Goal: Use online tool/utility: Utilize a website feature to perform a specific function

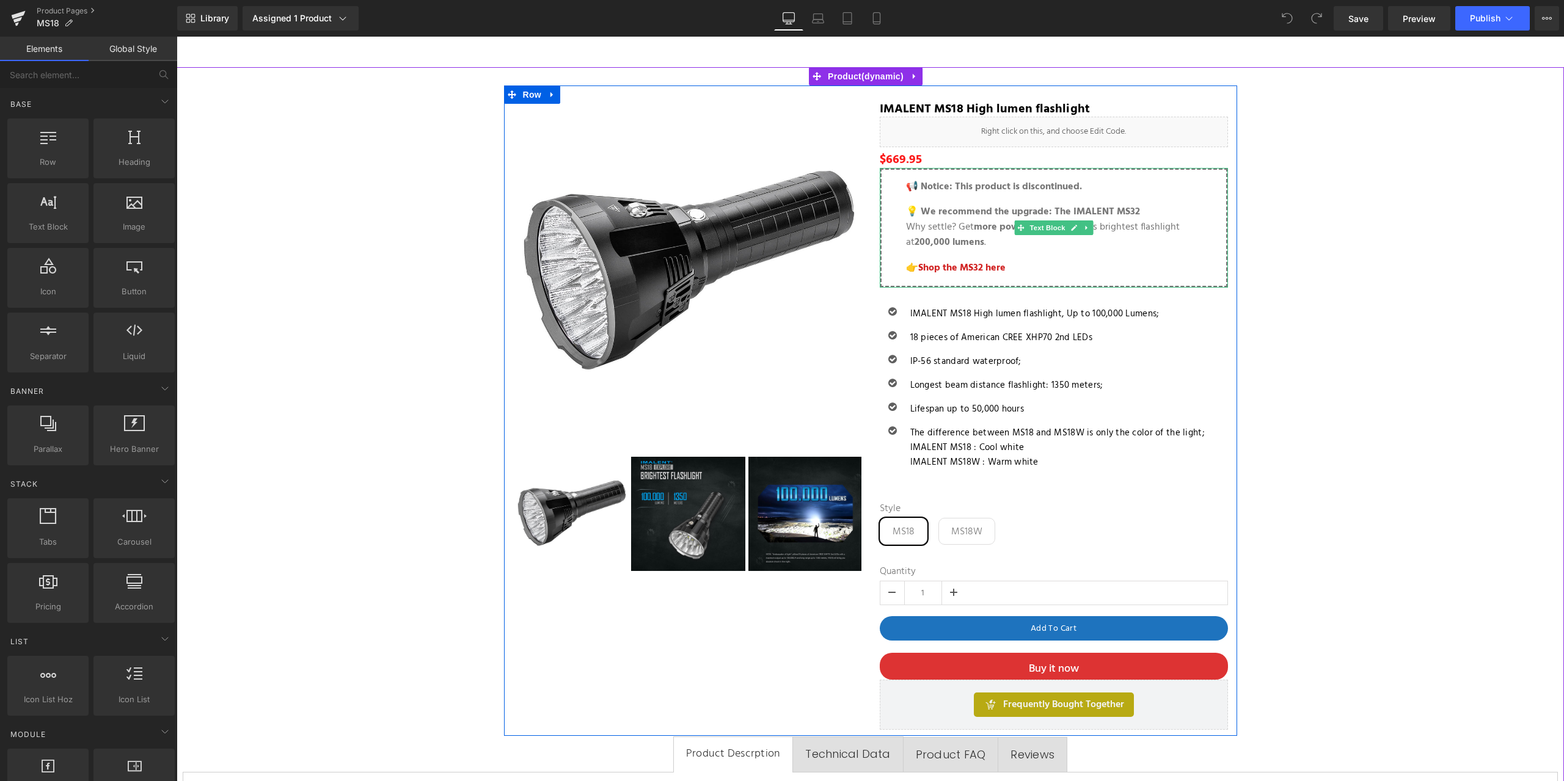
click at [1103, 239] on p "💡 We recommend the upgrade: The IMALENT MS32 Why settle? Get more power with th…" at bounding box center [1054, 228] width 296 height 46
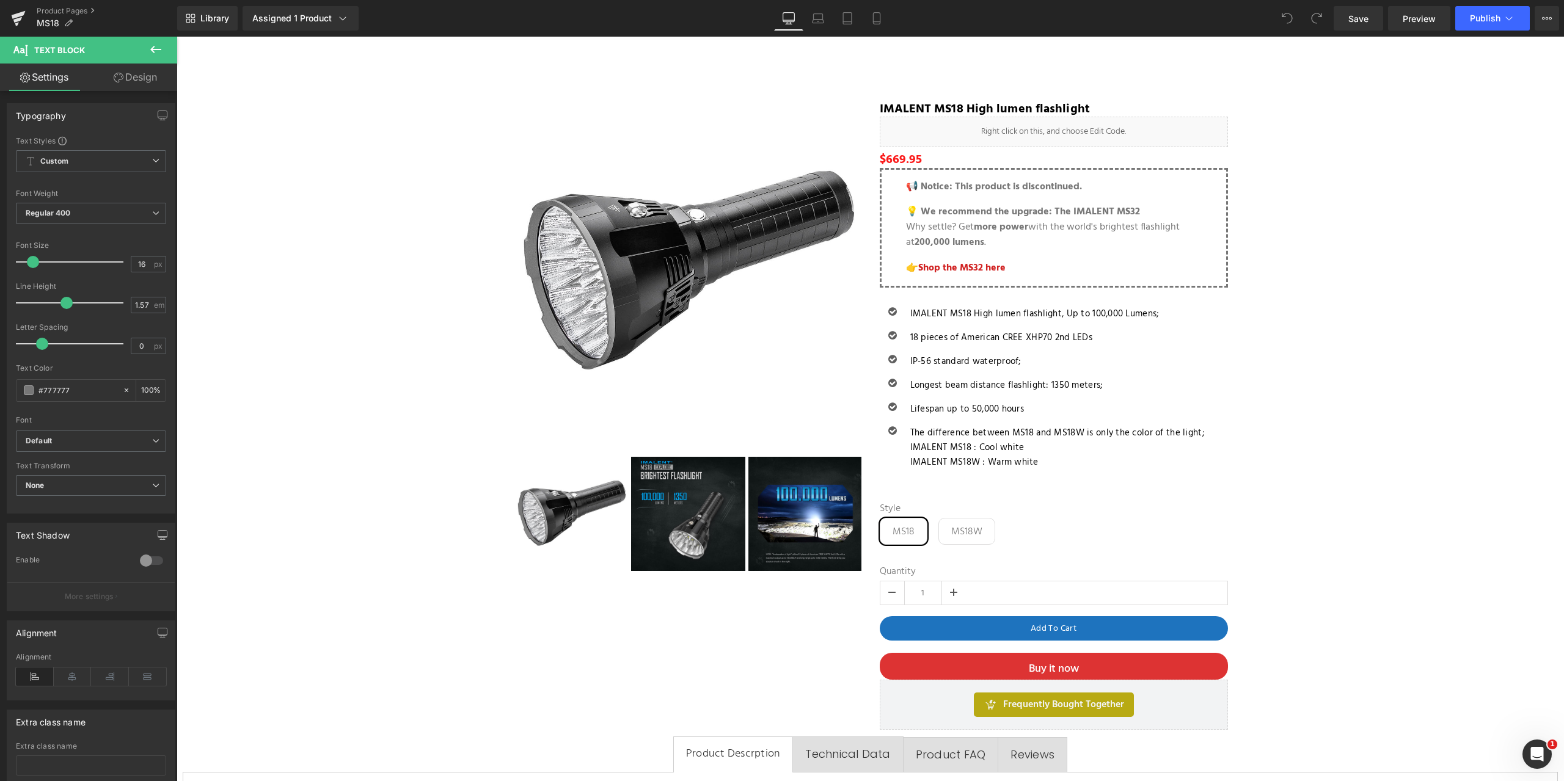
click at [135, 76] on link "Design" at bounding box center [135, 77] width 89 height 27
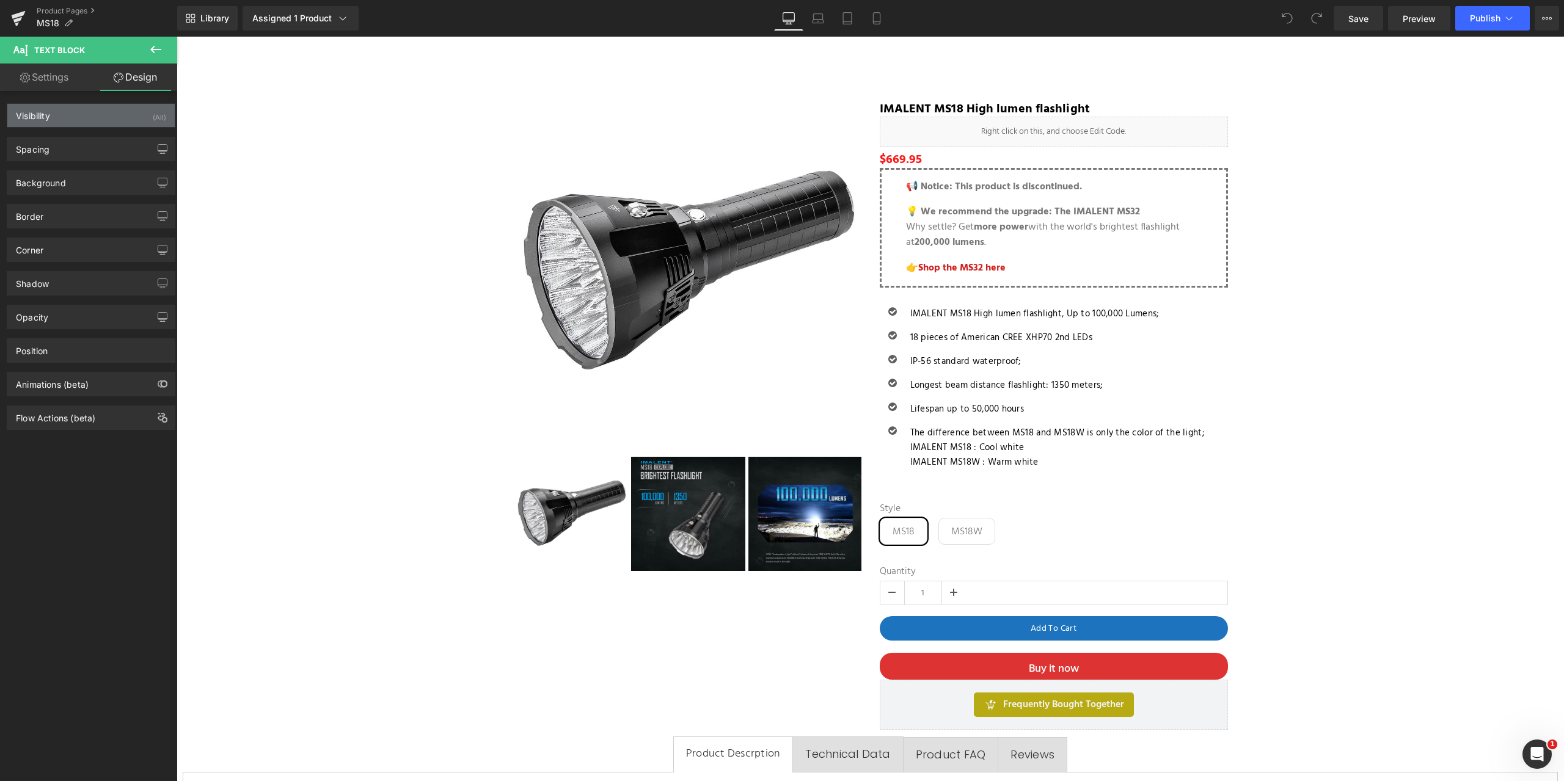
click at [124, 109] on div "Visibility (All)" at bounding box center [90, 115] width 167 height 23
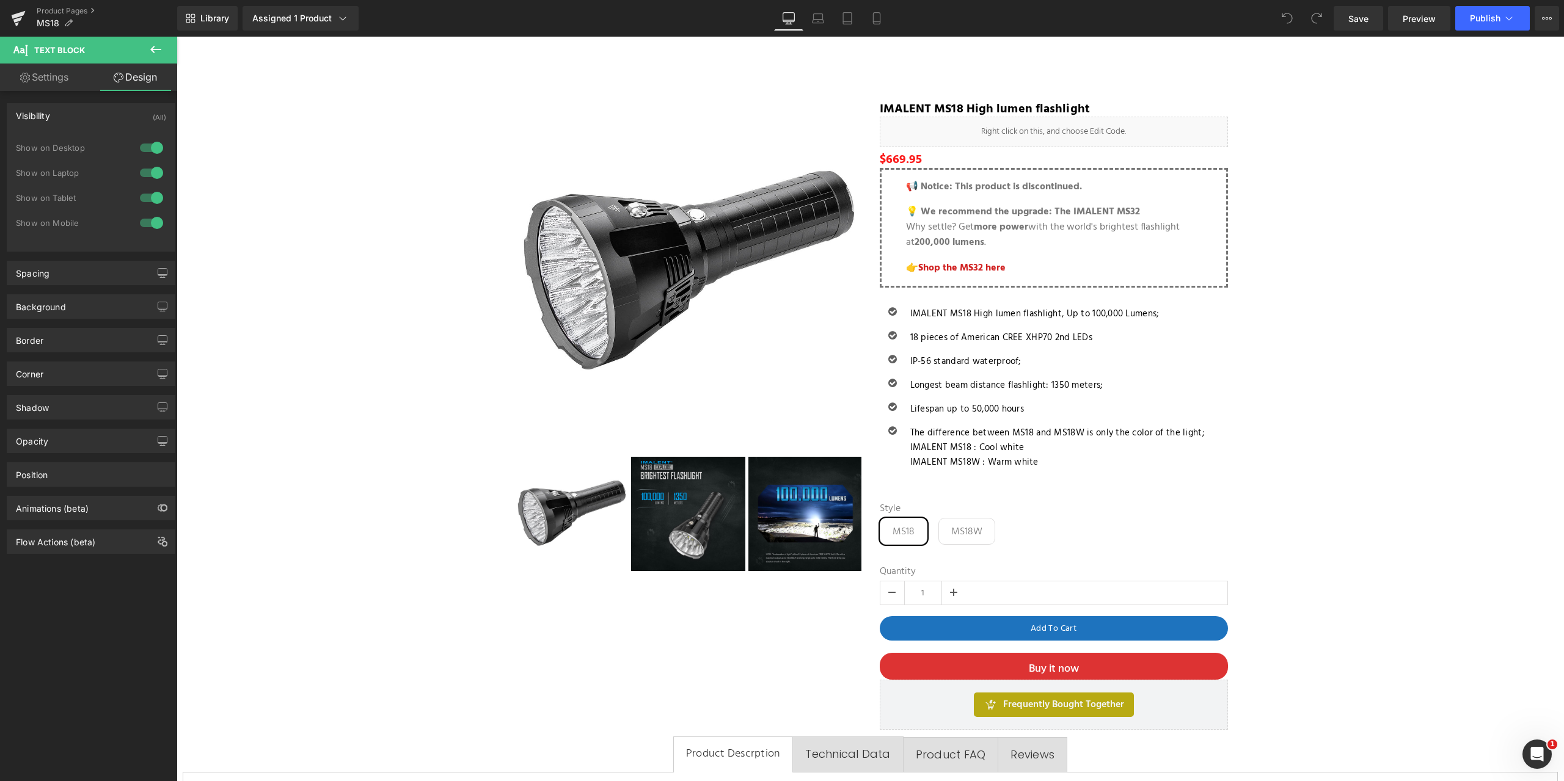
click at [138, 146] on div at bounding box center [151, 148] width 29 height 20
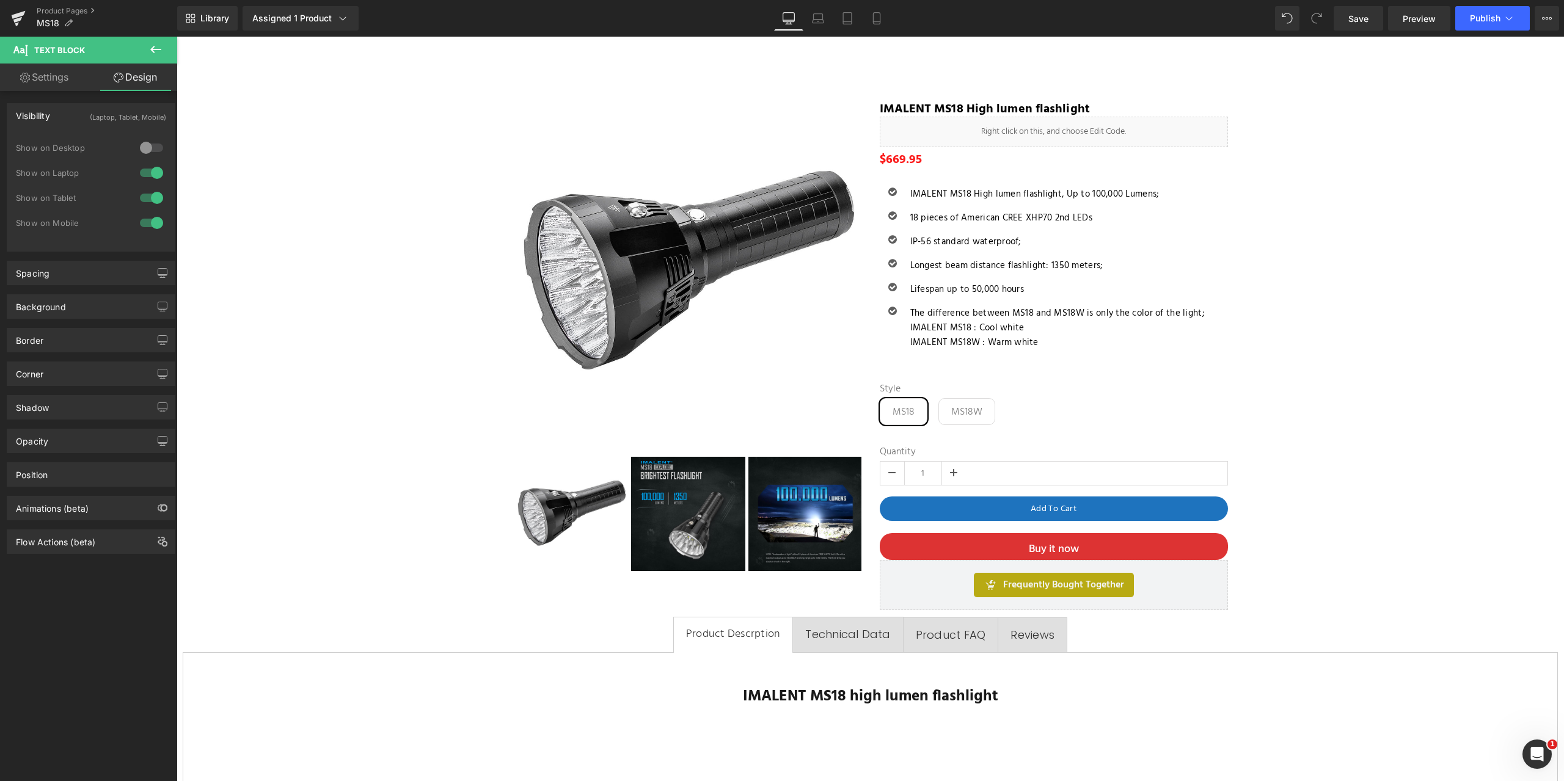
click at [139, 224] on div at bounding box center [151, 223] width 29 height 20
click at [140, 195] on div at bounding box center [151, 198] width 29 height 20
click at [141, 173] on div at bounding box center [151, 173] width 29 height 20
click at [153, 49] on icon at bounding box center [155, 49] width 11 height 7
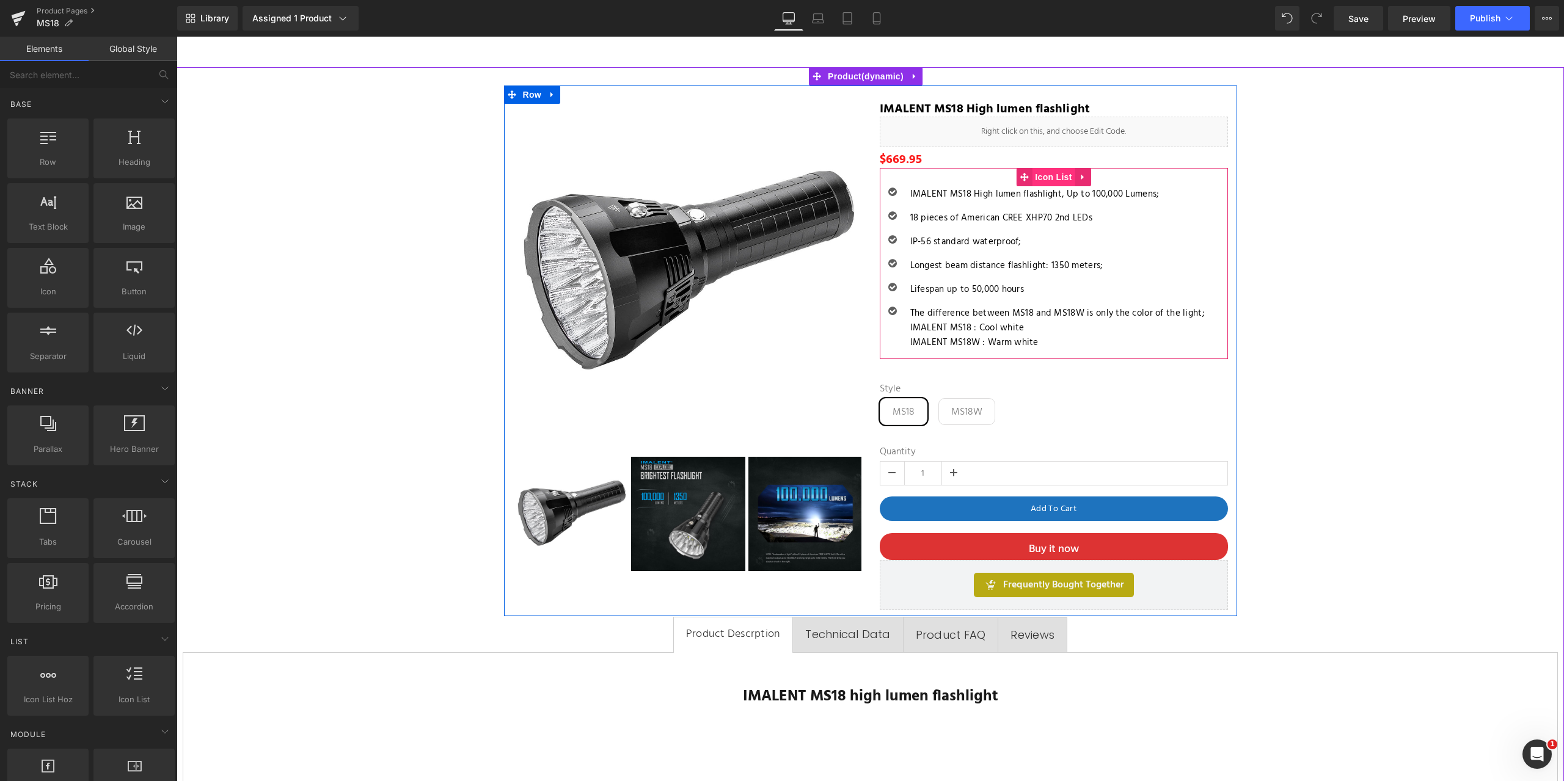
click at [1051, 174] on span "Icon List" at bounding box center [1053, 177] width 43 height 18
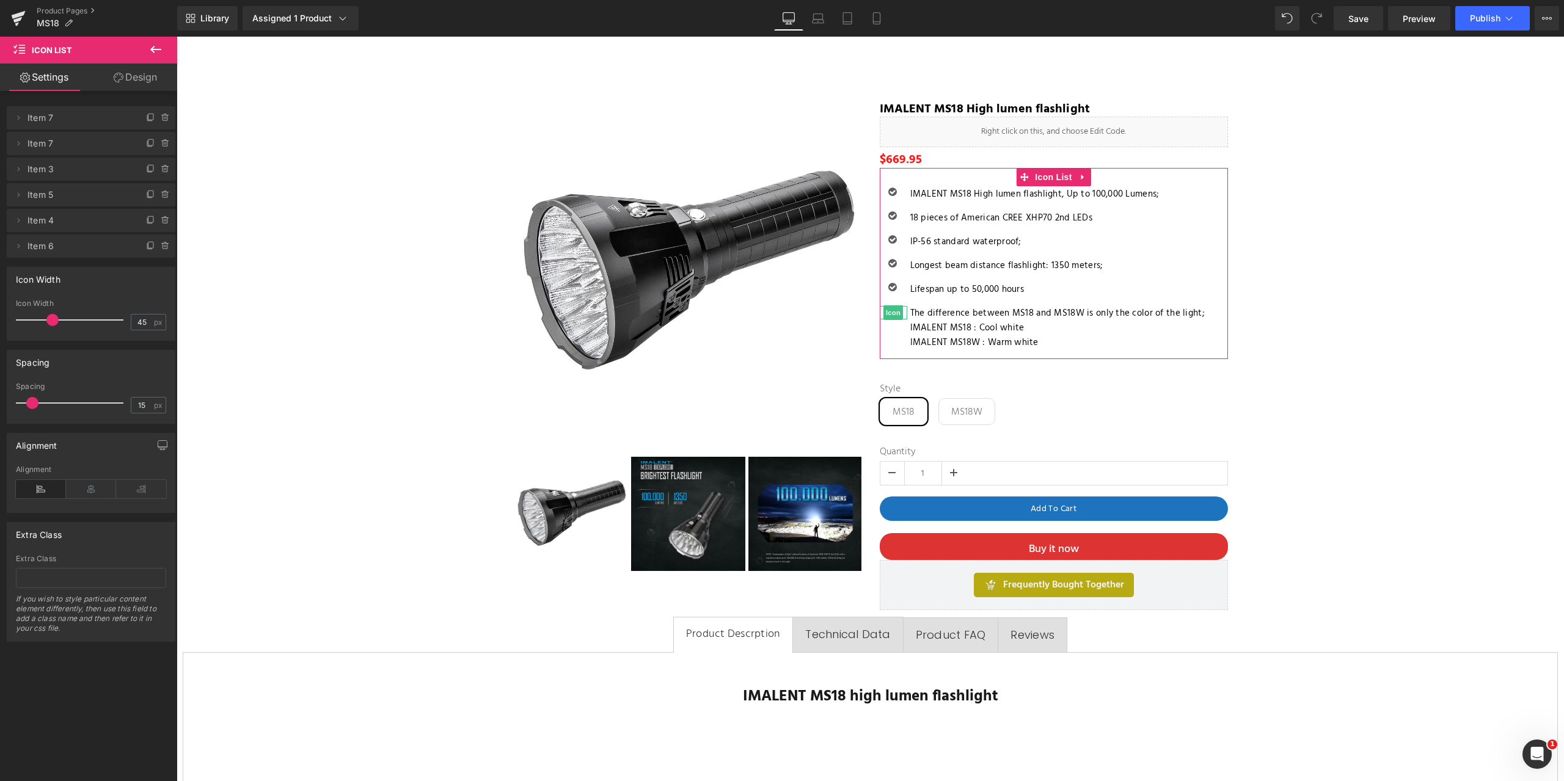
click at [110, 242] on span "Item 6" at bounding box center [78, 246] width 103 height 23
click at [58, 248] on span "Item 6" at bounding box center [78, 246] width 103 height 23
click at [963, 335] on p "IMALENT MS18 : Cool white" at bounding box center [1057, 328] width 294 height 15
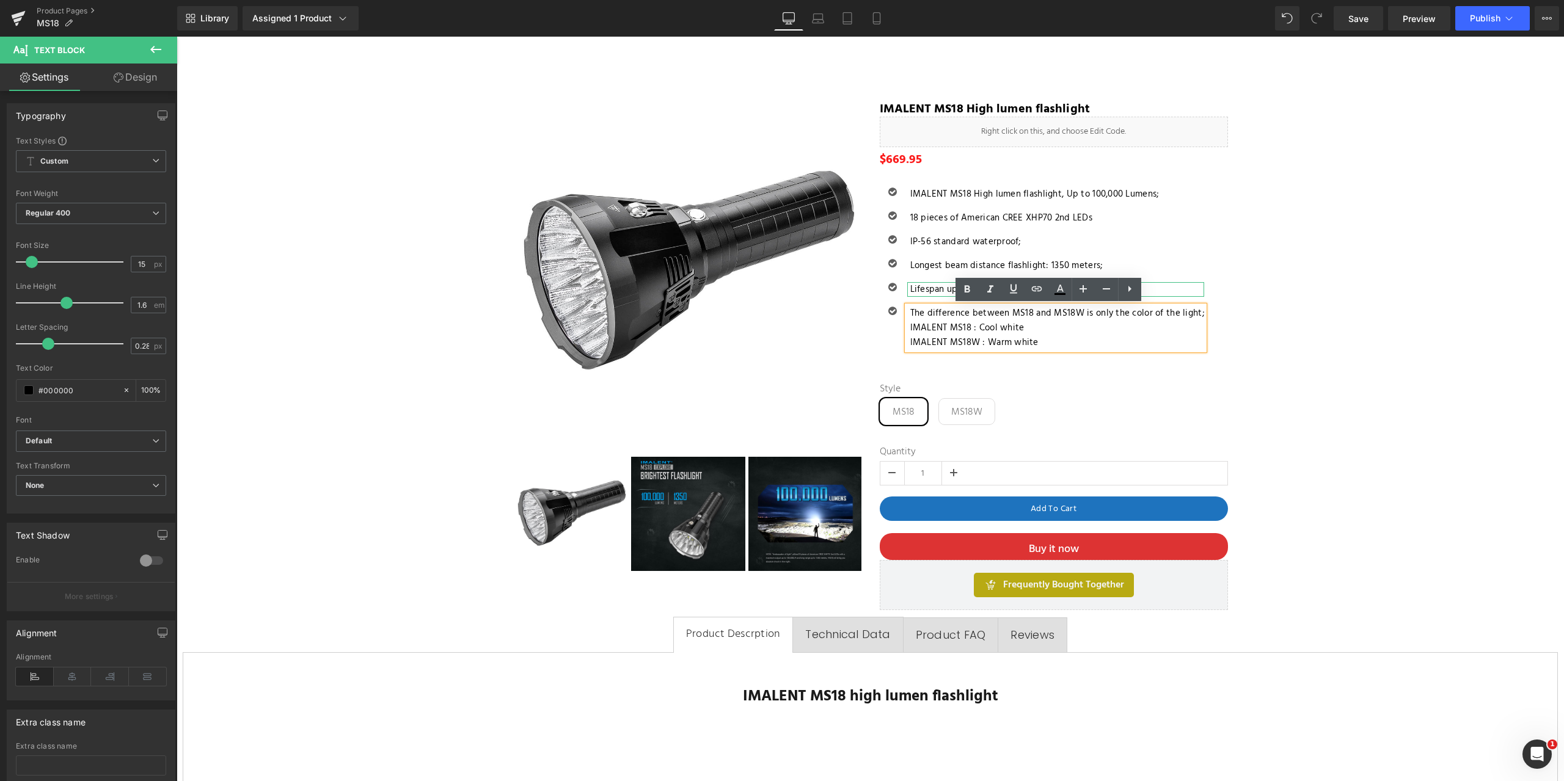
click at [934, 286] on p "Lifespan up to 50,000 hours" at bounding box center [1057, 289] width 294 height 15
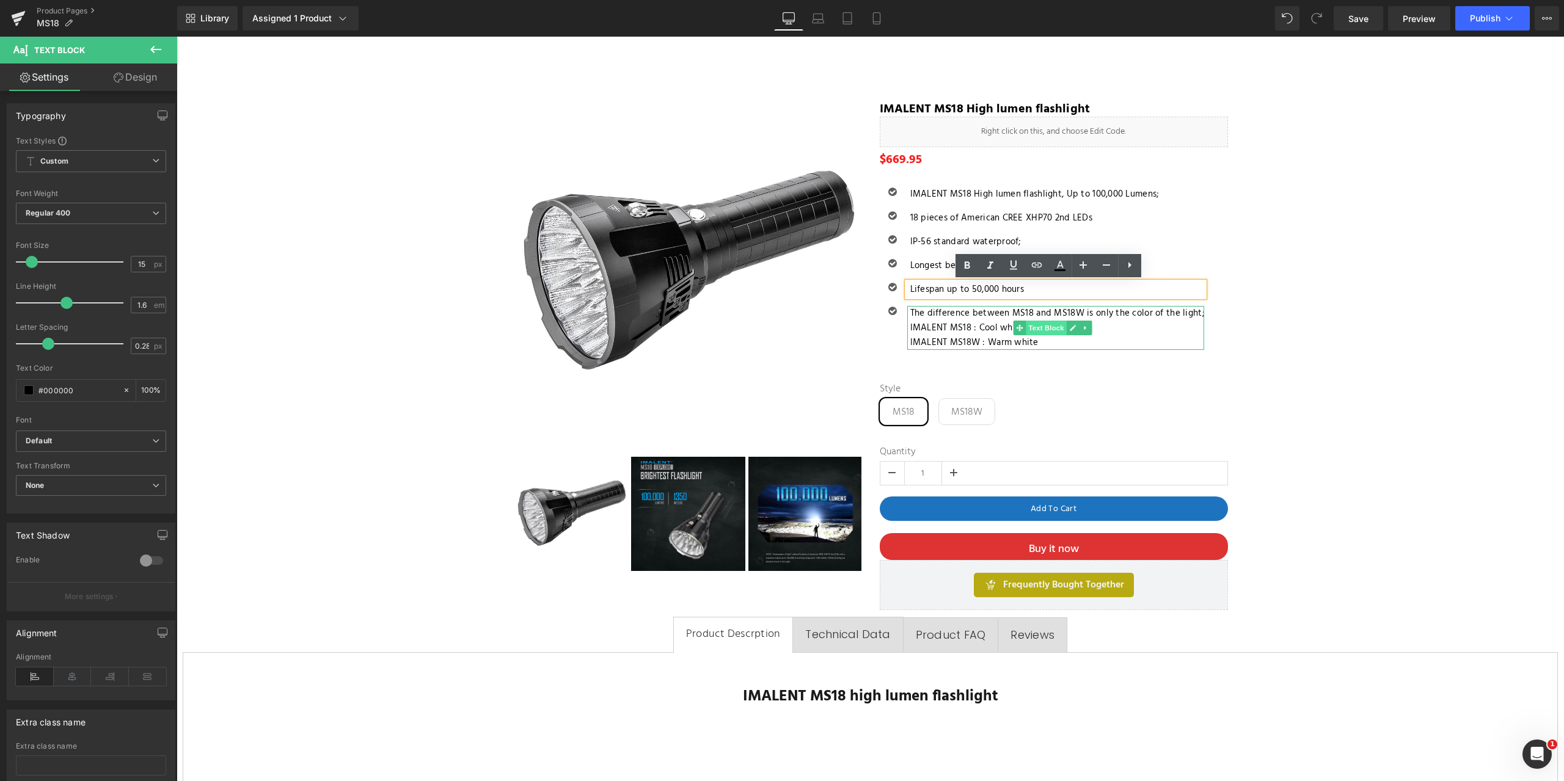
click at [1045, 326] on span "Text Block" at bounding box center [1046, 328] width 40 height 15
click at [1069, 326] on icon at bounding box center [1072, 327] width 7 height 7
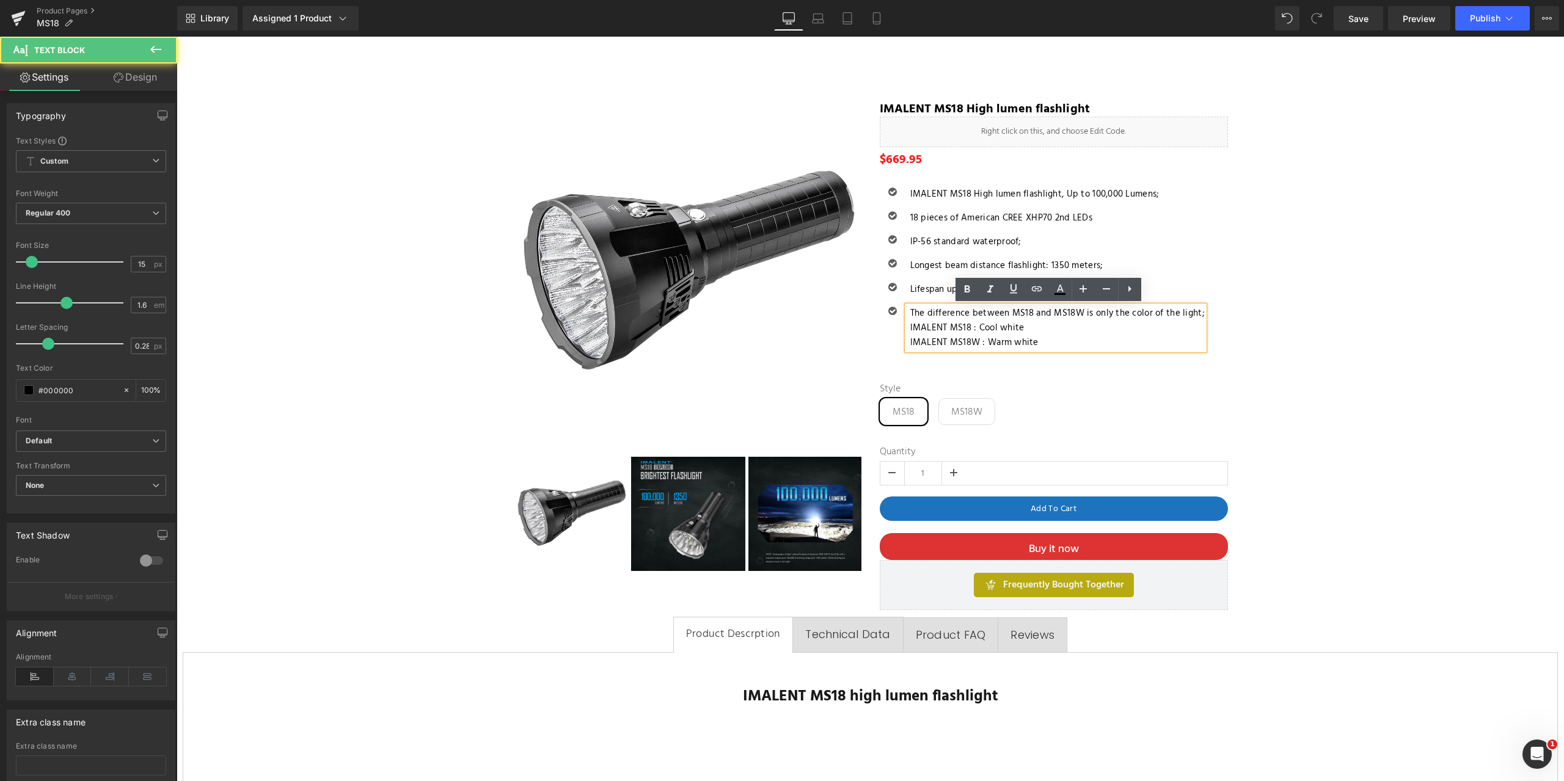
click at [1044, 344] on p "IMALENT MS18W : Warm white" at bounding box center [1057, 342] width 294 height 15
click at [920, 286] on p "Lifespan up to 50,000 hours" at bounding box center [1057, 289] width 294 height 15
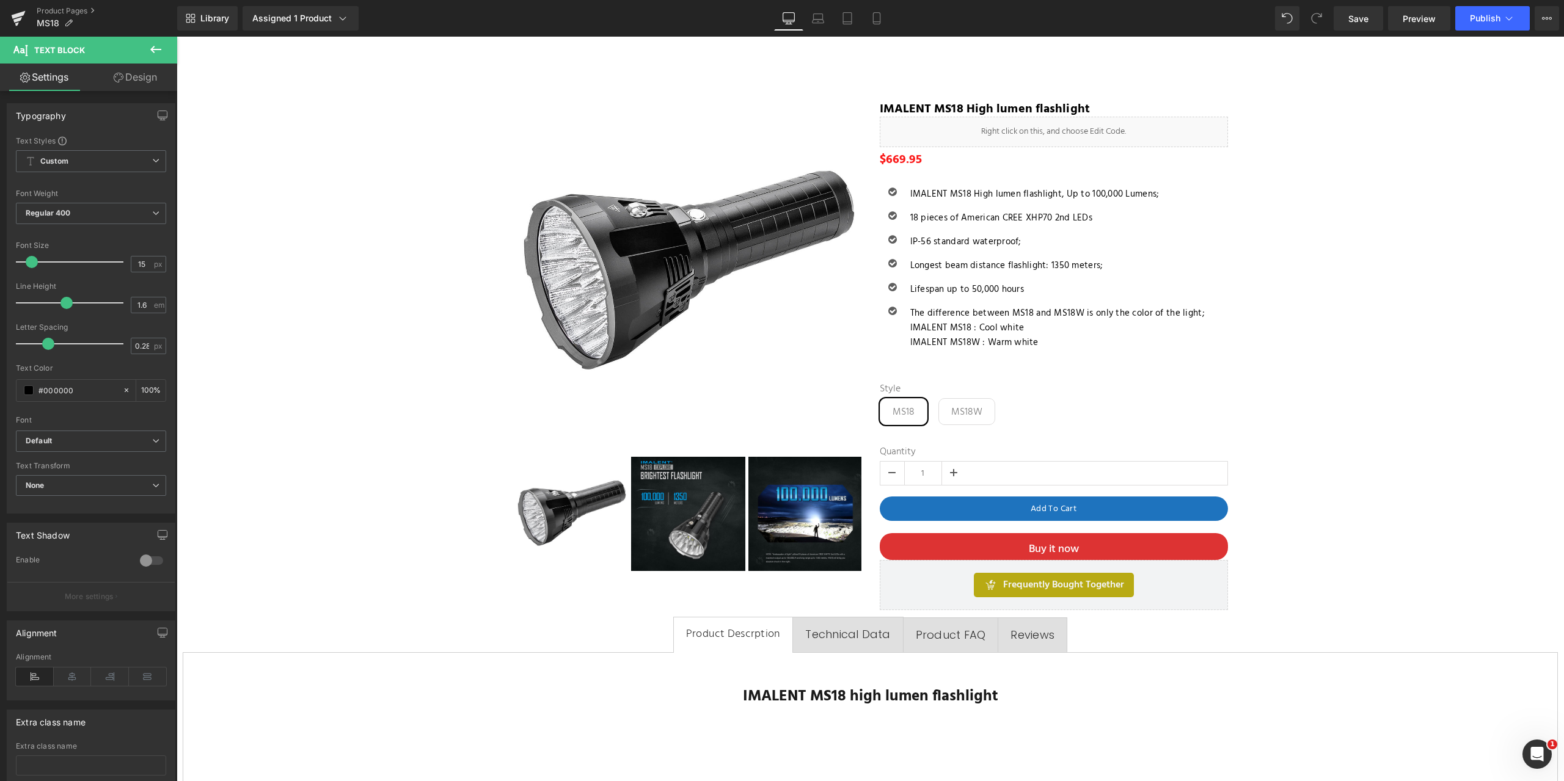
click at [159, 47] on icon at bounding box center [155, 49] width 15 height 15
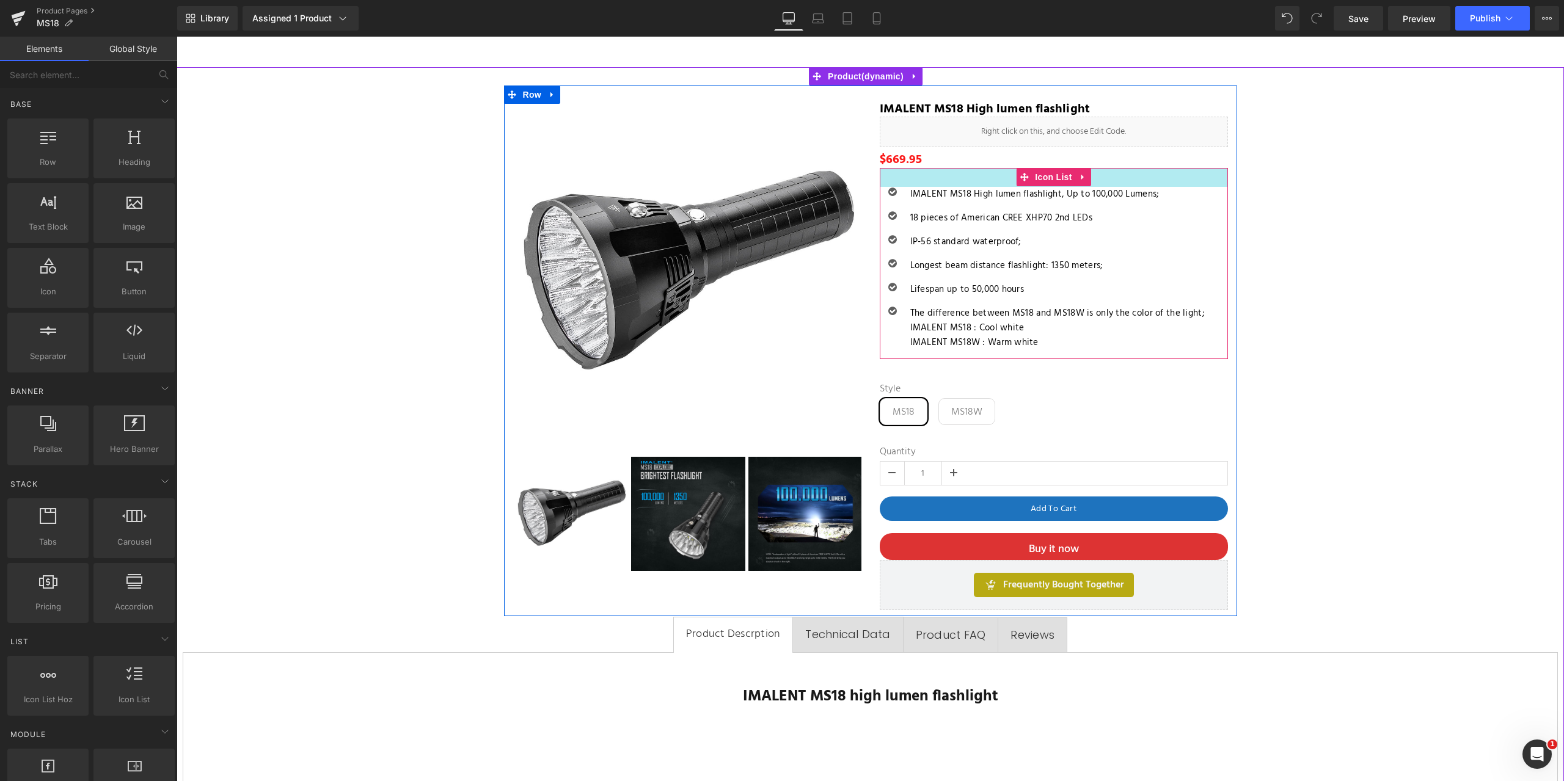
click at [1184, 183] on div "31px" at bounding box center [1054, 177] width 348 height 19
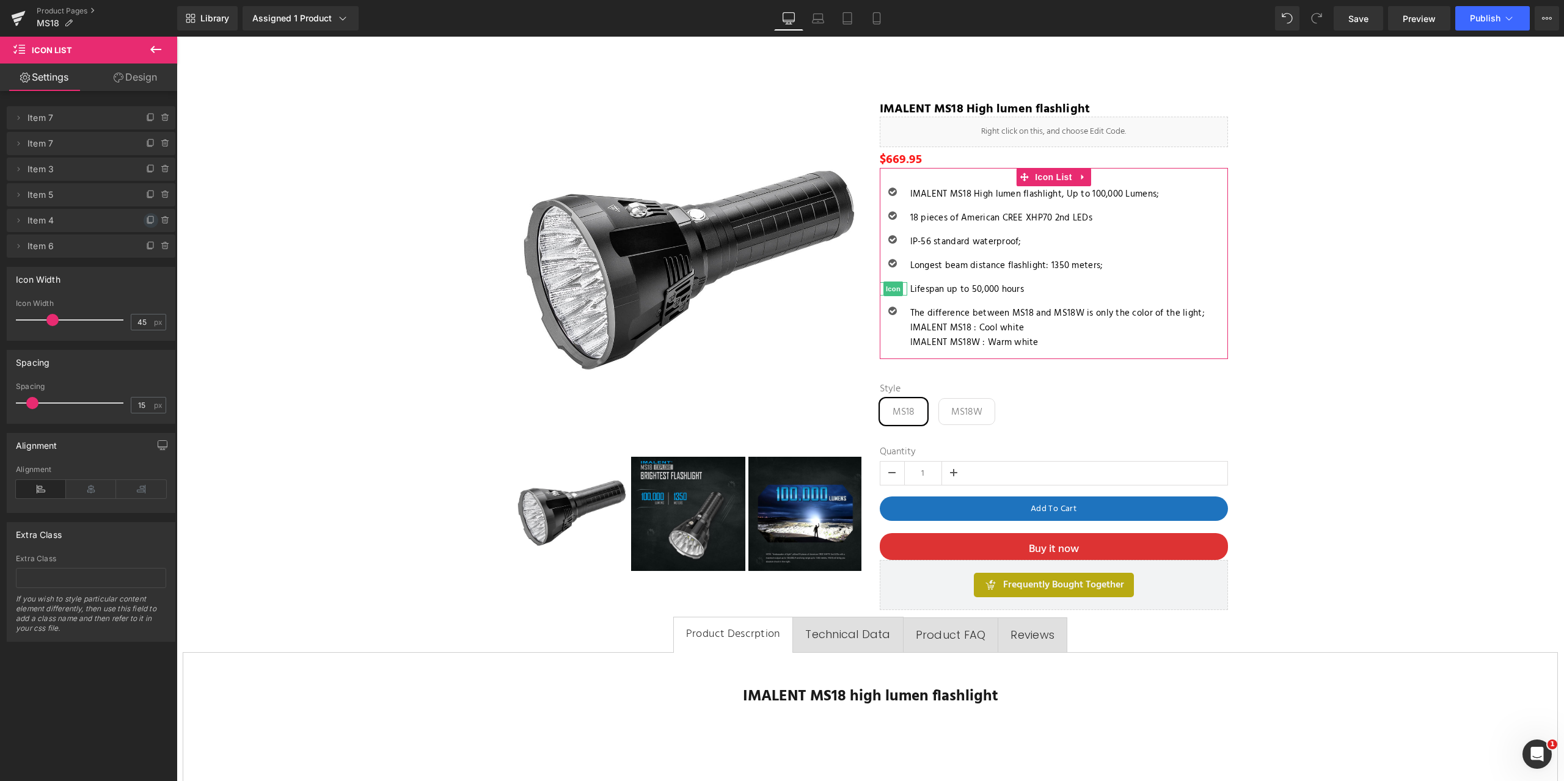
click at [148, 217] on icon at bounding box center [151, 221] width 10 height 10
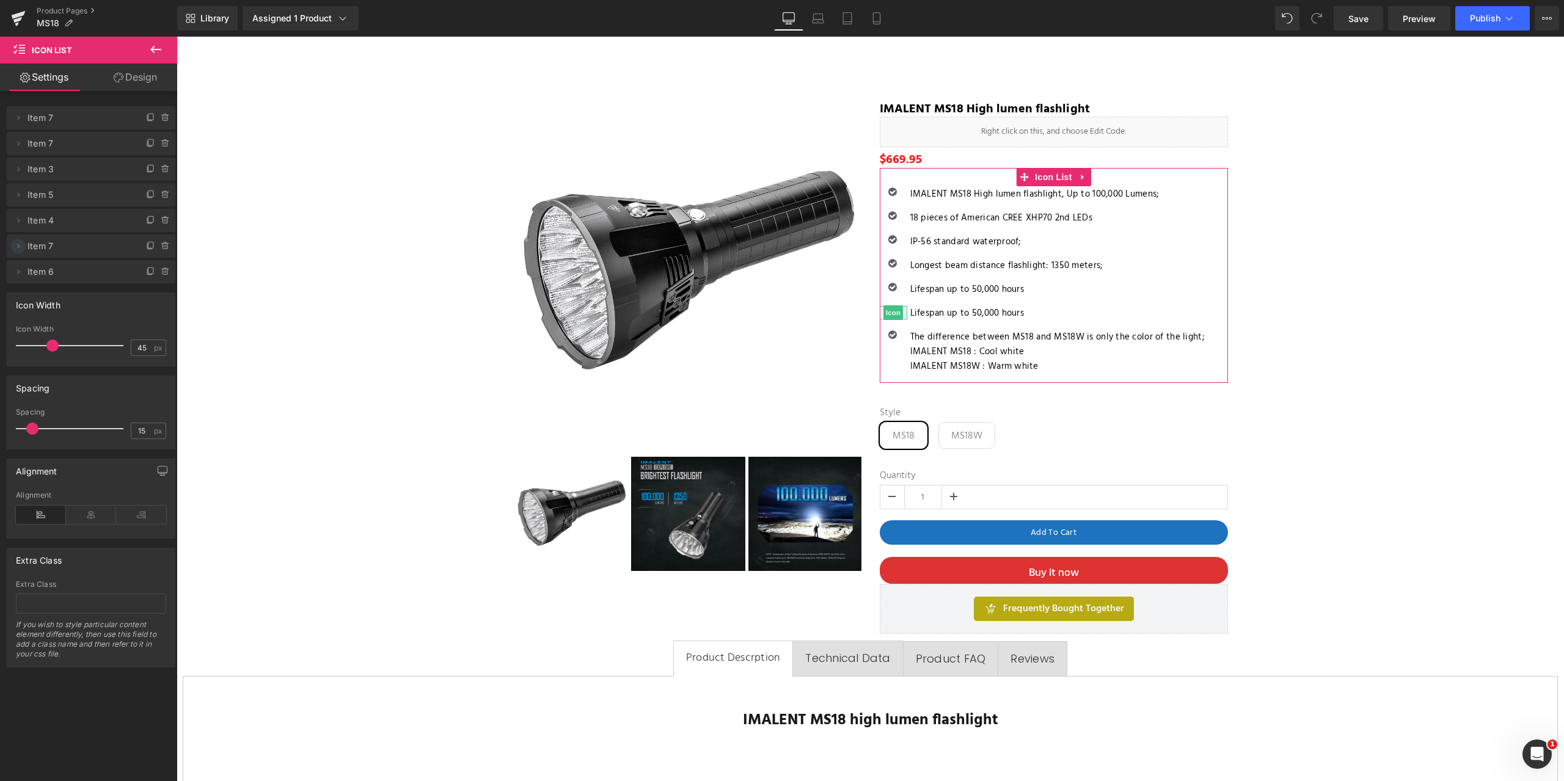
click at [16, 246] on icon at bounding box center [18, 246] width 10 height 10
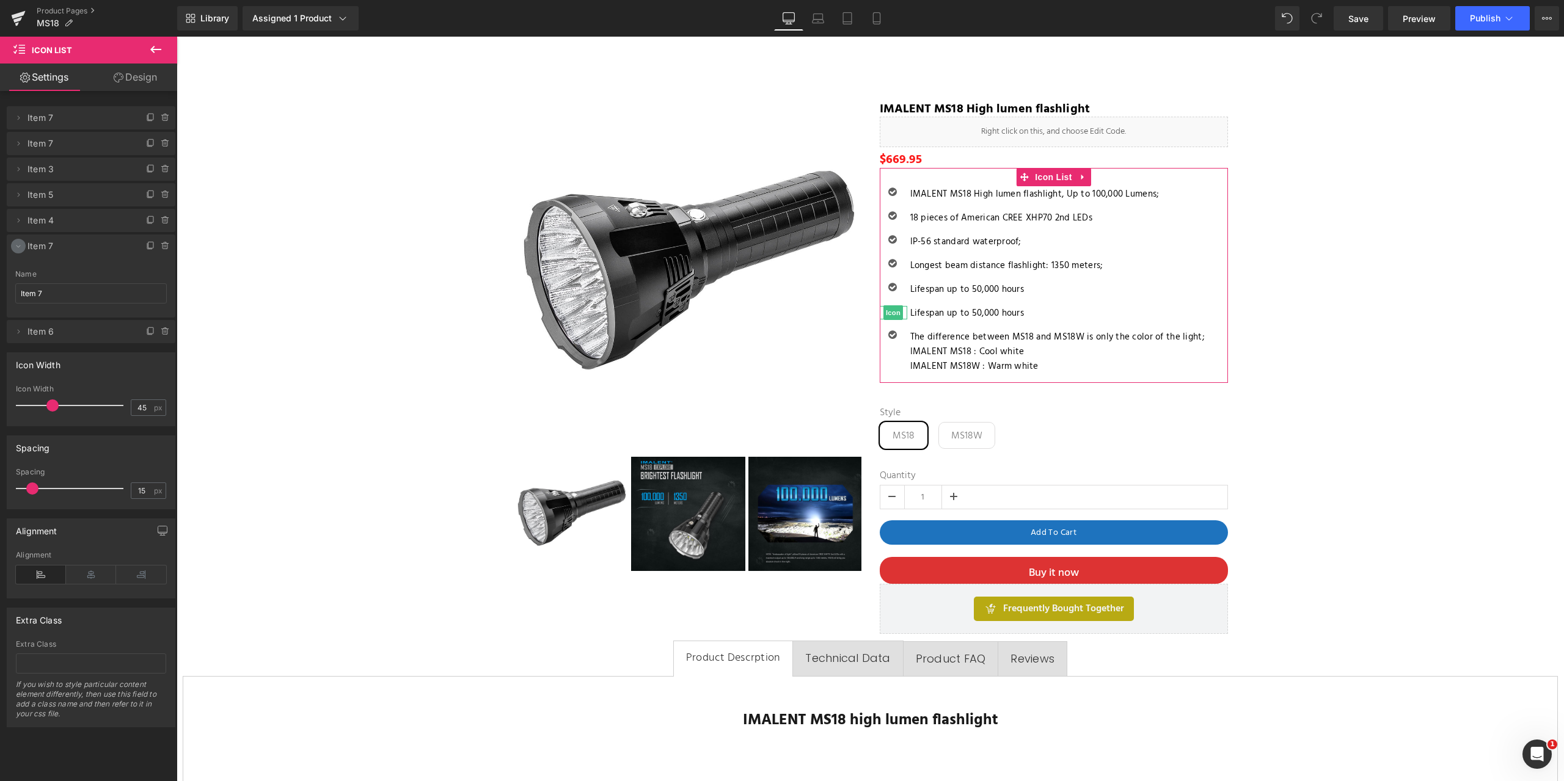
click at [16, 246] on icon at bounding box center [18, 247] width 4 height 2
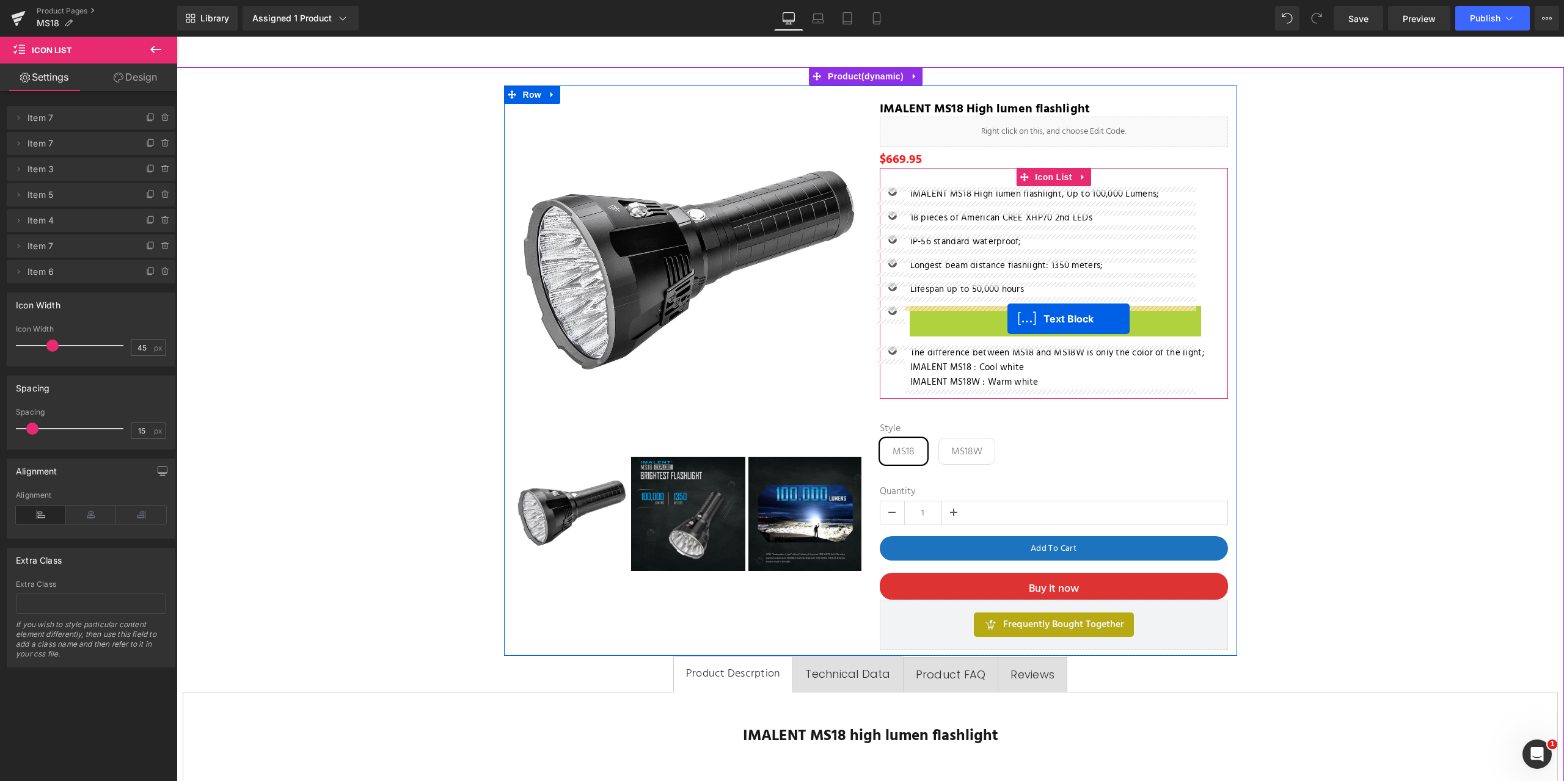
drag, startPoint x: 1011, startPoint y: 312, endPoint x: 1007, endPoint y: 319, distance: 8.5
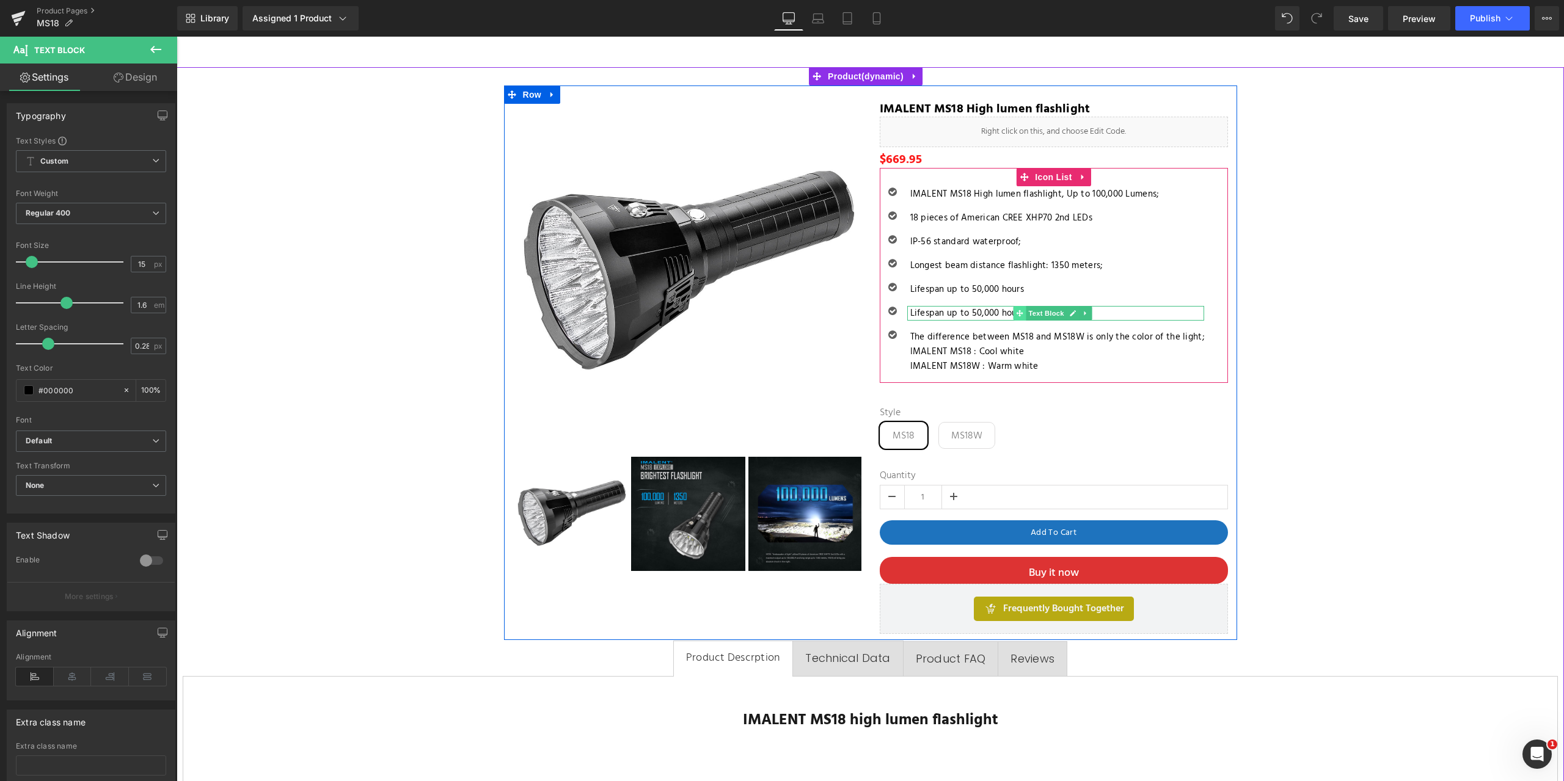
click at [1016, 315] on icon at bounding box center [1019, 313] width 7 height 7
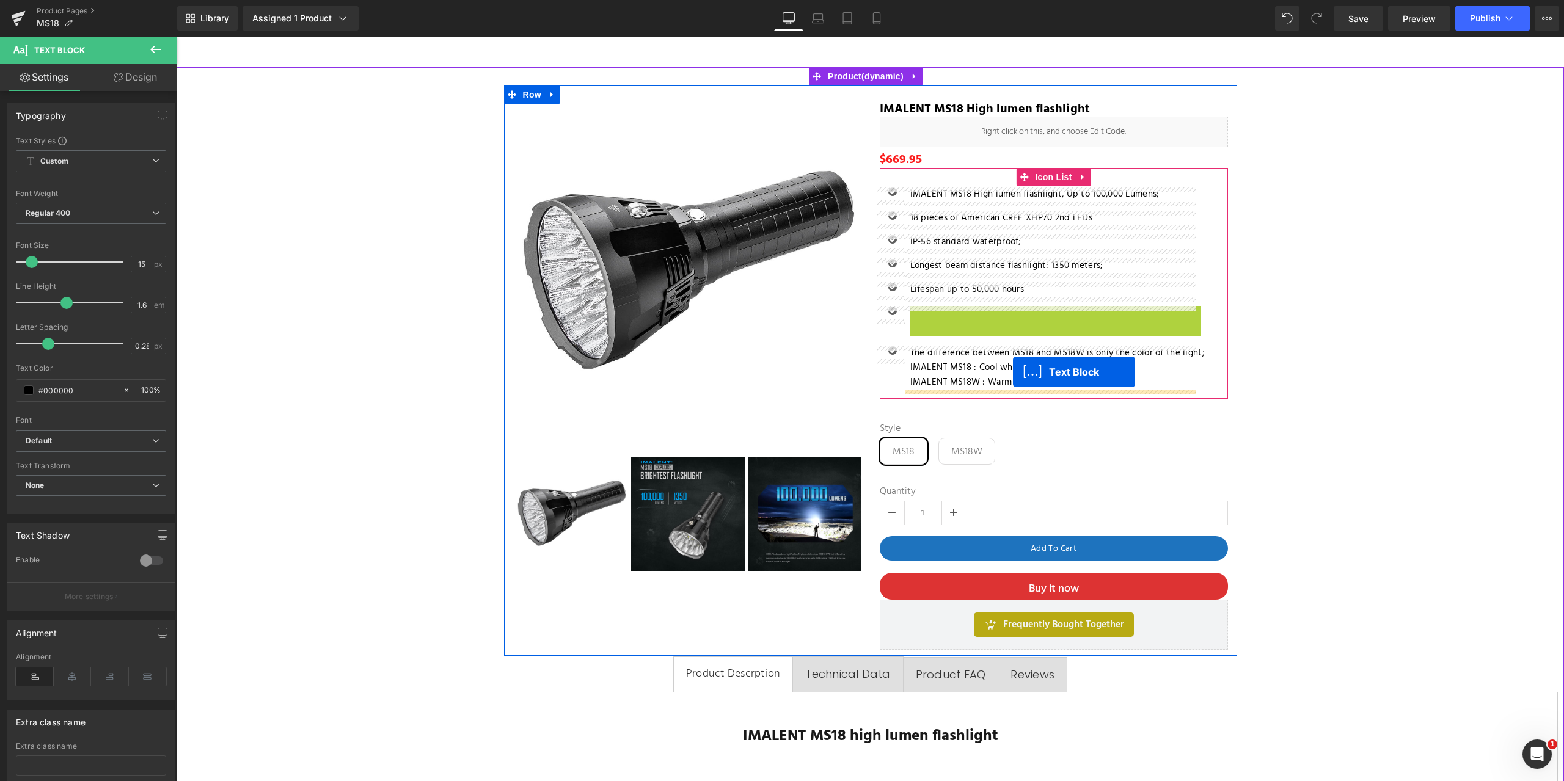
drag, startPoint x: 1015, startPoint y: 313, endPoint x: 1016, endPoint y: 372, distance: 58.6
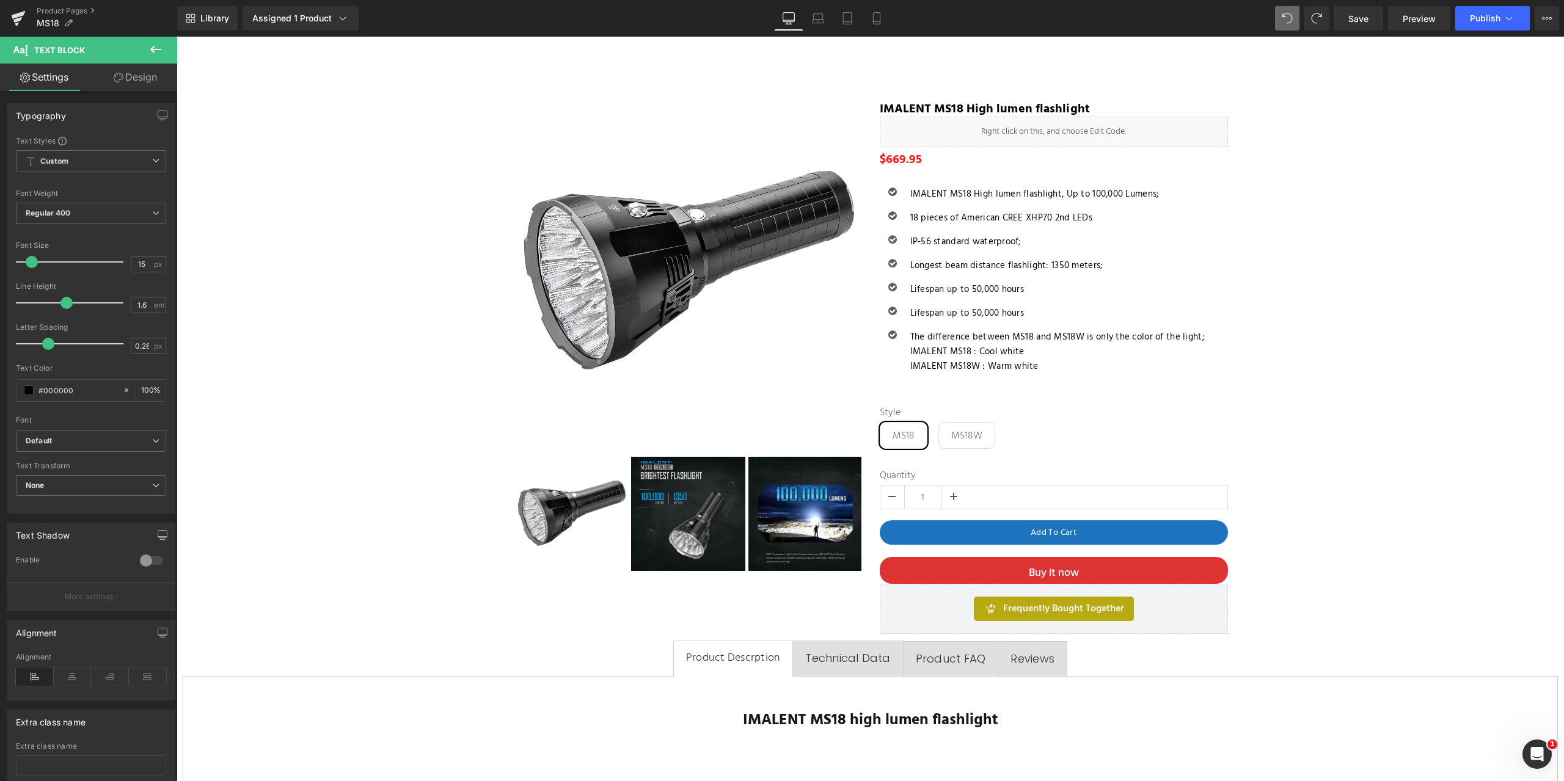
click at [154, 48] on icon at bounding box center [155, 49] width 15 height 15
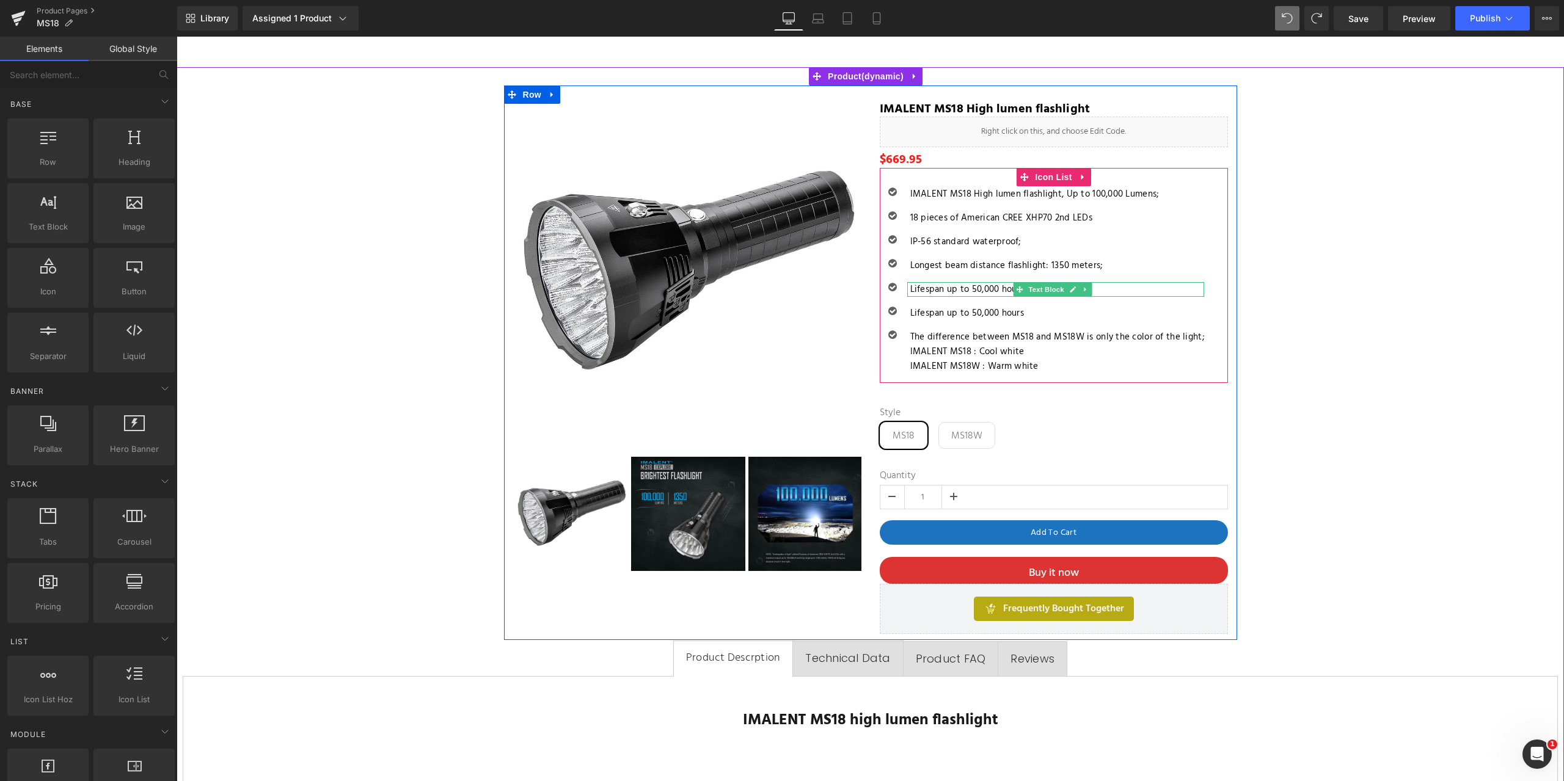
click at [964, 291] on p "Lifespan up to 50,000 hours" at bounding box center [1057, 289] width 294 height 15
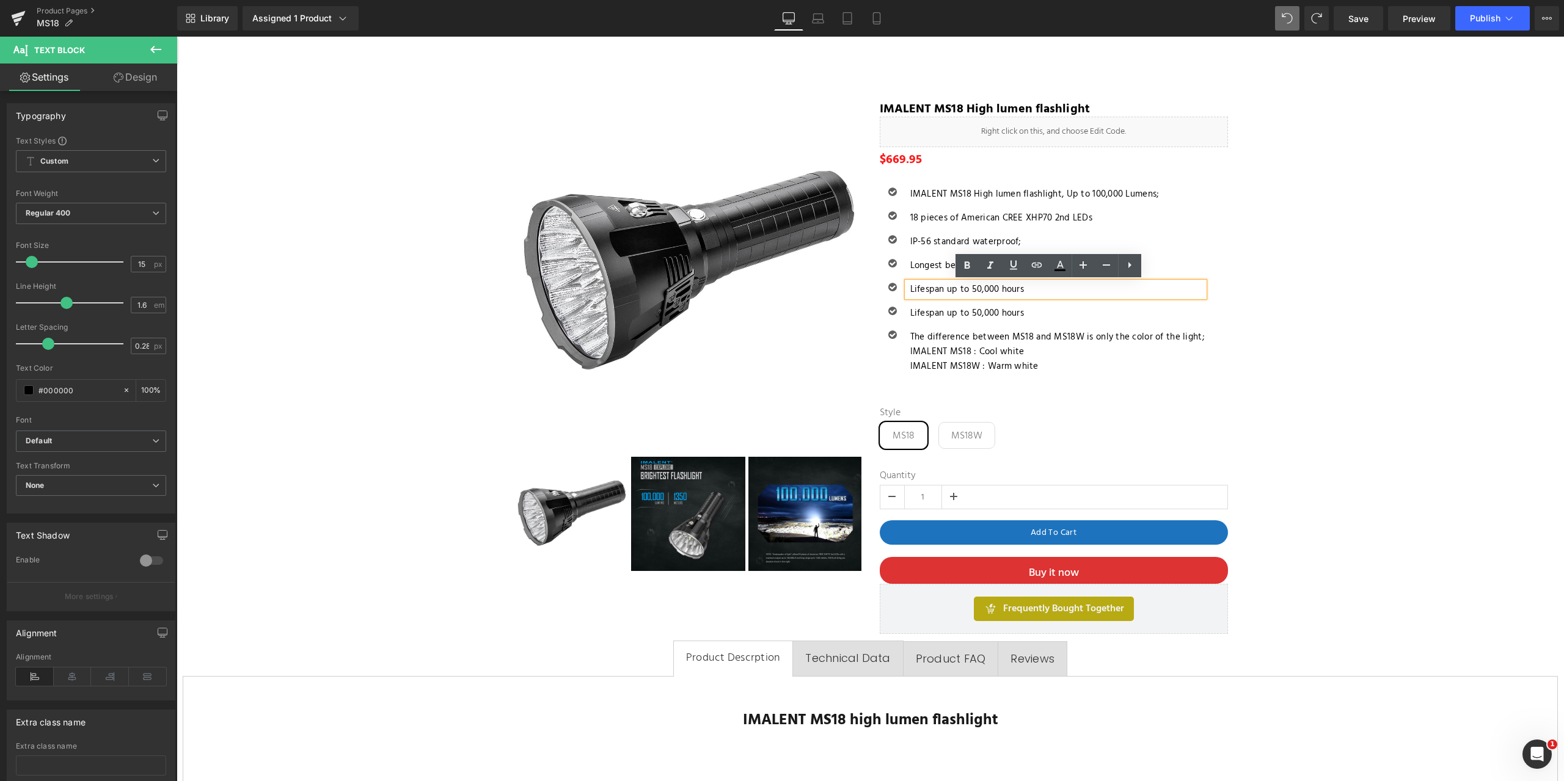
click at [1181, 178] on div "Icon IMALENT MS18 High lumen flashlight, Up to 100,000 Lumens; Text Block Icon …" at bounding box center [1054, 275] width 348 height 215
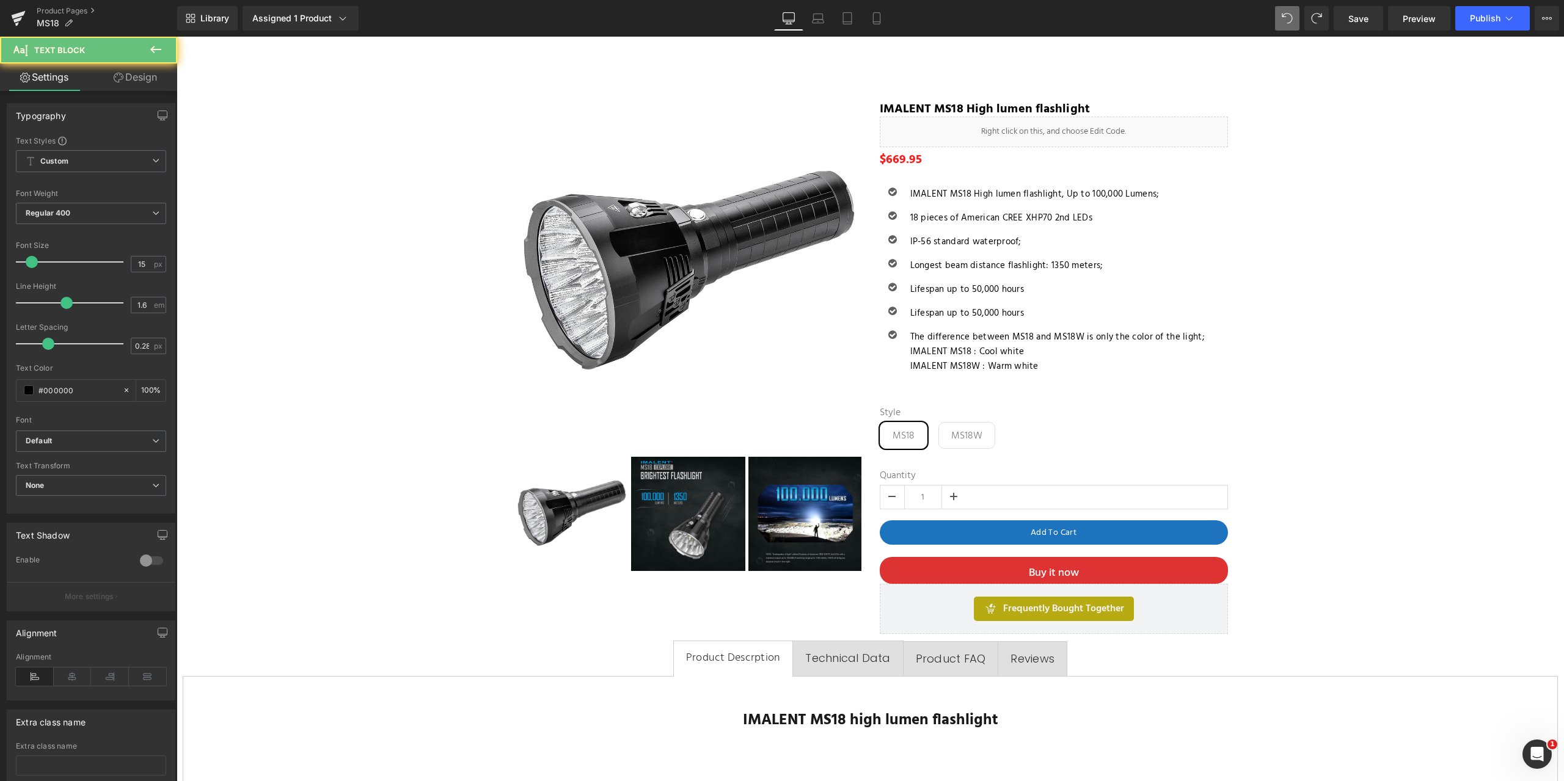
click at [1173, 239] on p "IP-56 standard waterproof;" at bounding box center [1057, 242] width 294 height 15
click at [157, 48] on icon at bounding box center [155, 49] width 15 height 15
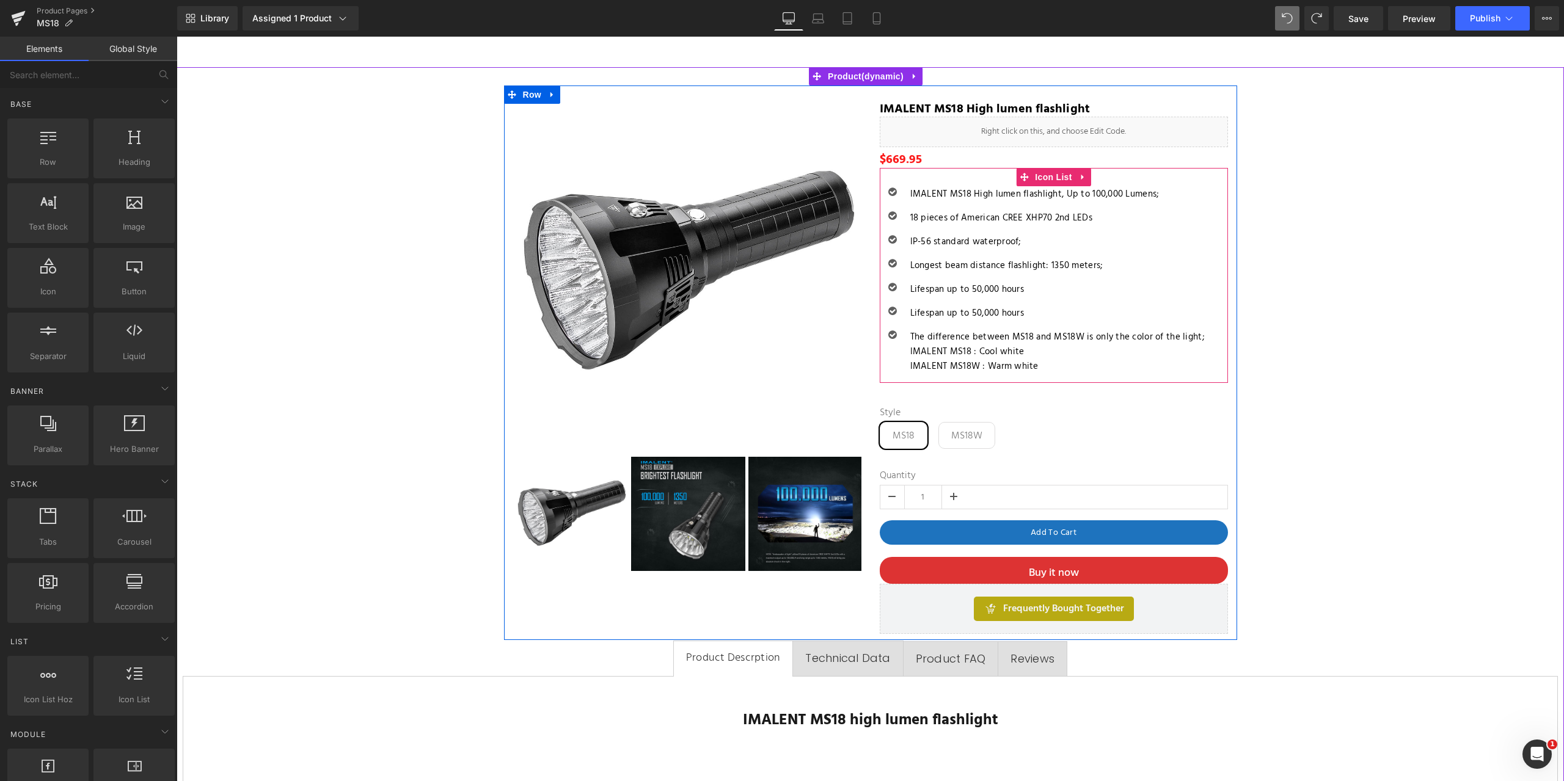
click at [1205, 225] on div "Icon IMALENT MS18 High lumen flashlight, Up to 100,000 Lumens; Text Block Icon …" at bounding box center [1054, 285] width 348 height 196
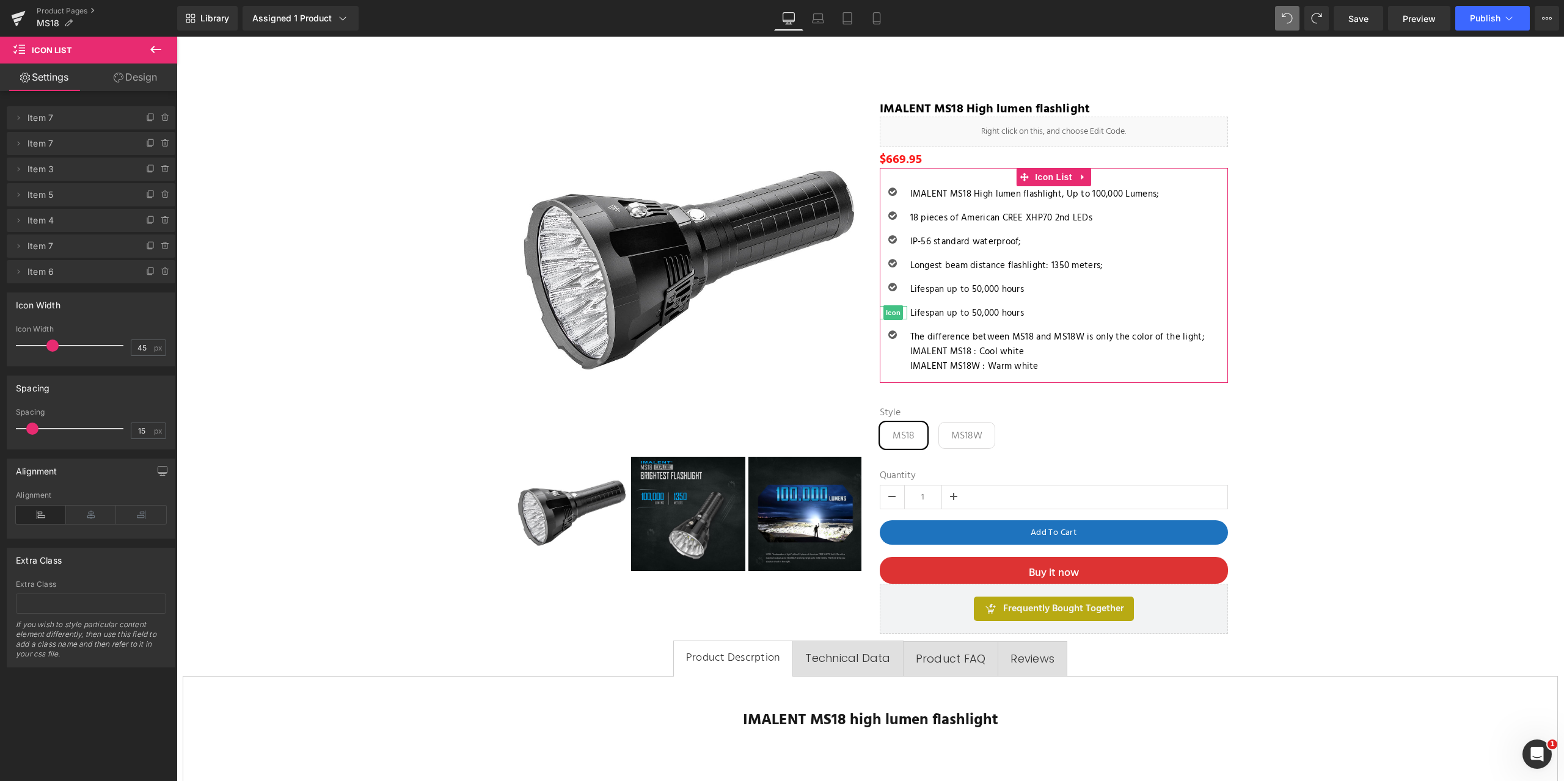
drag, startPoint x: 18, startPoint y: 243, endPoint x: 35, endPoint y: 241, distance: 16.7
click at [35, 241] on li "Delete Cancel Item 7 Item 7 Name Item 7" at bounding box center [91, 246] width 169 height 23
click at [27, 244] on span "Item 7" at bounding box center [78, 246] width 103 height 23
click at [20, 48] on icon at bounding box center [19, 49] width 12 height 12
click at [164, 243] on icon at bounding box center [165, 242] width 2 height 1
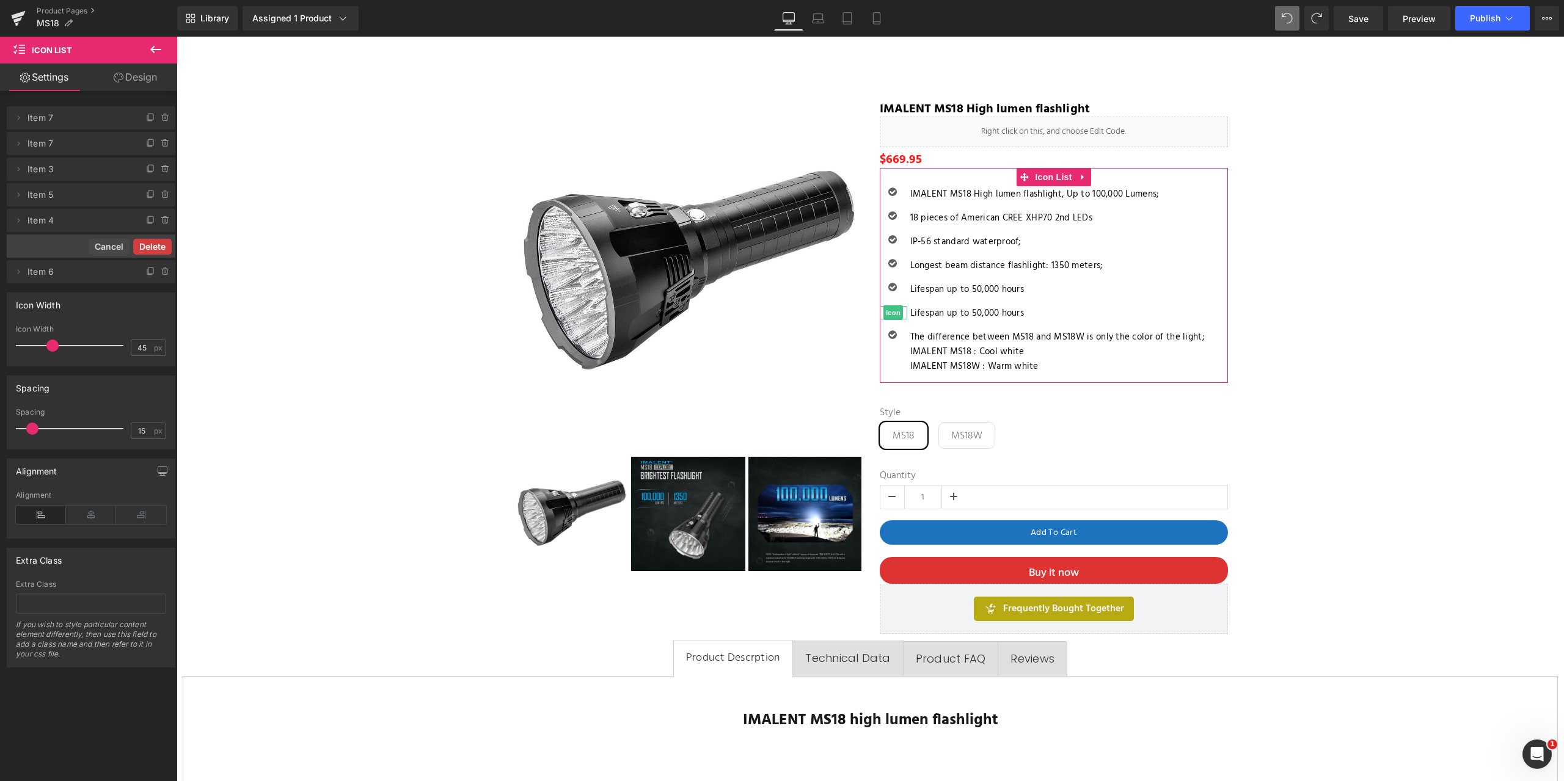
click at [145, 246] on button "Delete" at bounding box center [152, 247] width 38 height 16
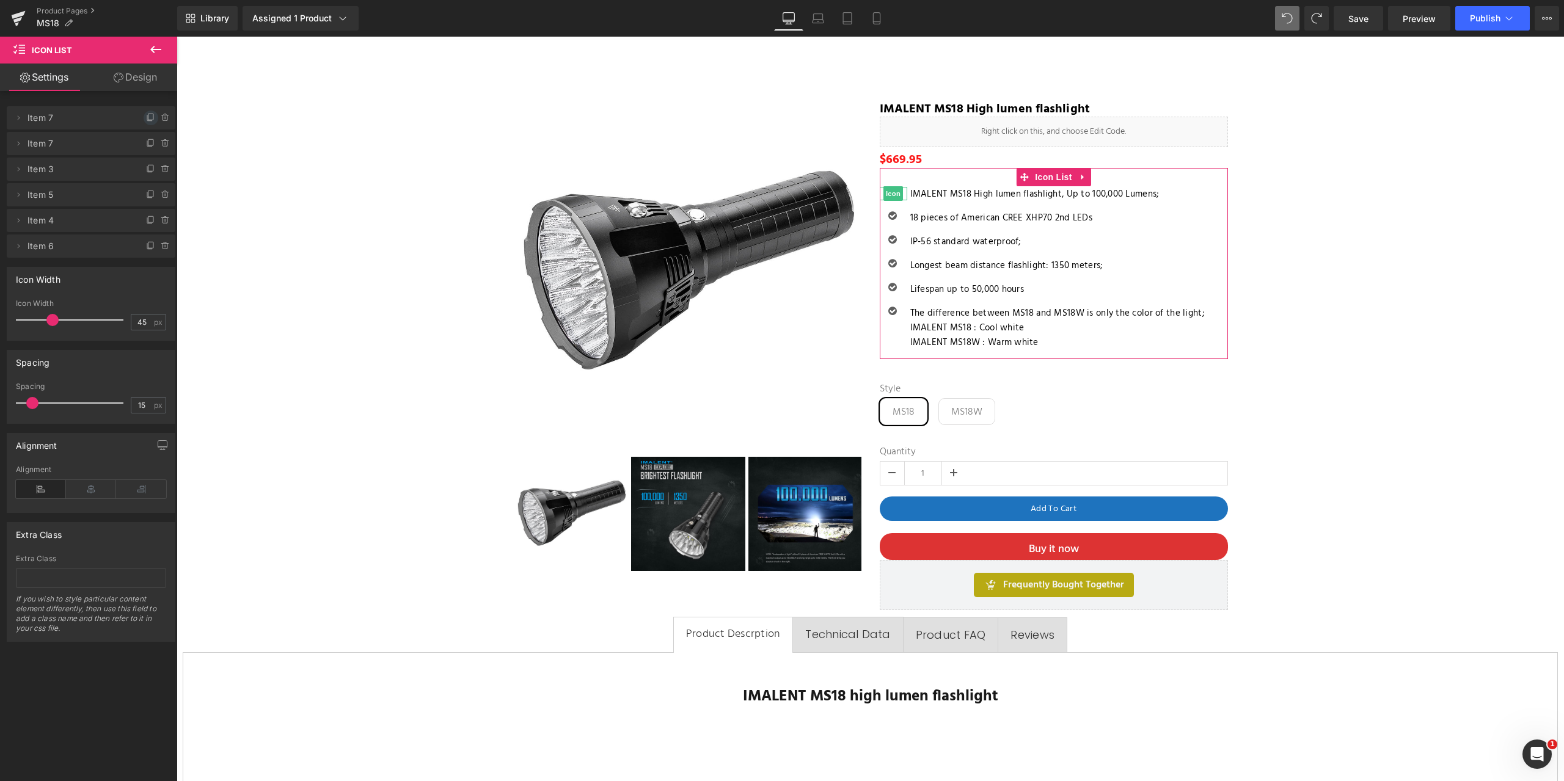
click at [146, 115] on icon at bounding box center [151, 118] width 10 height 10
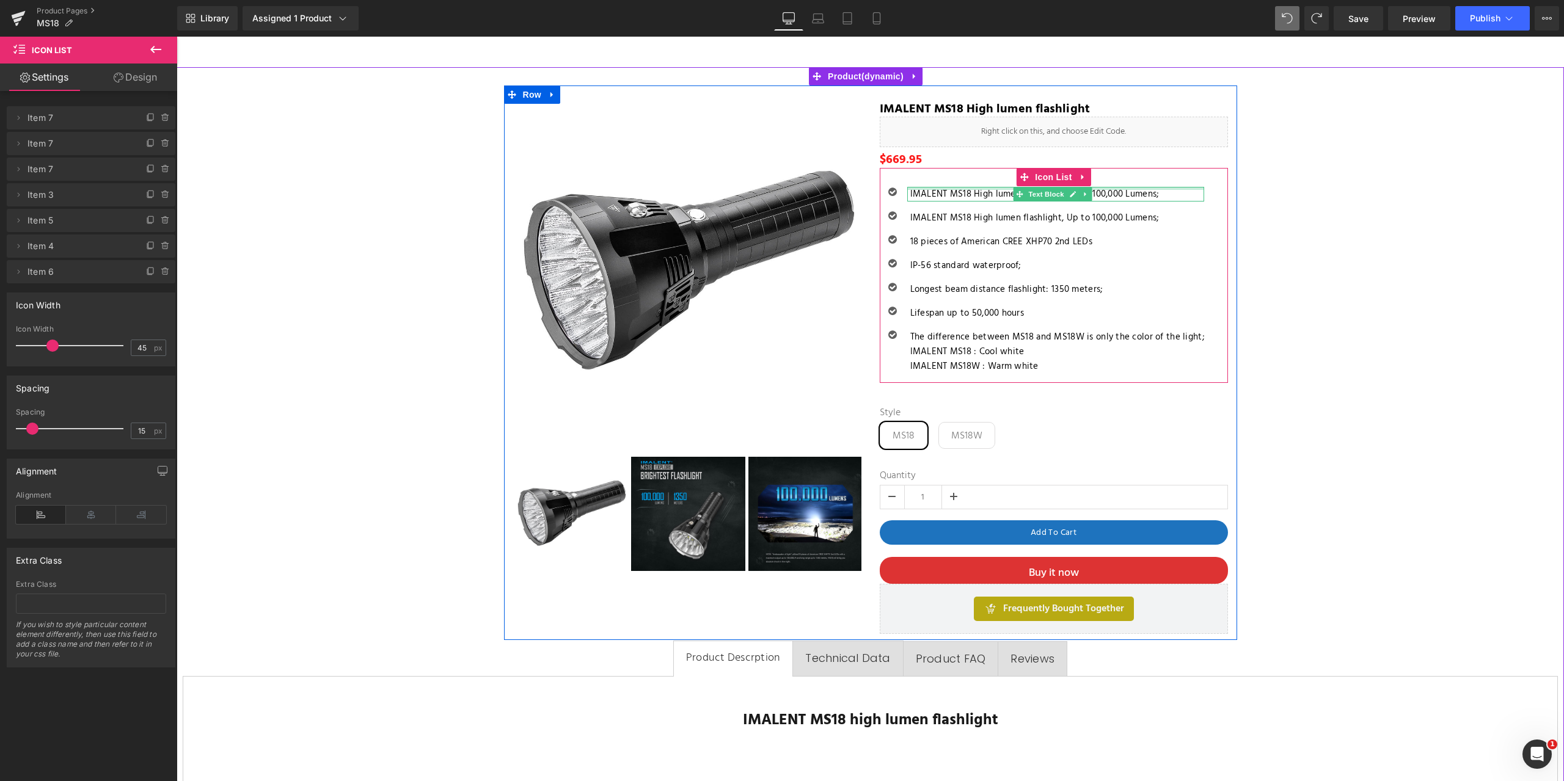
click at [944, 188] on div at bounding box center [1055, 188] width 297 height 3
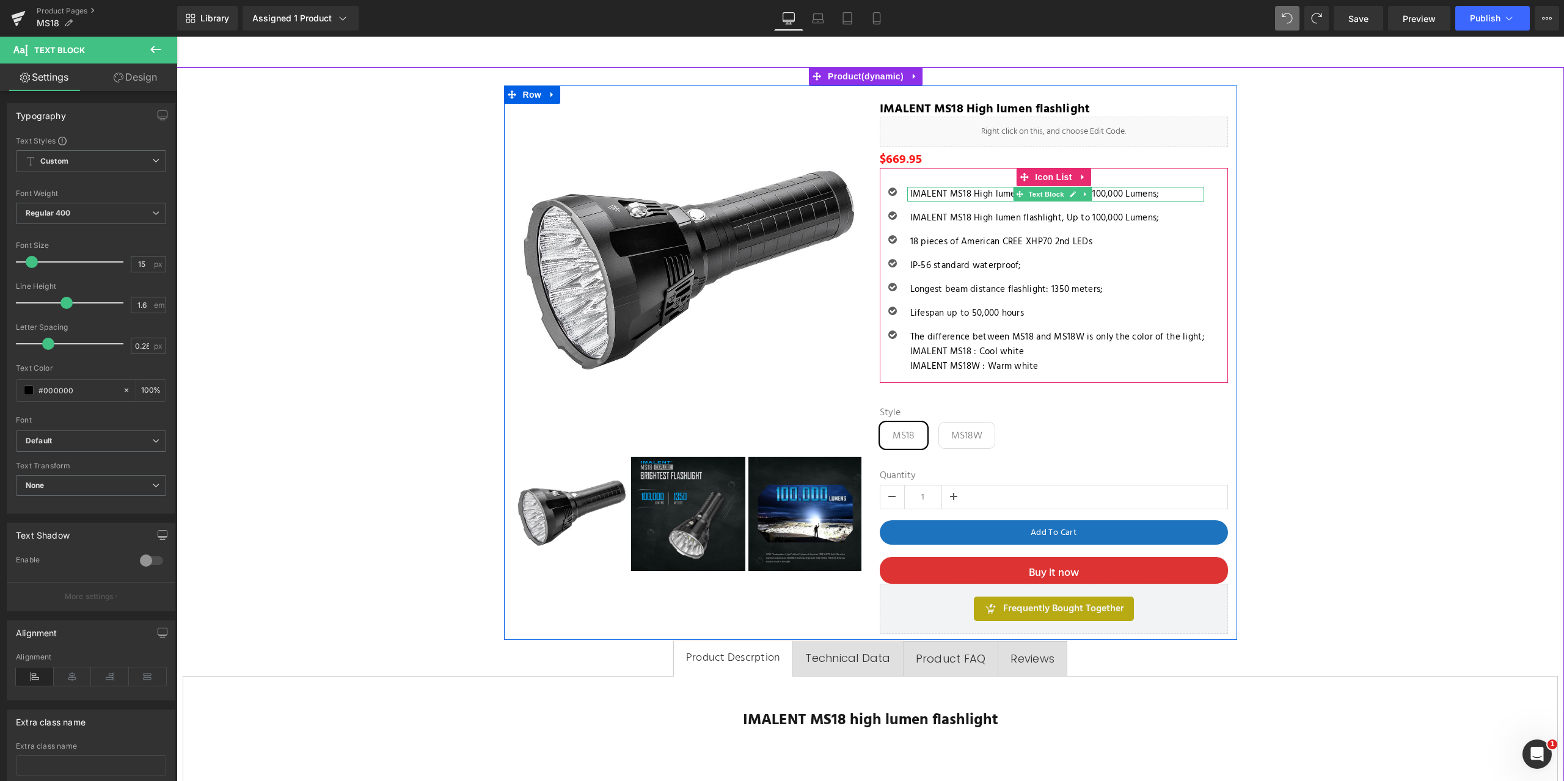
click at [976, 194] on p "IMALENT MS18 High lumen flashlight, Up to 100,000 Lumens;" at bounding box center [1057, 194] width 294 height 15
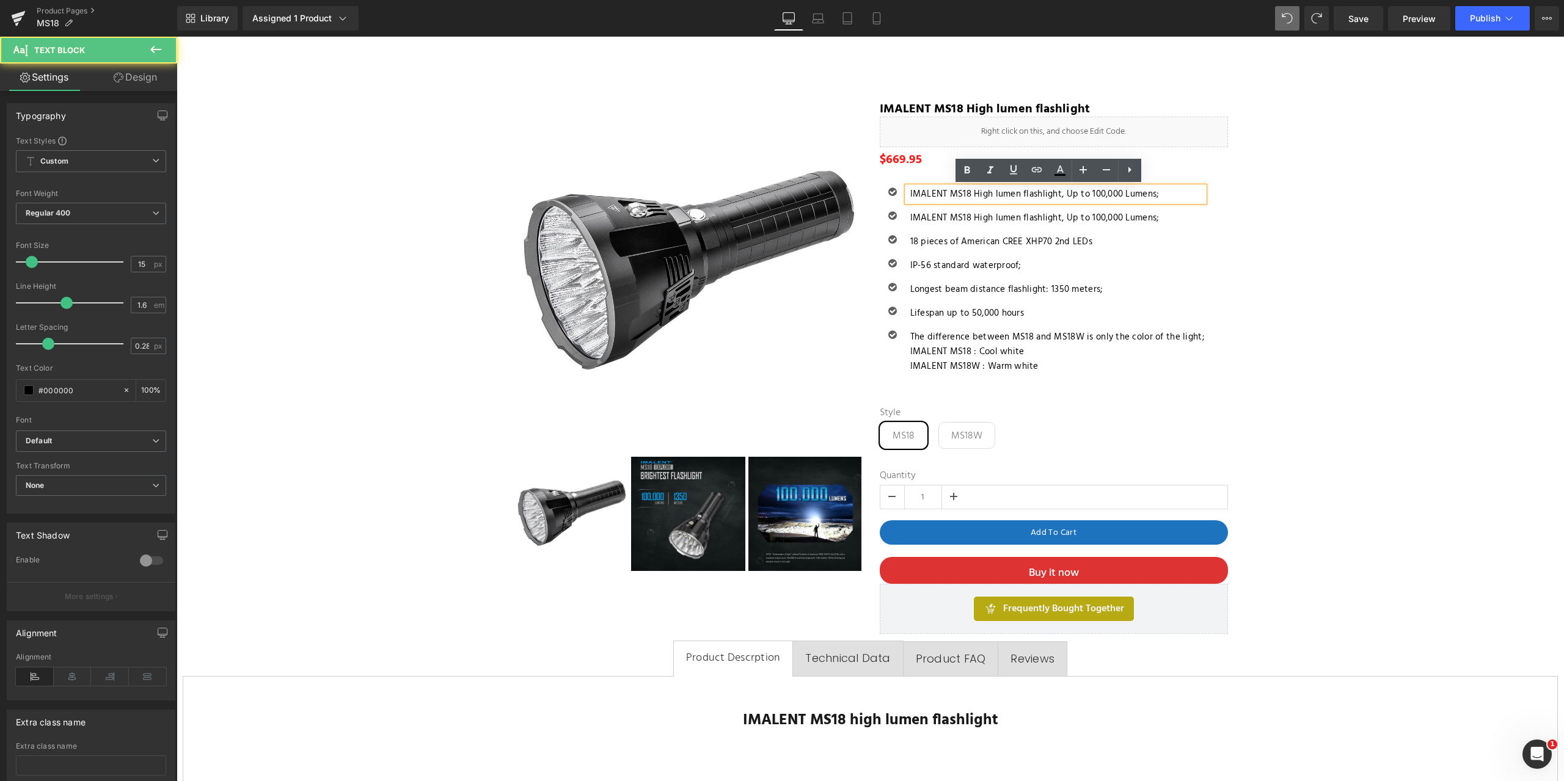
click at [1159, 199] on p "IMALENT MS18 High lumen flashlight, Up to 100,000 Lumens;" at bounding box center [1057, 194] width 294 height 15
drag, startPoint x: 1164, startPoint y: 195, endPoint x: 897, endPoint y: 192, distance: 267.5
click at [897, 192] on li "Icon IMALENT MS18 High lumen flashlight, Up to 100,000 Lumens; Text Block" at bounding box center [1042, 194] width 324 height 15
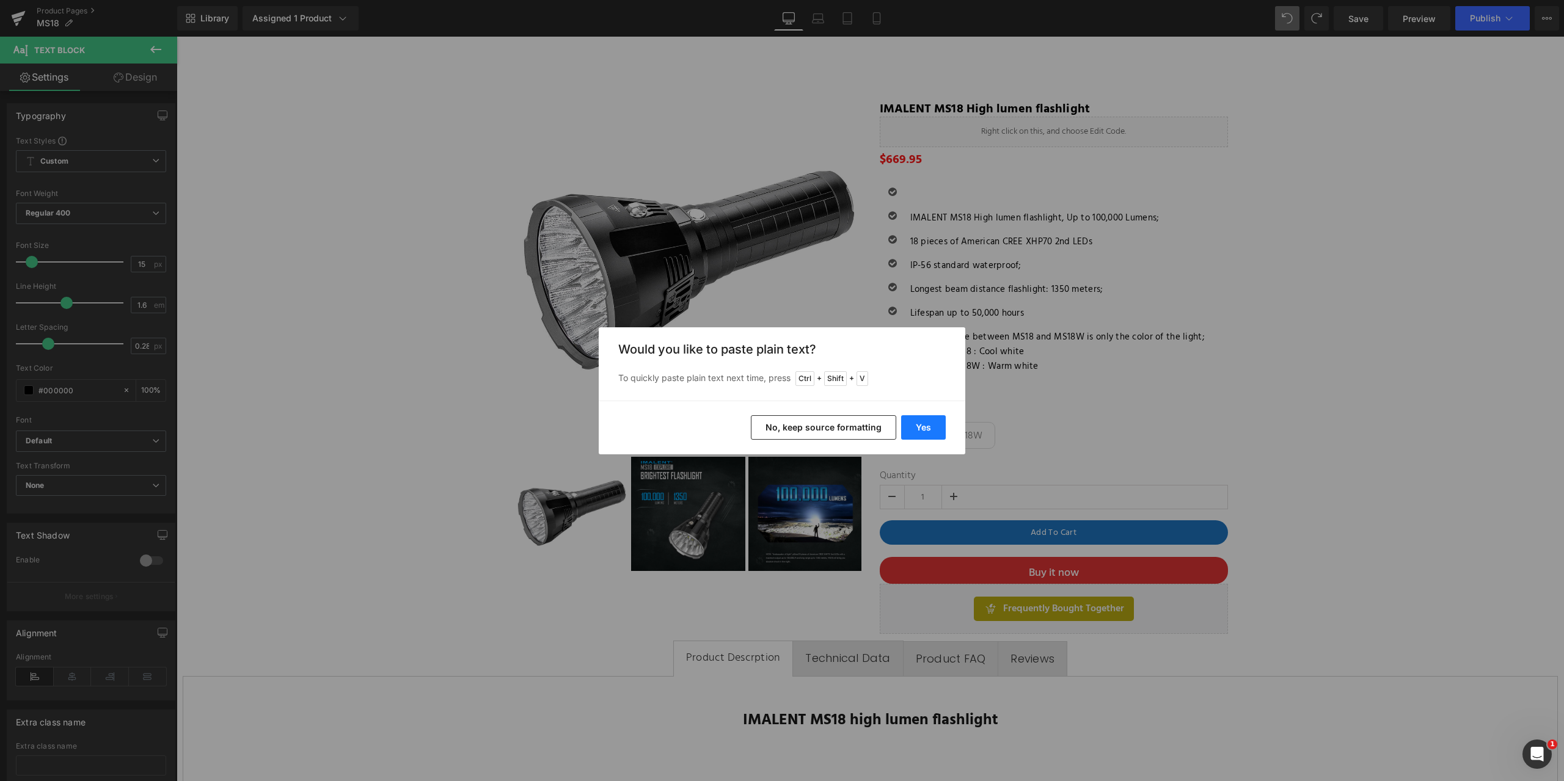
click at [919, 425] on button "Yes" at bounding box center [923, 427] width 45 height 24
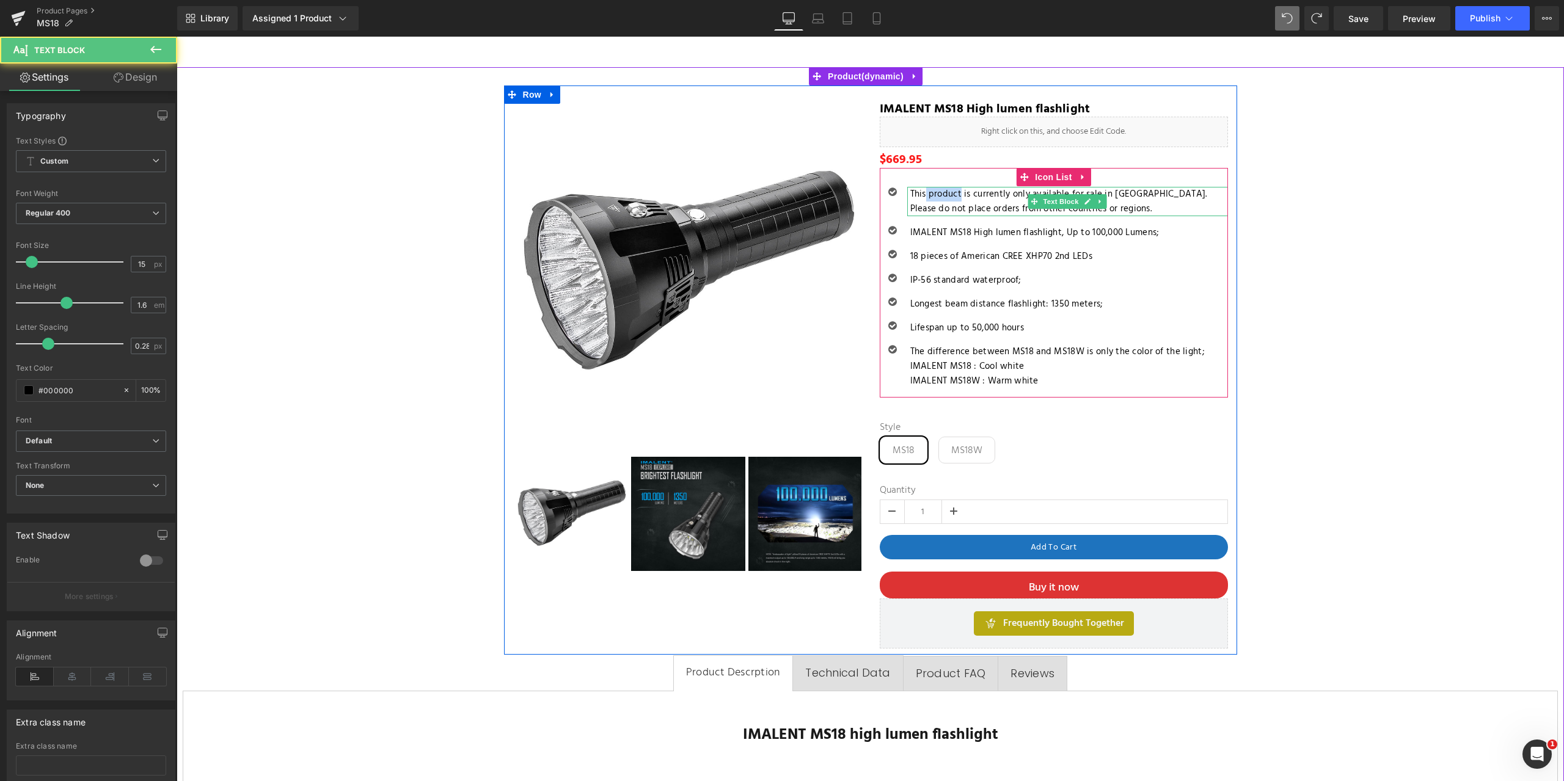
drag, startPoint x: 955, startPoint y: 195, endPoint x: 922, endPoint y: 194, distance: 33.0
click at [922, 194] on p "This product is currently only available for sale in [GEOGRAPHIC_DATA]. Please …" at bounding box center [1069, 201] width 318 height 29
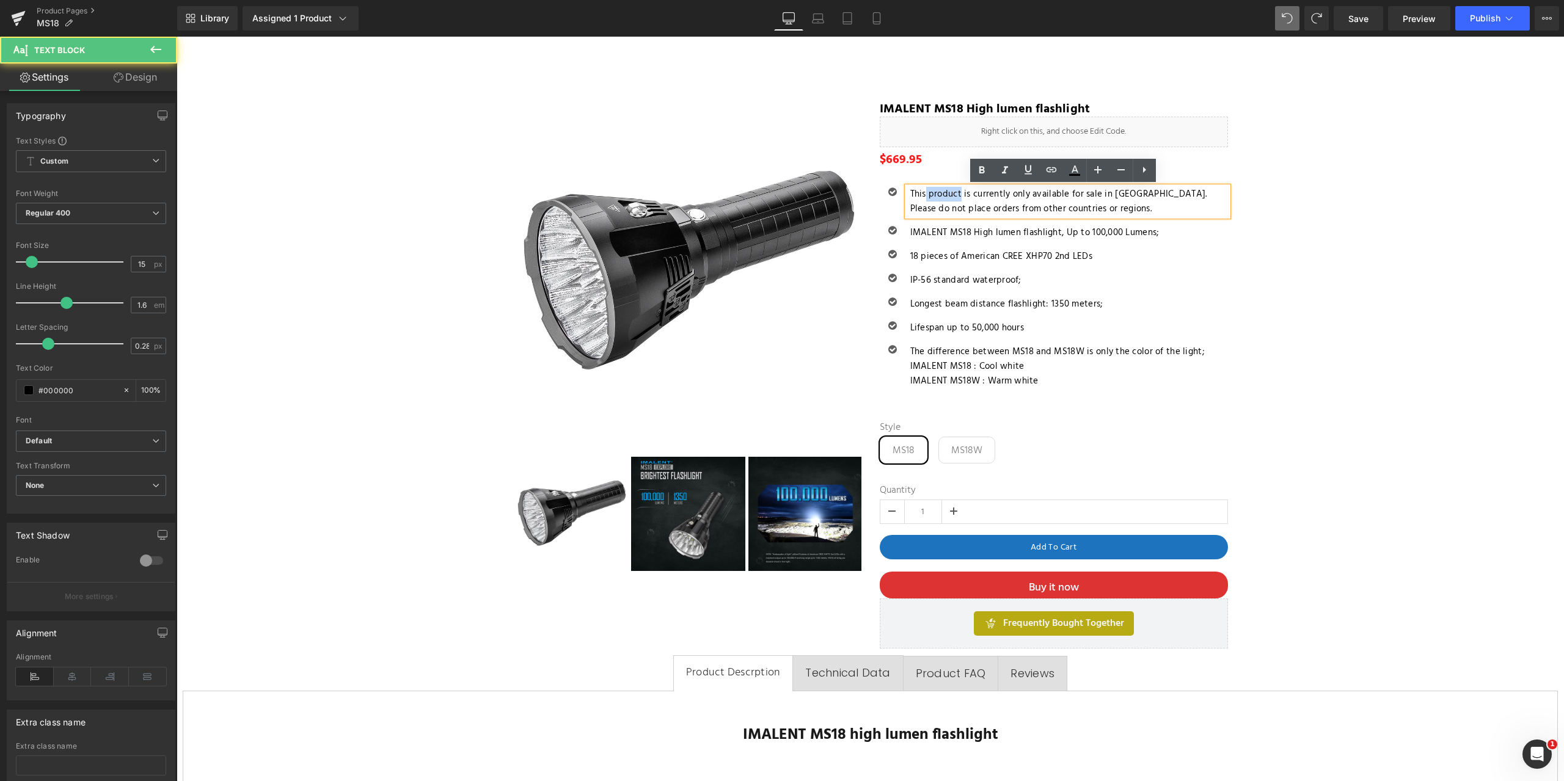
click at [953, 195] on p "This product is currently only available for sale in [GEOGRAPHIC_DATA]. Please …" at bounding box center [1069, 201] width 318 height 29
drag, startPoint x: 957, startPoint y: 195, endPoint x: 925, endPoint y: 195, distance: 31.2
click at [925, 195] on p "This product is currently only available for sale in [GEOGRAPHIC_DATA]. Please …" at bounding box center [1069, 201] width 318 height 29
click at [1092, 207] on p "This item is currently only available for sale in [GEOGRAPHIC_DATA]. Please do …" at bounding box center [1069, 201] width 318 height 29
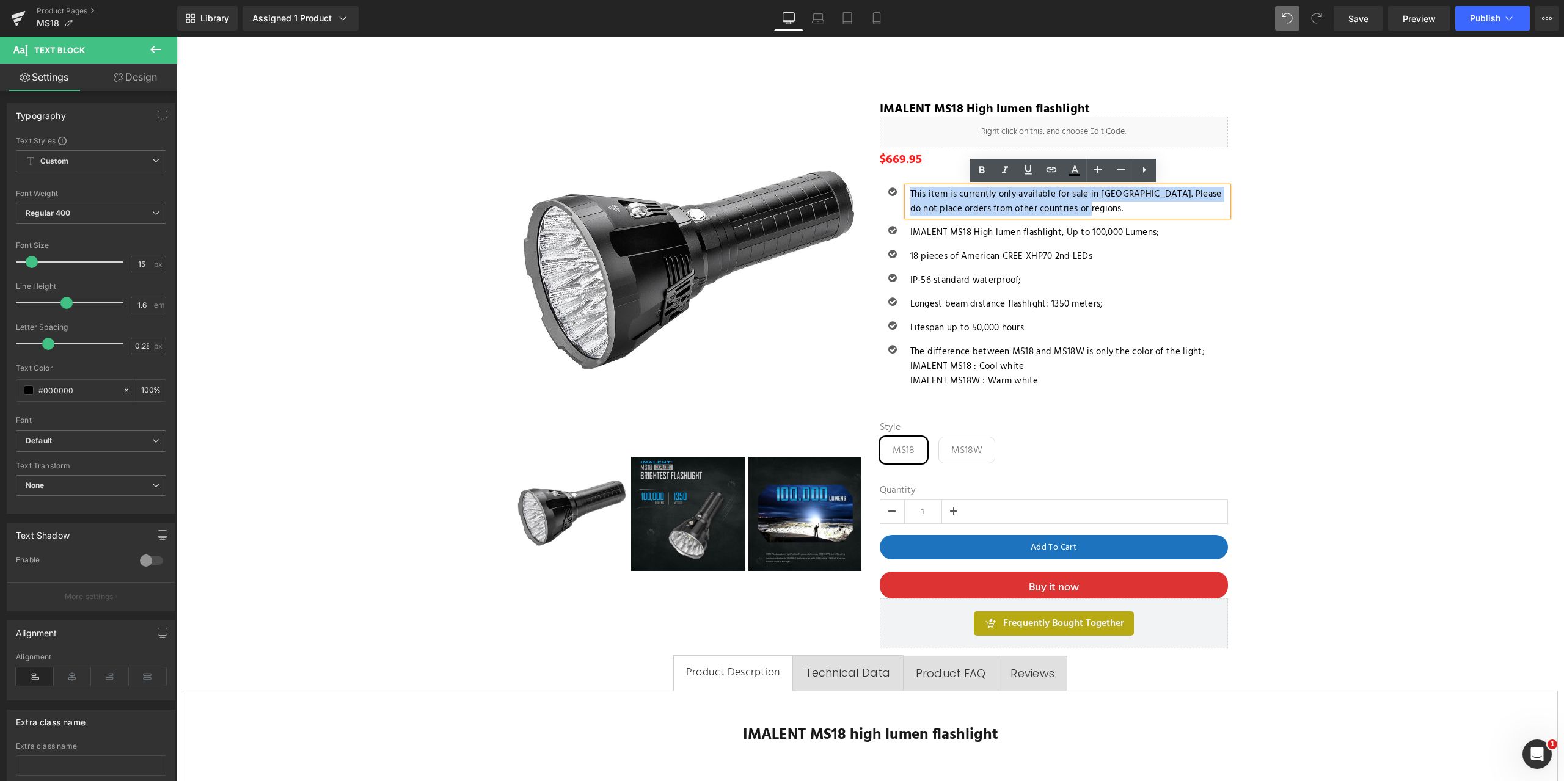
drag, startPoint x: 1075, startPoint y: 208, endPoint x: 906, endPoint y: 192, distance: 169.3
click at [910, 192] on p "This item is currently only available for sale in [GEOGRAPHIC_DATA]. Please do …" at bounding box center [1069, 201] width 318 height 29
click at [980, 168] on icon at bounding box center [980, 169] width 5 height 7
click at [1075, 168] on icon at bounding box center [1074, 170] width 15 height 15
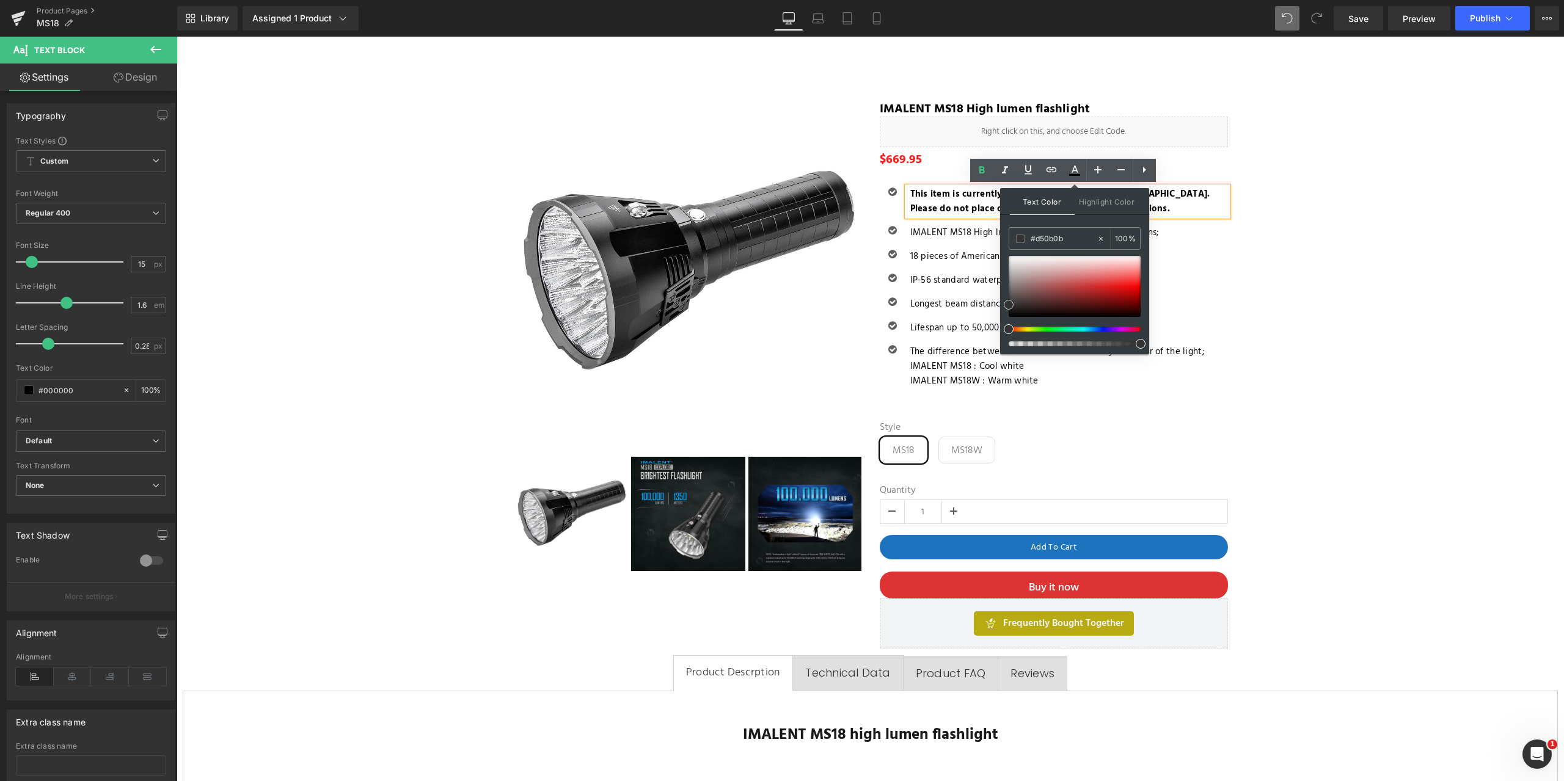
click at [1127, 290] on div at bounding box center [1074, 286] width 132 height 61
click at [928, 189] on strong "This item is currently only available for sale in [GEOGRAPHIC_DATA]. Please do …" at bounding box center [1060, 201] width 300 height 29
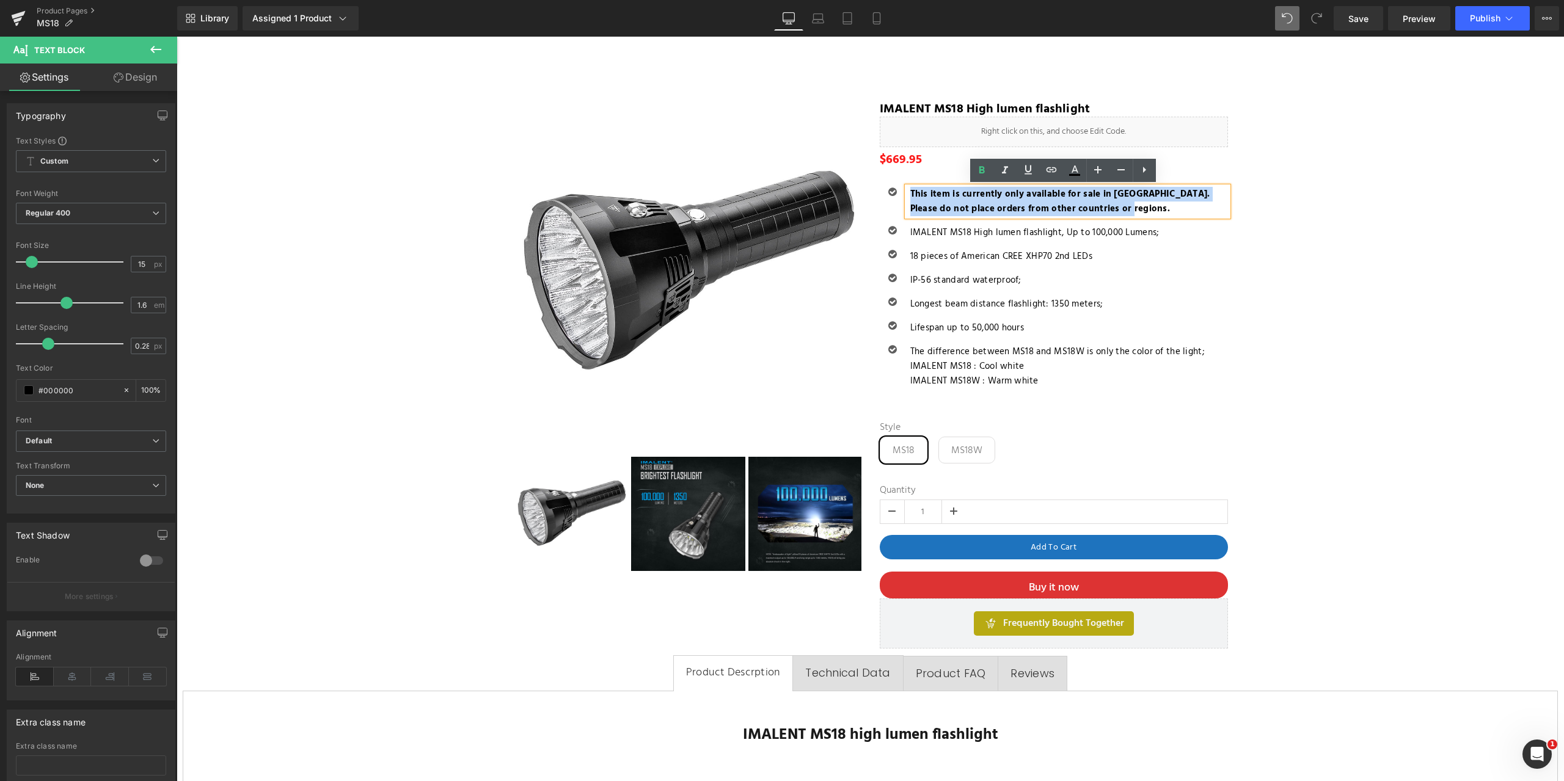
drag, startPoint x: 1098, startPoint y: 207, endPoint x: 905, endPoint y: 192, distance: 193.0
click at [910, 192] on p "This item is currently only available for sale in [GEOGRAPHIC_DATA]. Please do …" at bounding box center [1069, 201] width 318 height 29
click at [1074, 173] on icon at bounding box center [1074, 170] width 15 height 15
type input "#000000"
type input "100"
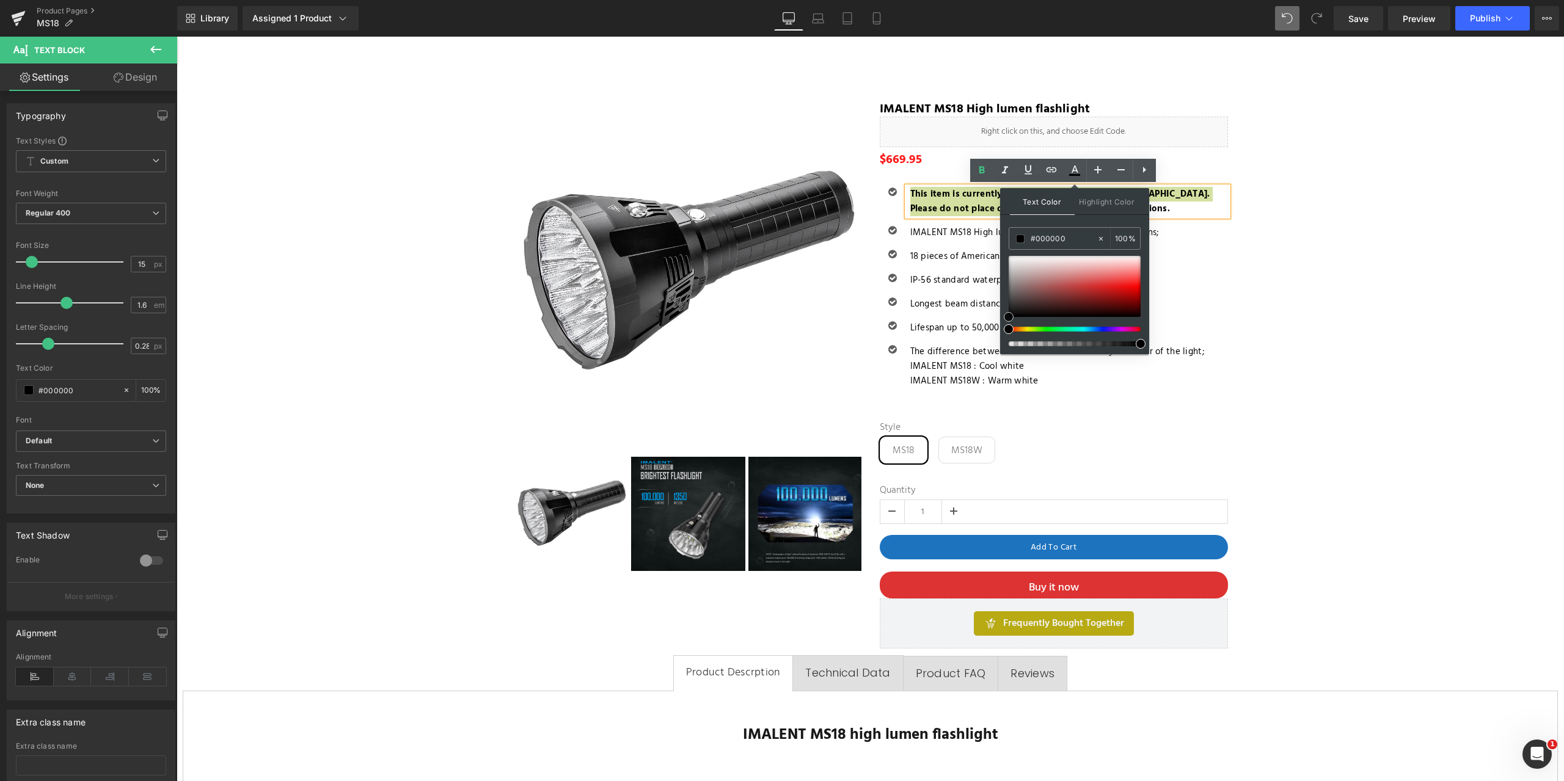
type input "#cf1515"
click at [1115, 290] on div at bounding box center [1074, 286] width 132 height 61
drag, startPoint x: 1276, startPoint y: 240, endPoint x: 1234, endPoint y: 238, distance: 42.2
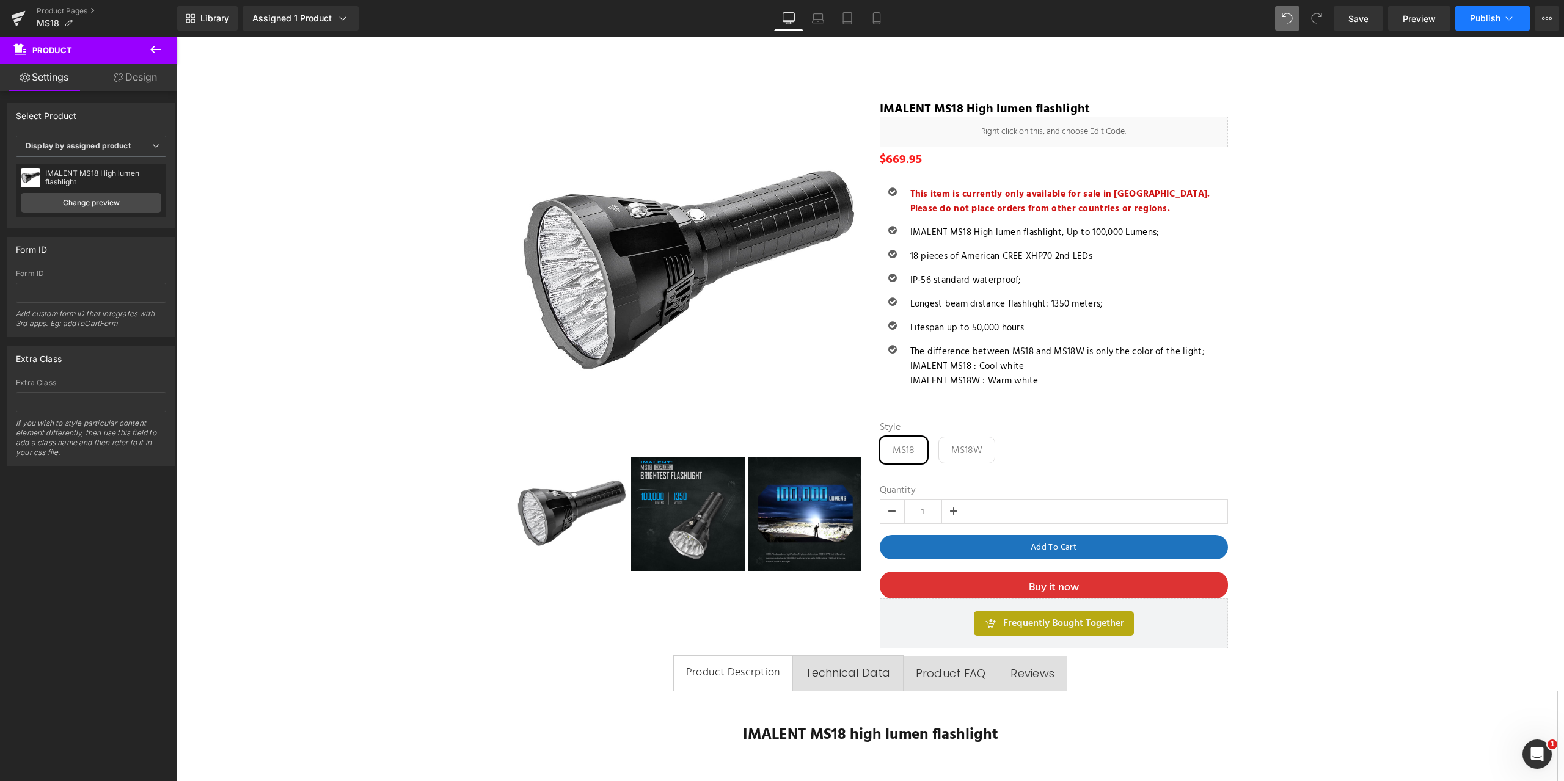
click at [1502, 19] on button "Publish" at bounding box center [1492, 18] width 75 height 24
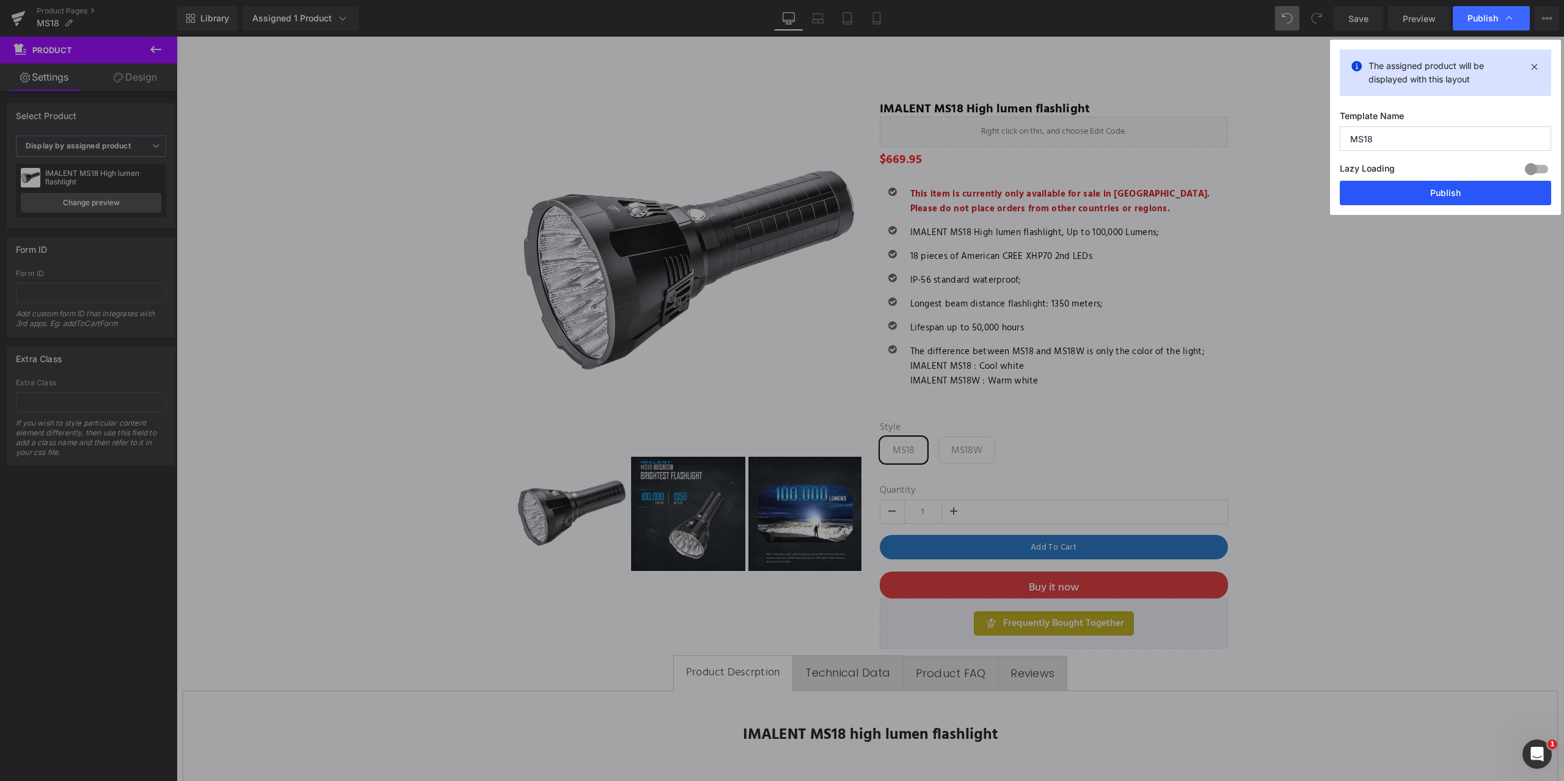
click at [1439, 192] on button "Publish" at bounding box center [1444, 193] width 211 height 24
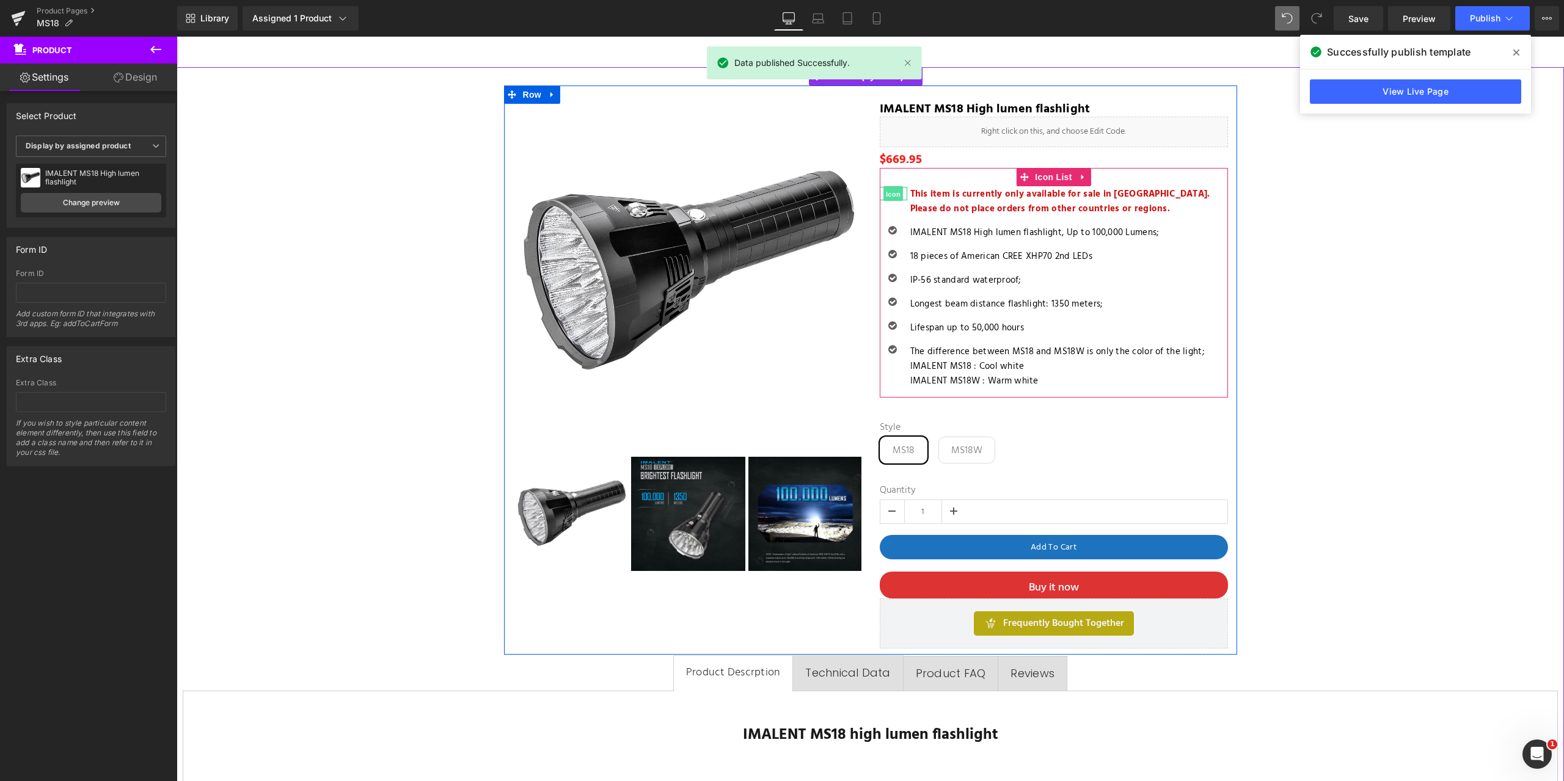
click at [887, 193] on span "Icon" at bounding box center [893, 194] width 20 height 15
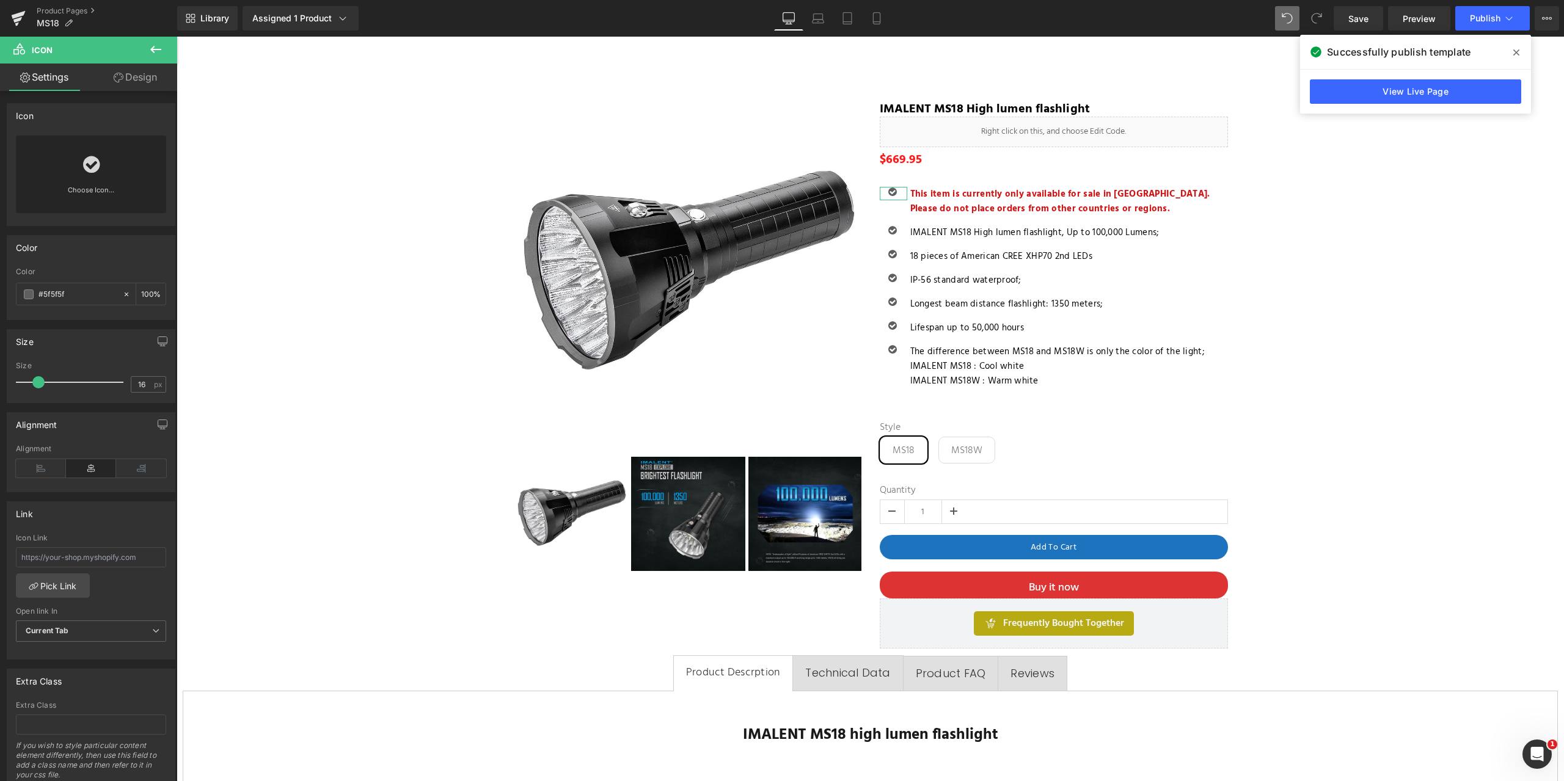
click at [91, 162] on icon at bounding box center [91, 165] width 16 height 20
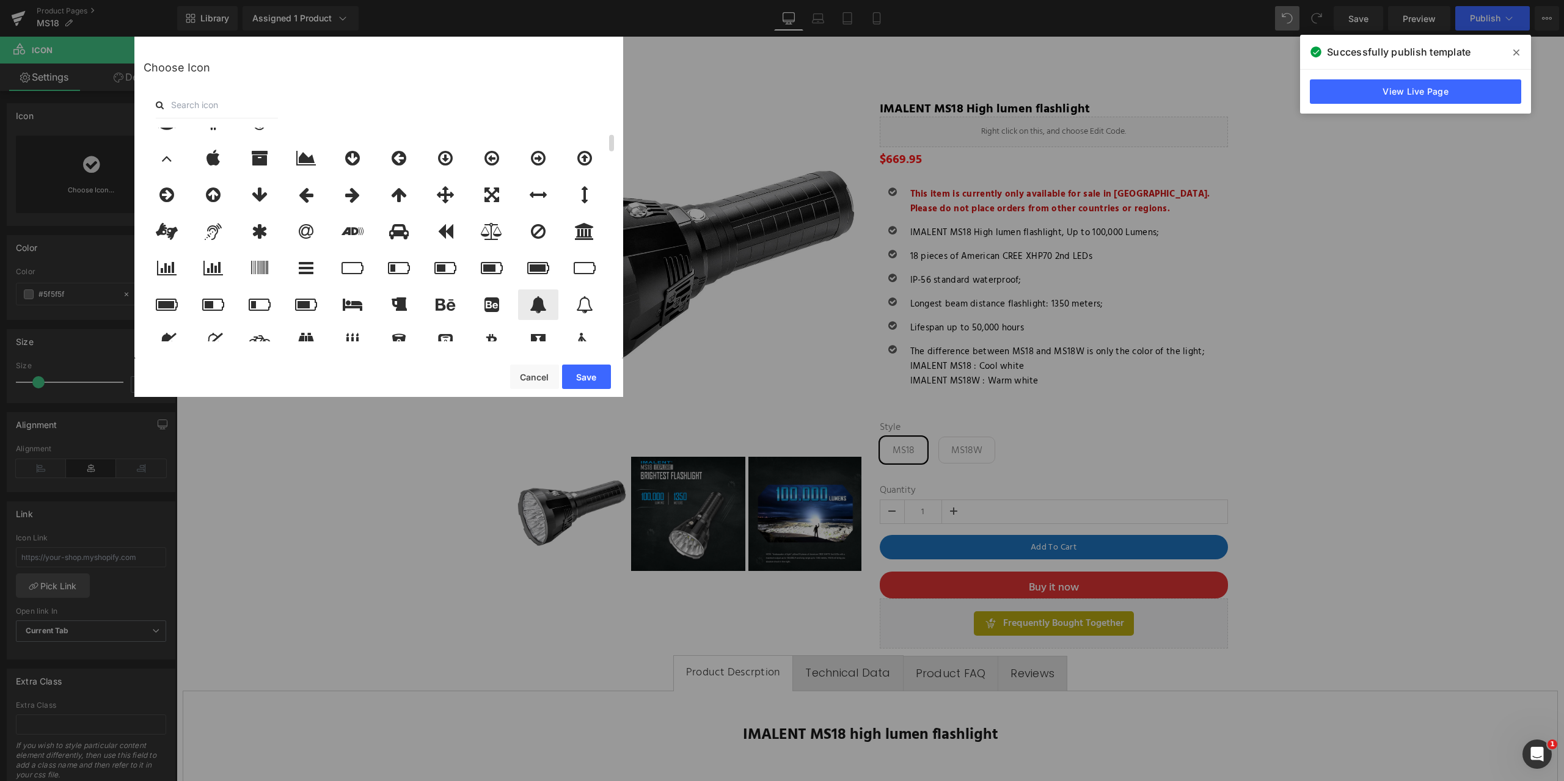
scroll to position [122, 0]
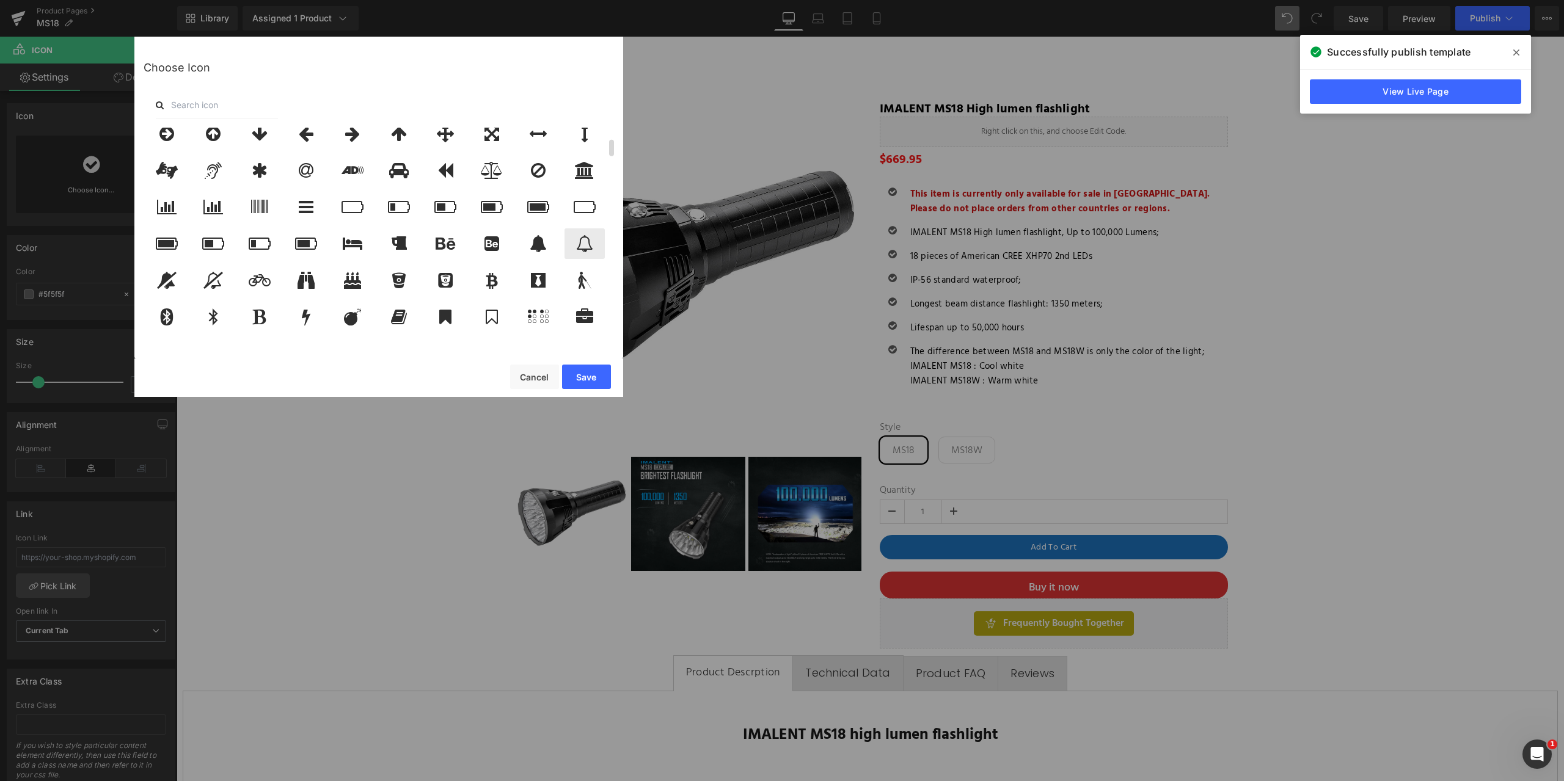
click at [583, 242] on icon at bounding box center [584, 243] width 17 height 17
click at [575, 376] on button "Save" at bounding box center [586, 377] width 49 height 24
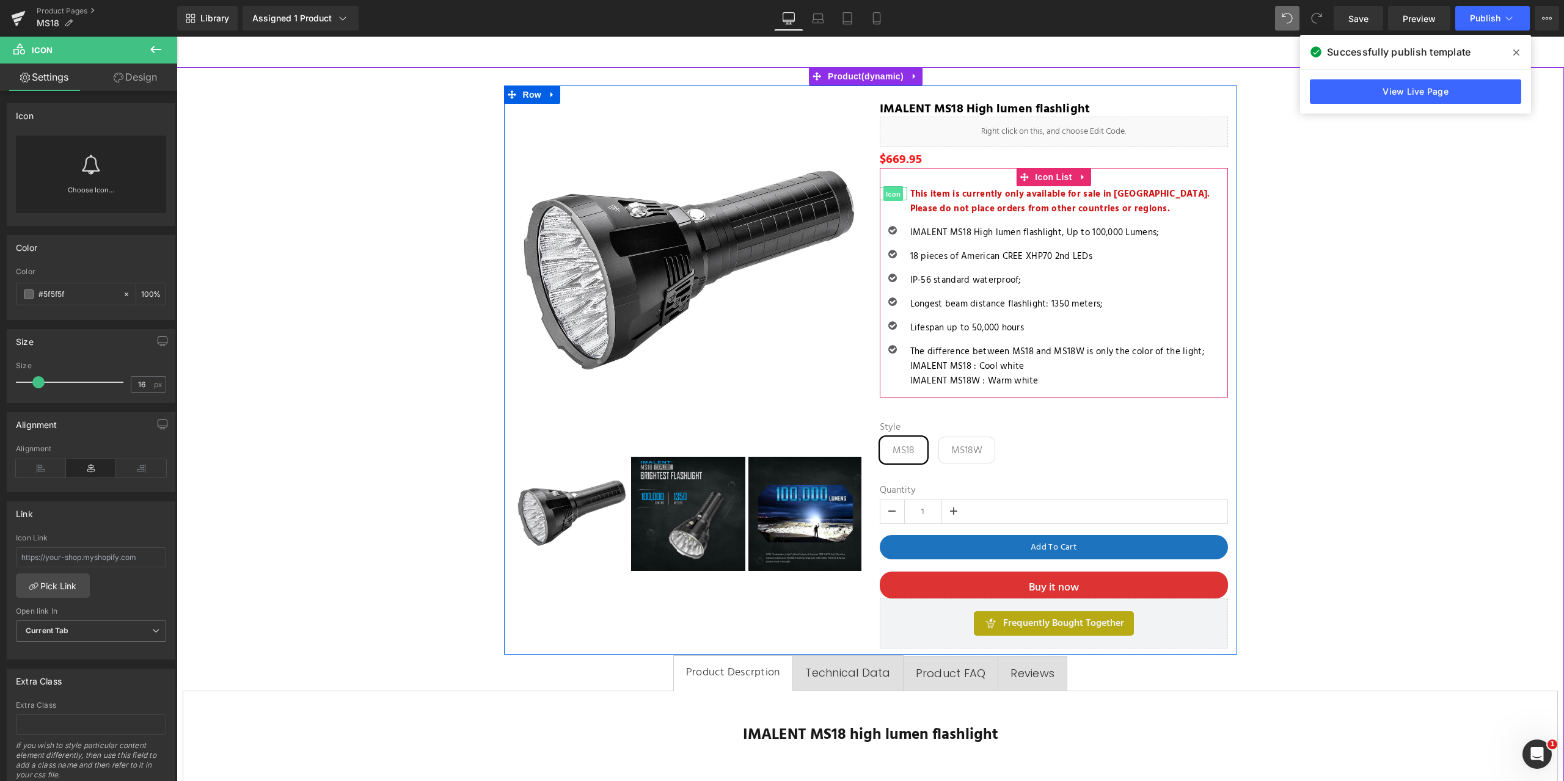
click at [891, 192] on span "Icon" at bounding box center [893, 194] width 20 height 15
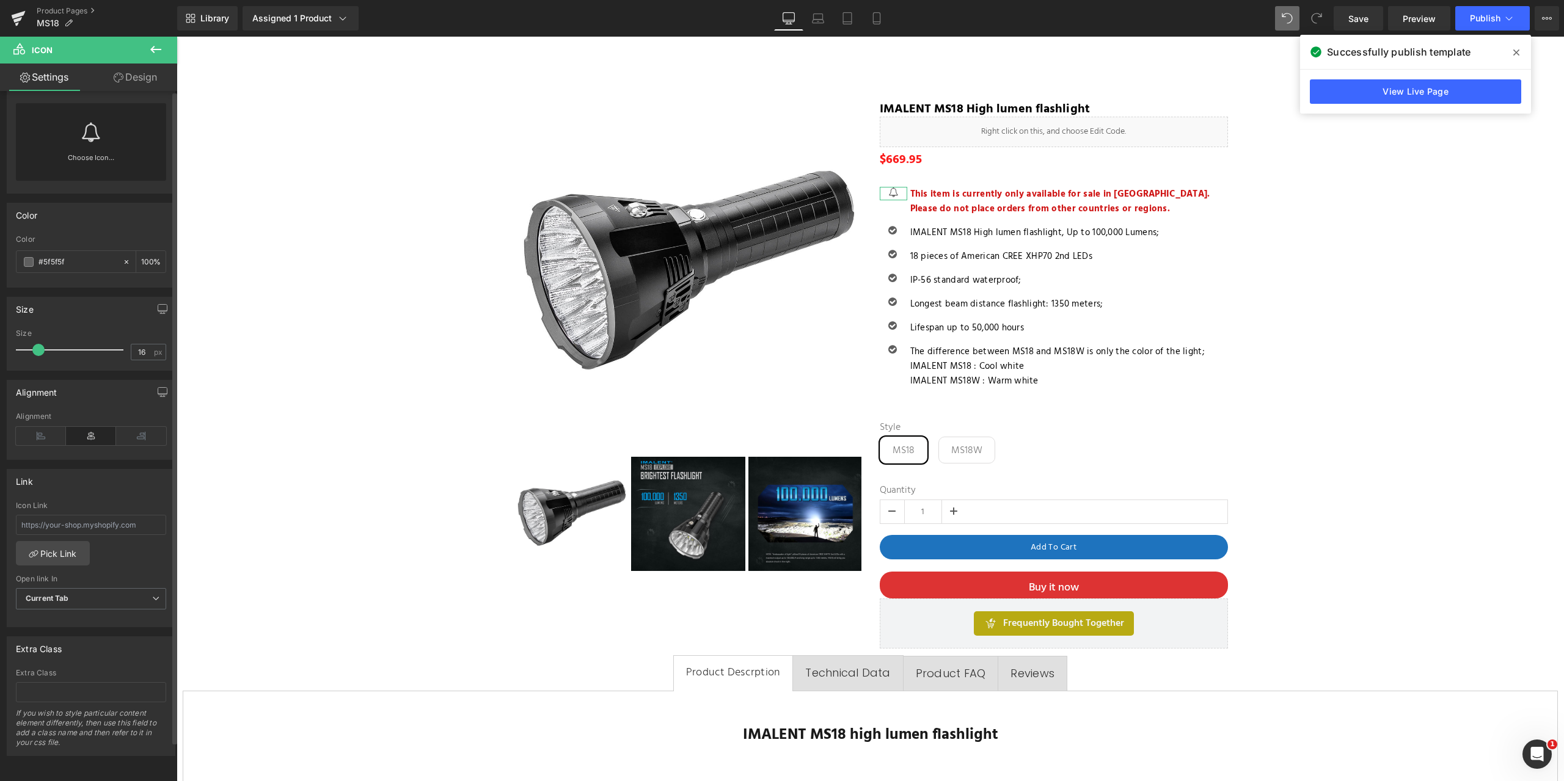
scroll to position [0, 0]
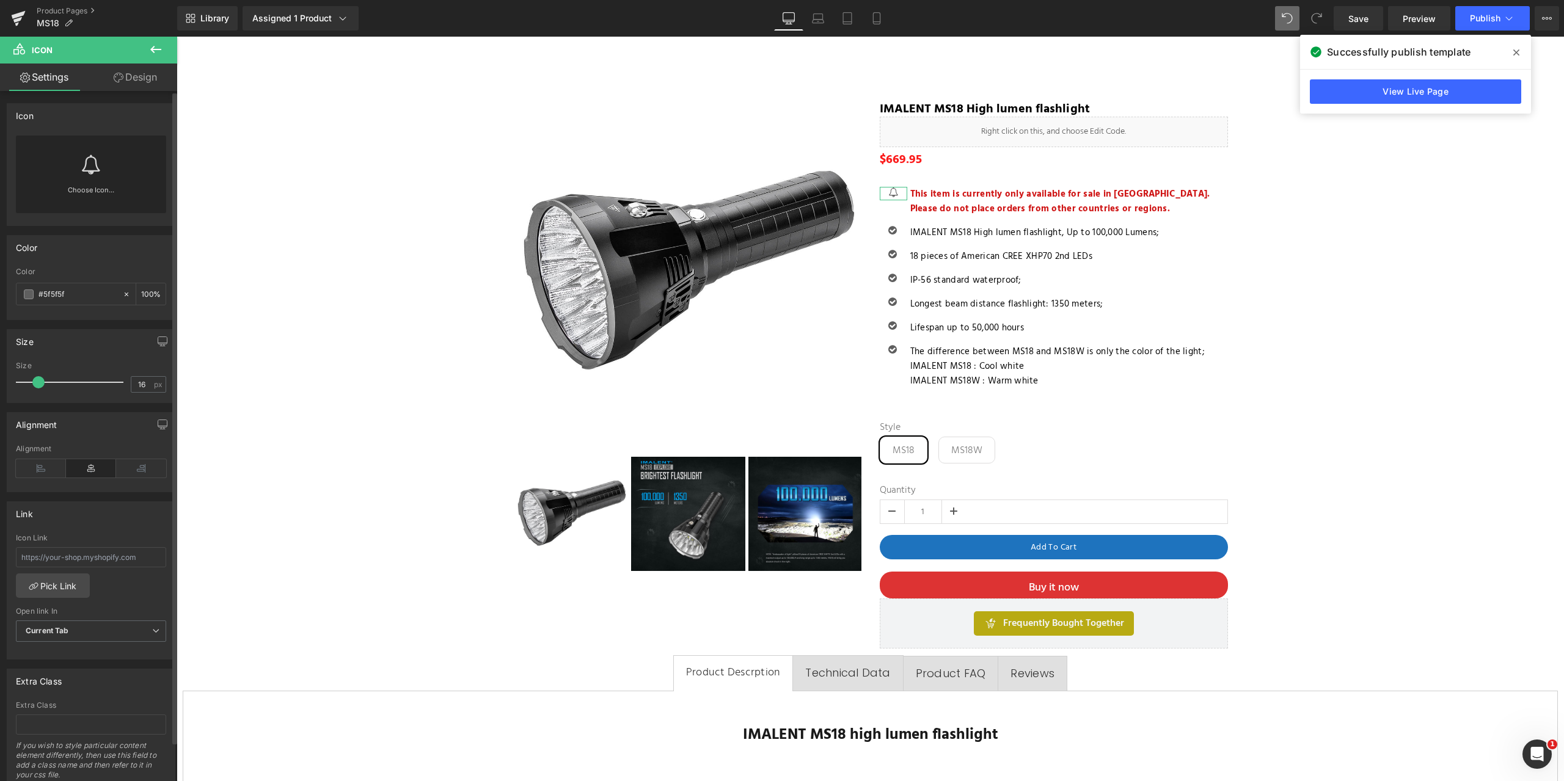
click at [88, 162] on icon at bounding box center [91, 165] width 20 height 20
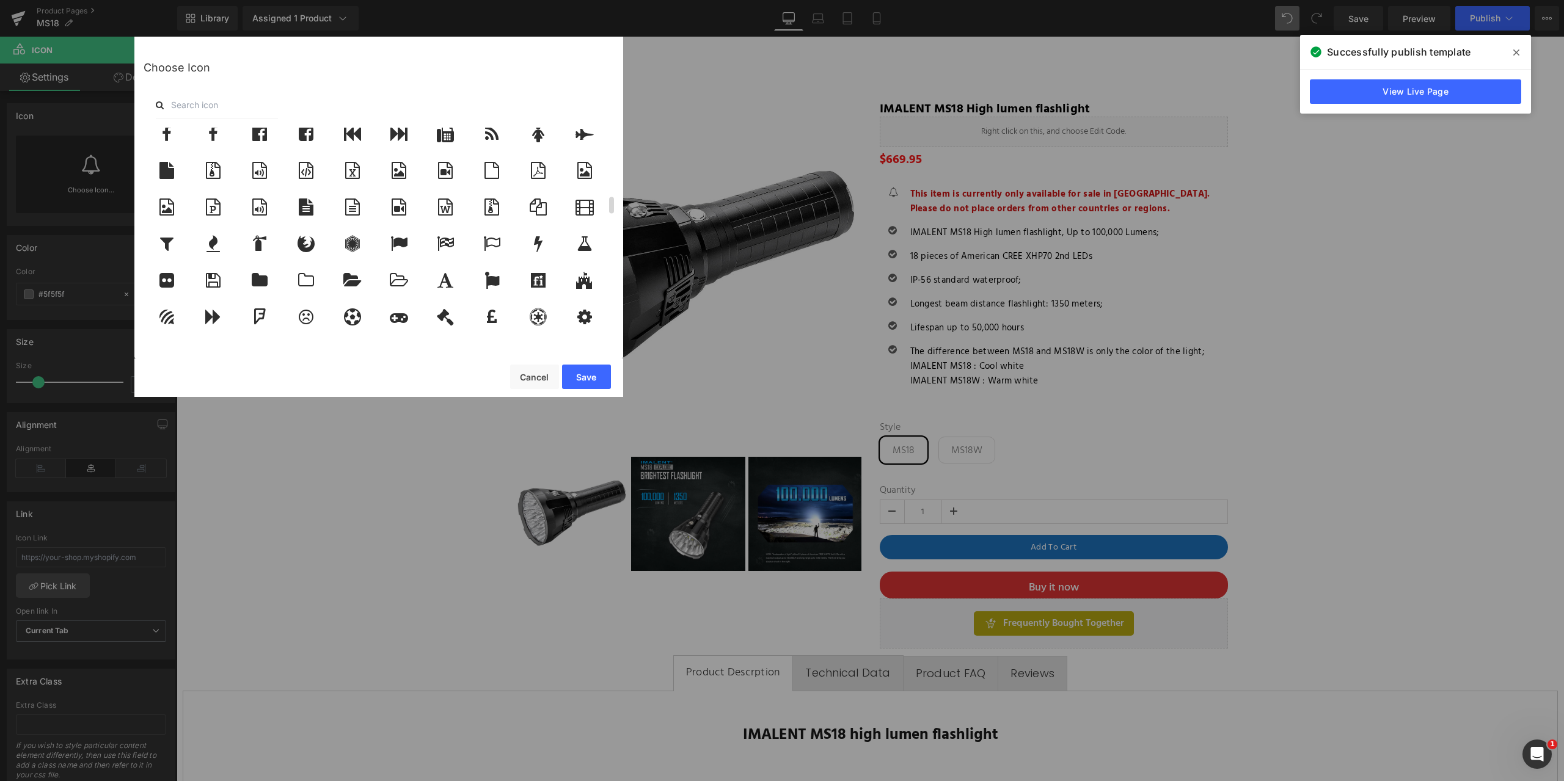
scroll to position [733, 0]
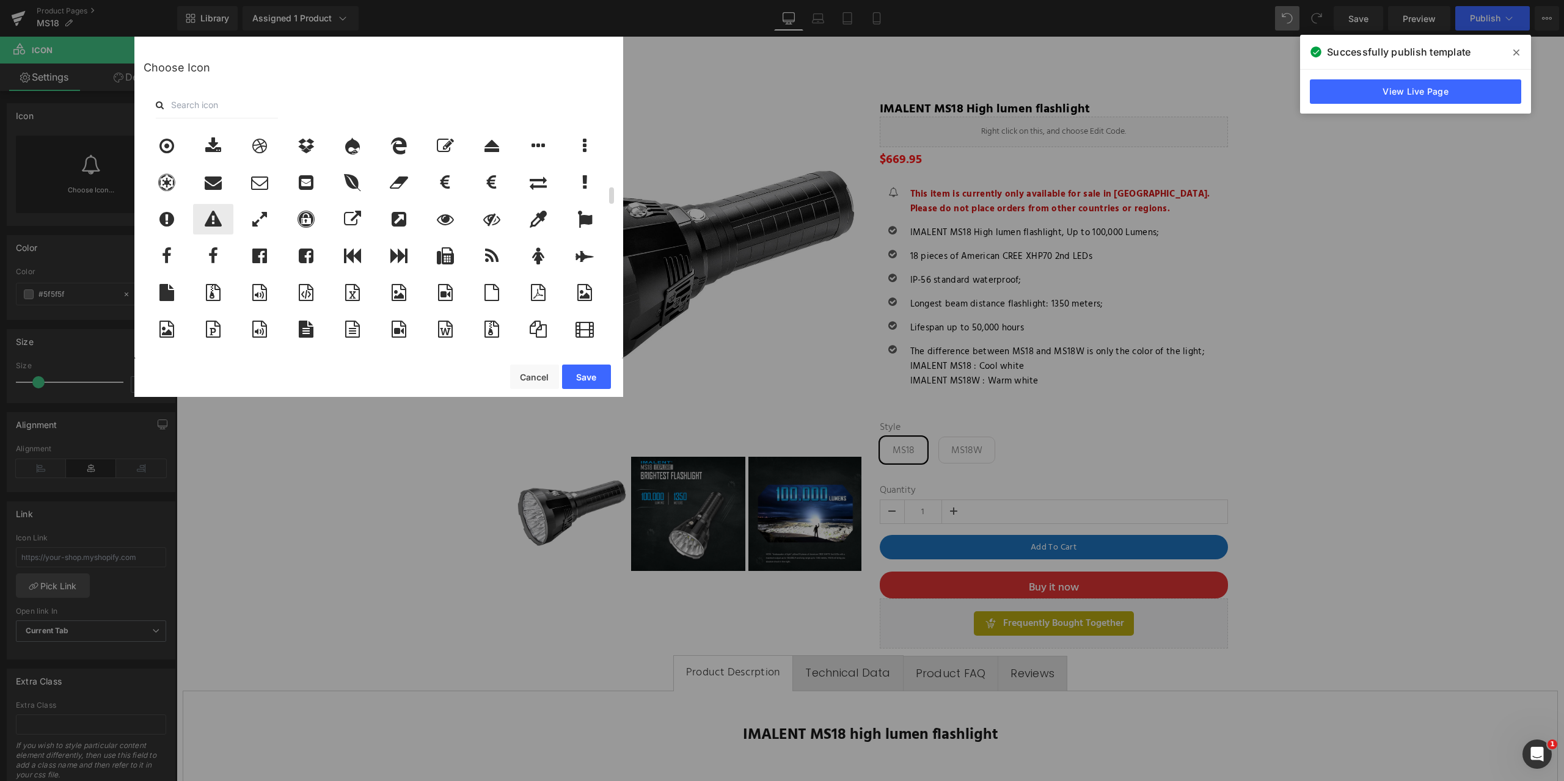
click at [214, 223] on icon at bounding box center [213, 219] width 17 height 17
click at [584, 376] on button "Save" at bounding box center [586, 377] width 49 height 24
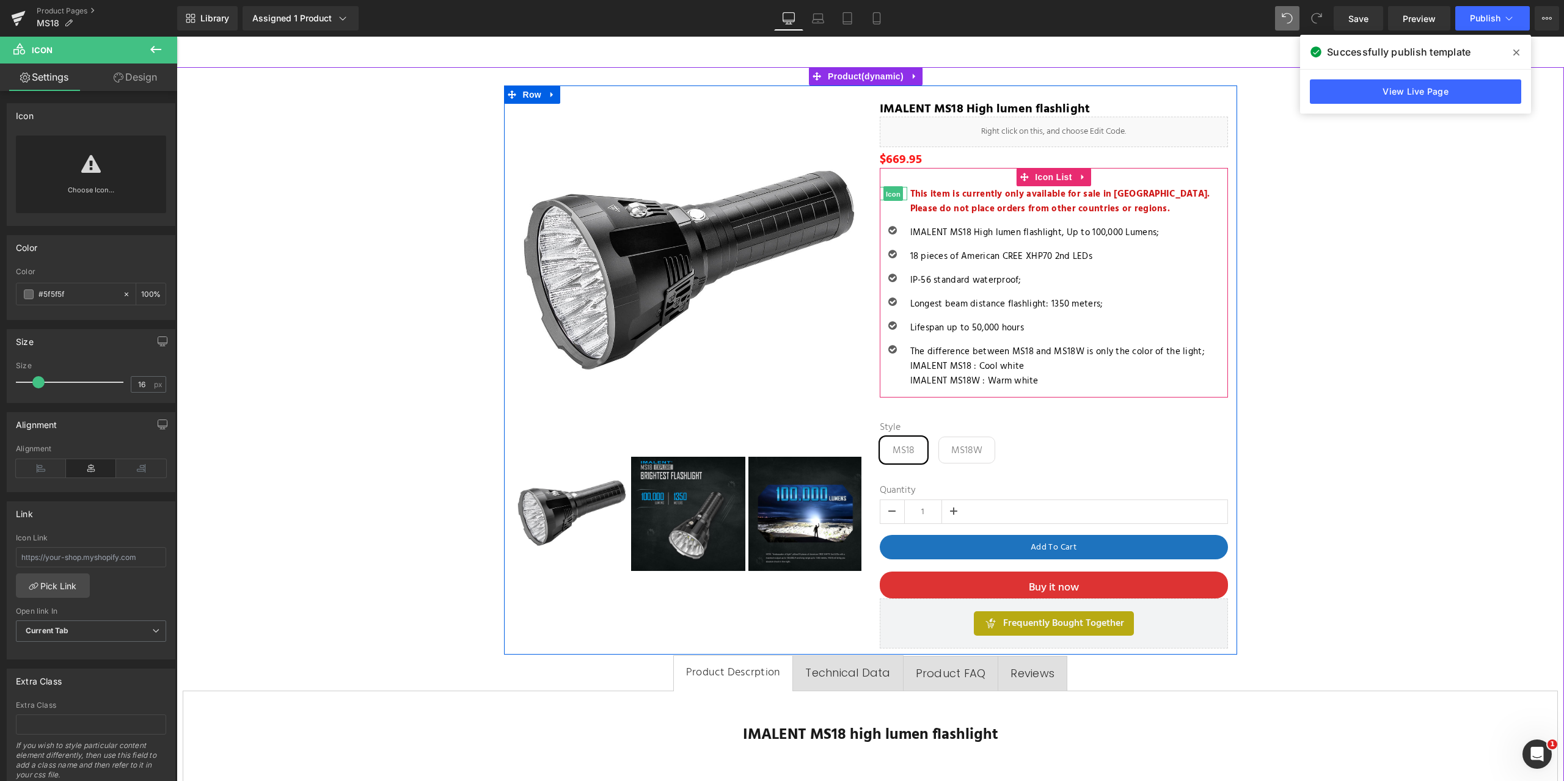
click at [893, 190] on span "Icon" at bounding box center [893, 194] width 20 height 15
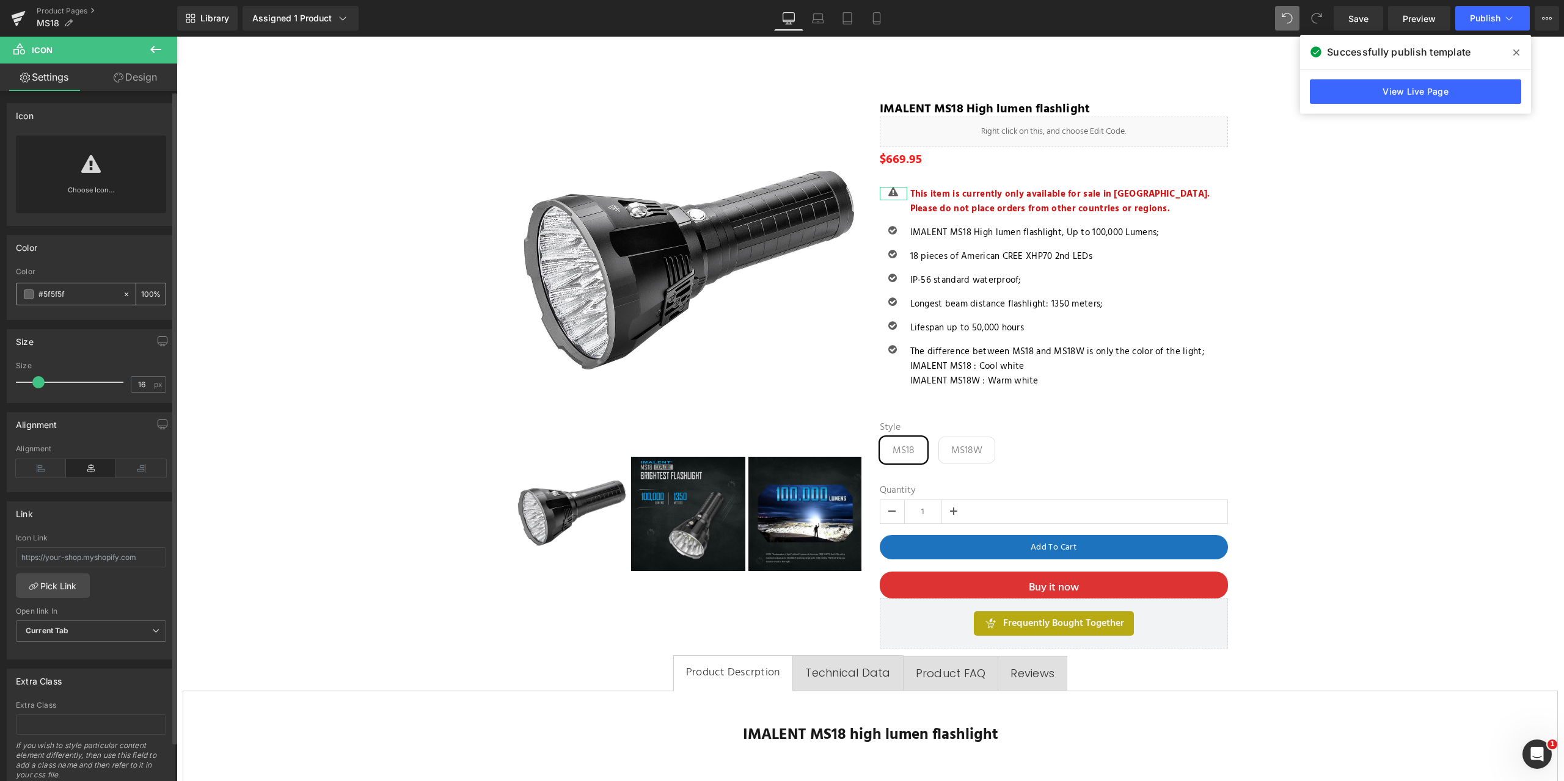
click at [136, 294] on div "100 %" at bounding box center [150, 293] width 29 height 21
click at [89, 353] on div "Size 16px Size 16 px" at bounding box center [91, 366] width 169 height 74
click at [137, 384] on input "16" at bounding box center [141, 384] width 21 height 15
click at [124, 352] on div "Size" at bounding box center [90, 341] width 167 height 23
click at [142, 384] on input "18" at bounding box center [141, 384] width 21 height 15
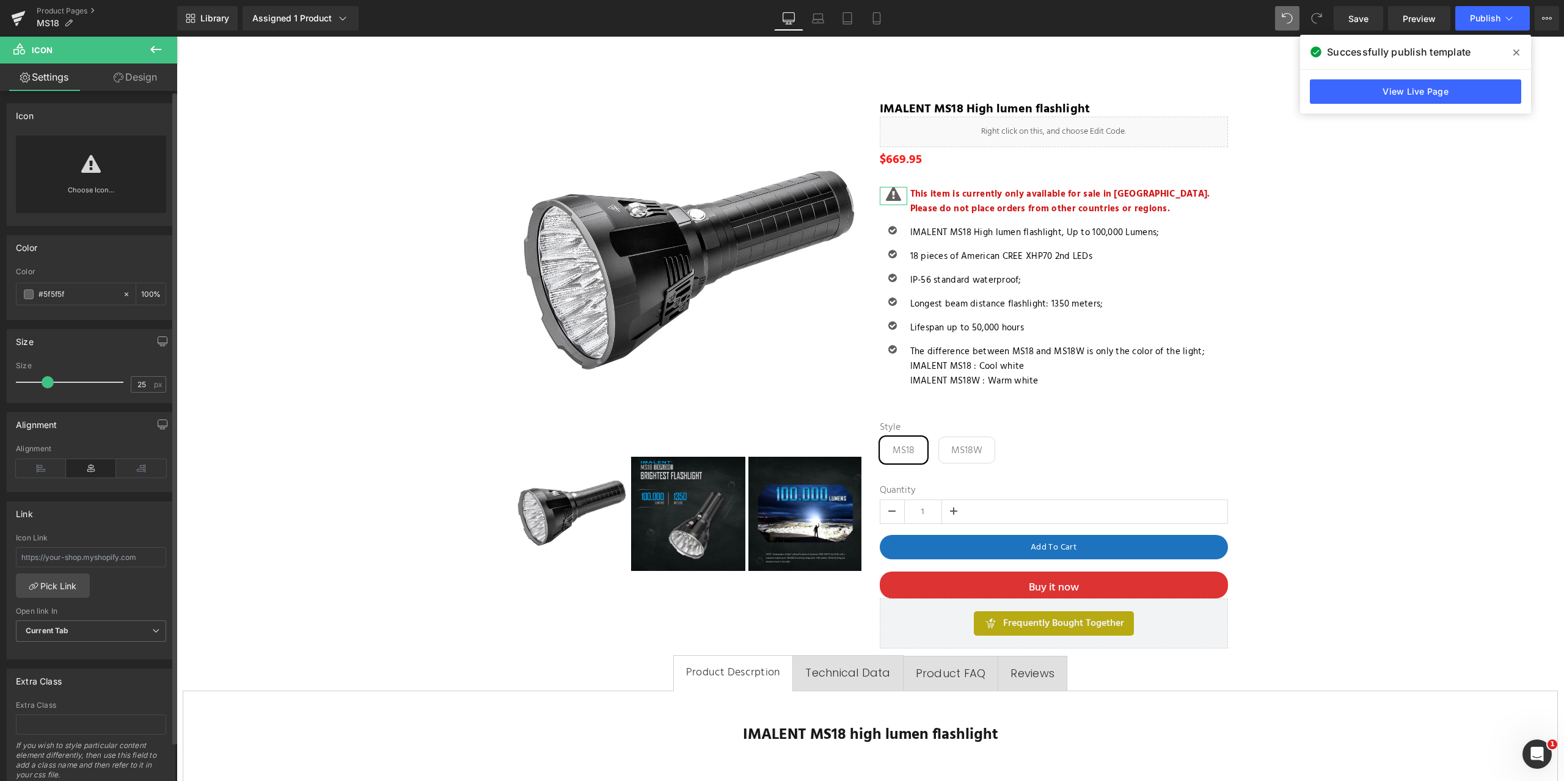
type input "26"
drag, startPoint x: 43, startPoint y: 384, endPoint x: 51, endPoint y: 379, distance: 9.0
click at [51, 379] on span at bounding box center [48, 382] width 12 height 12
click at [103, 319] on div "Color rgb(95, 95, 95) Color #5f5f5f 100 %" at bounding box center [91, 277] width 169 height 85
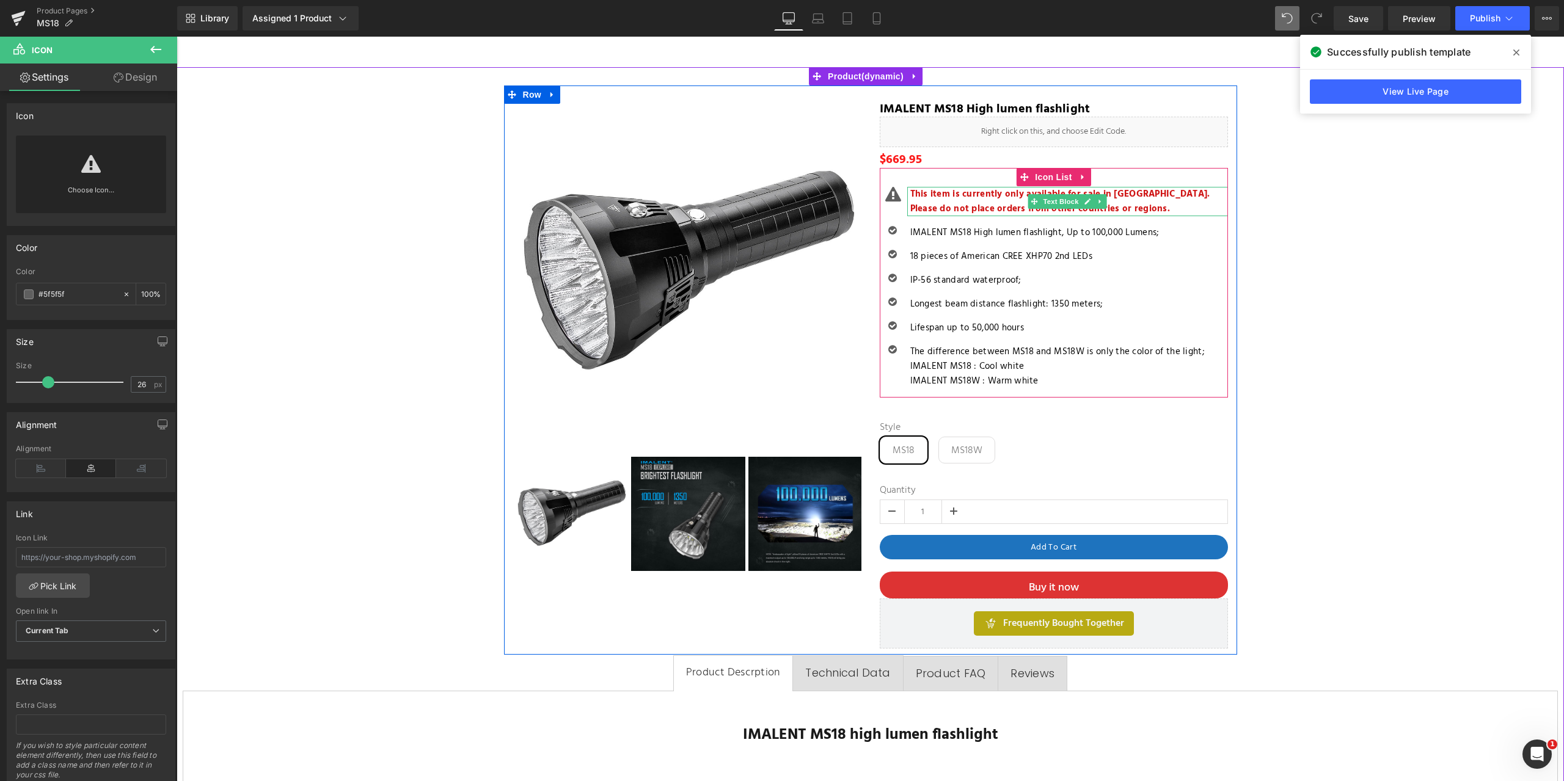
click at [951, 200] on strong "This item is currently only available for sale in [GEOGRAPHIC_DATA]. Please do …" at bounding box center [1060, 201] width 300 height 29
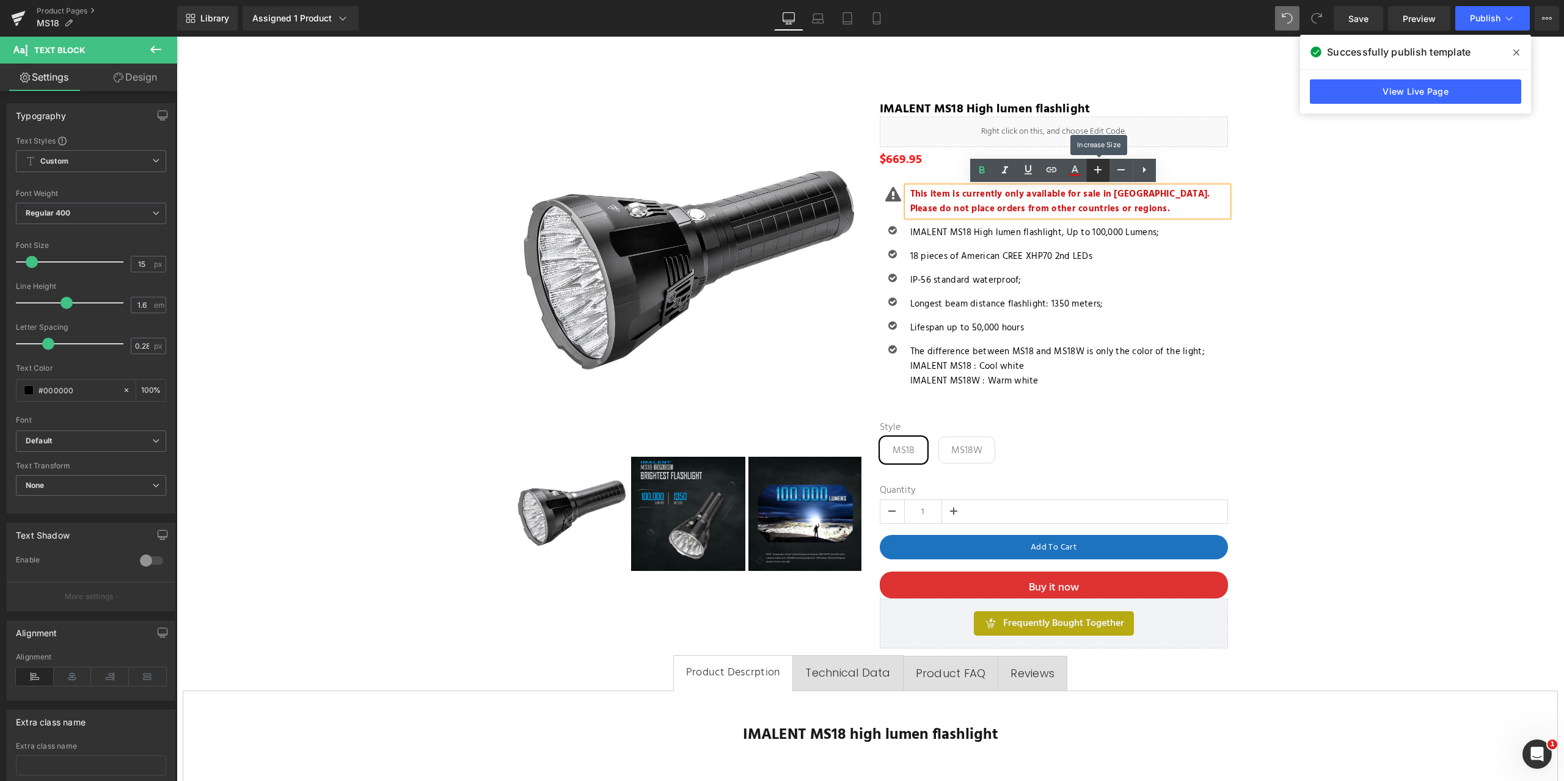
click at [1099, 170] on icon at bounding box center [1097, 169] width 7 height 7
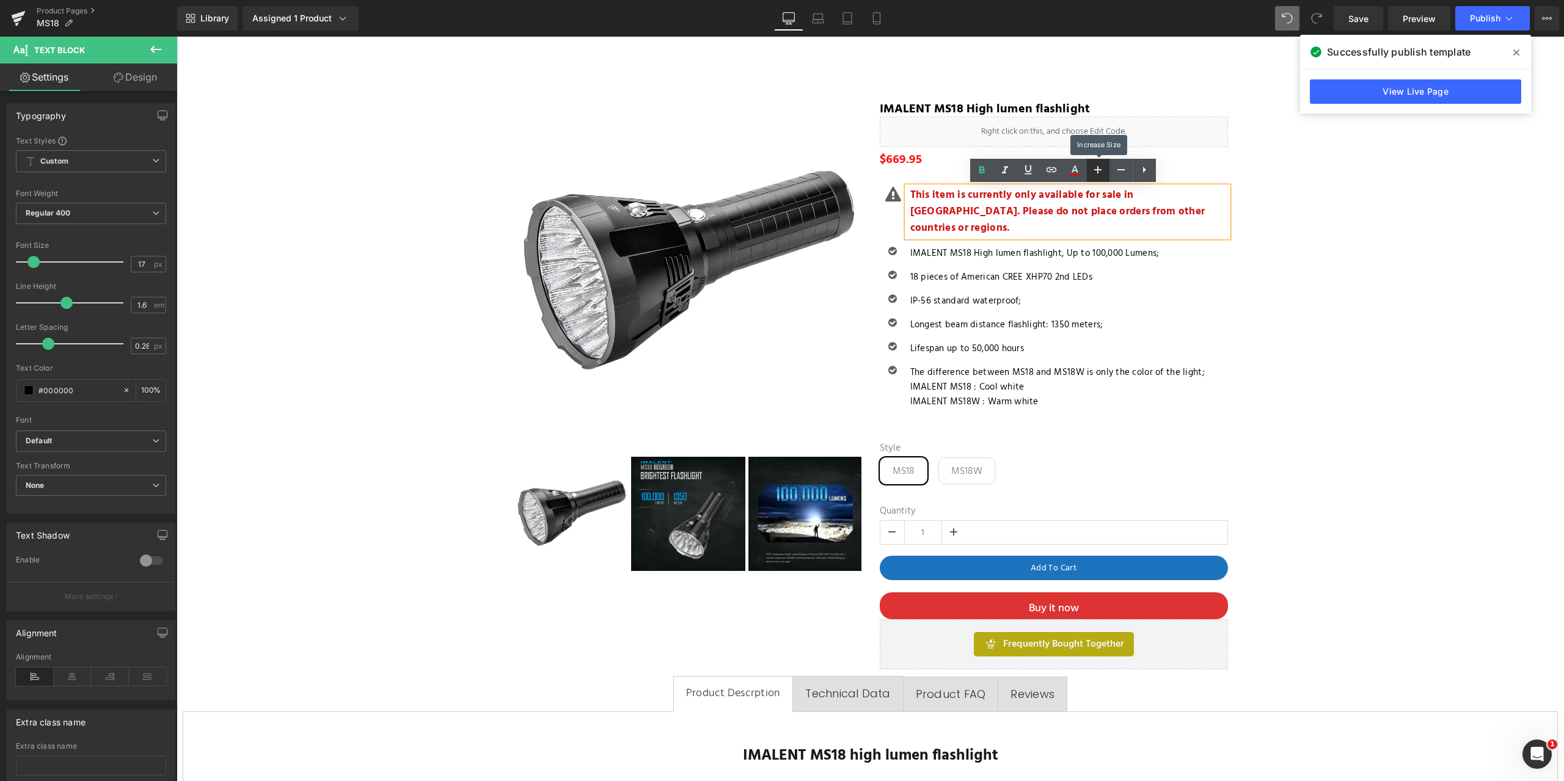
click at [1099, 170] on icon at bounding box center [1097, 169] width 7 height 7
type input "19"
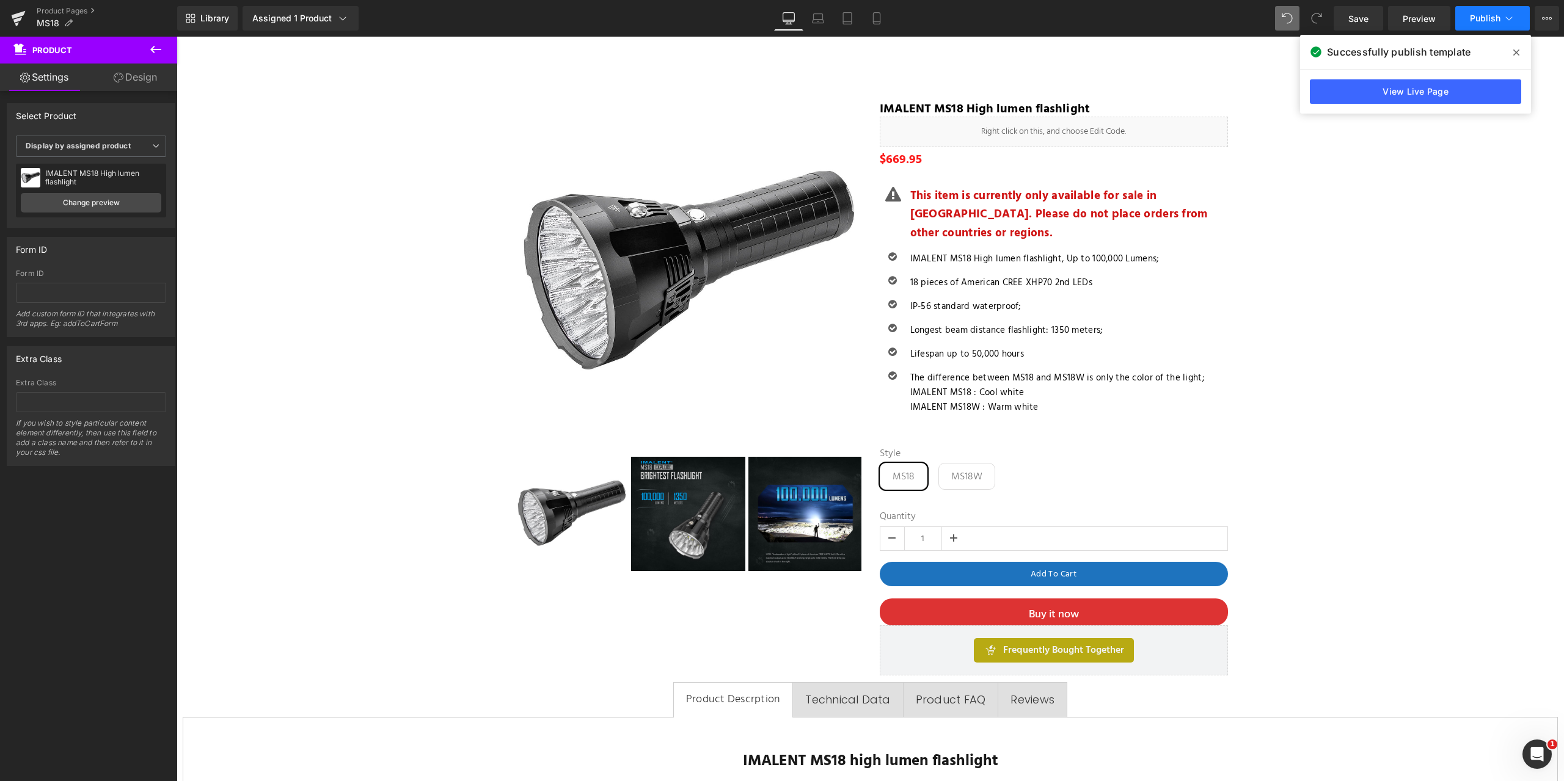
click at [1478, 15] on span "Publish" at bounding box center [1485, 18] width 31 height 10
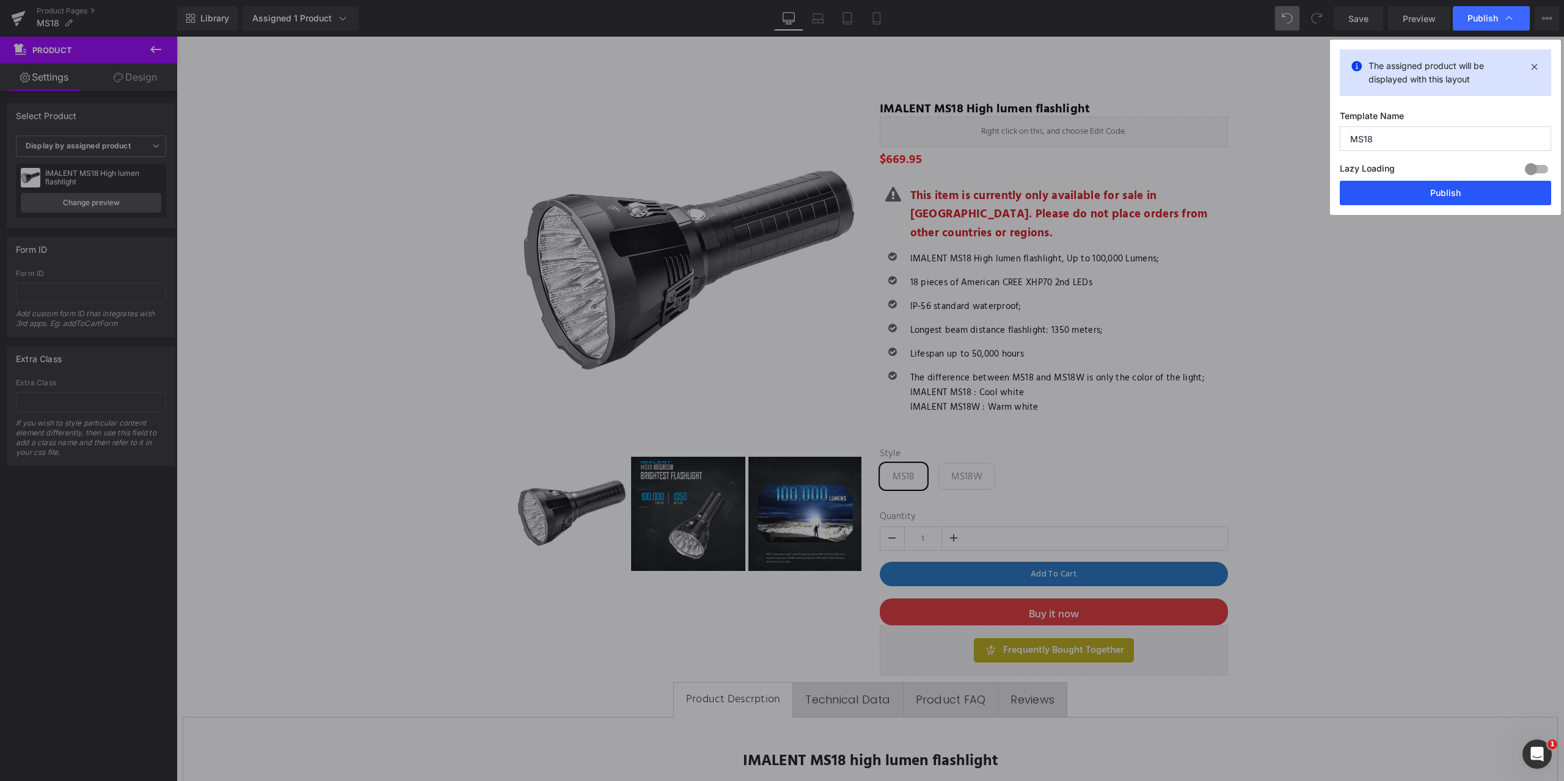
drag, startPoint x: 1432, startPoint y: 197, endPoint x: 1256, endPoint y: 160, distance: 179.7
click at [1432, 197] on button "Publish" at bounding box center [1444, 193] width 211 height 24
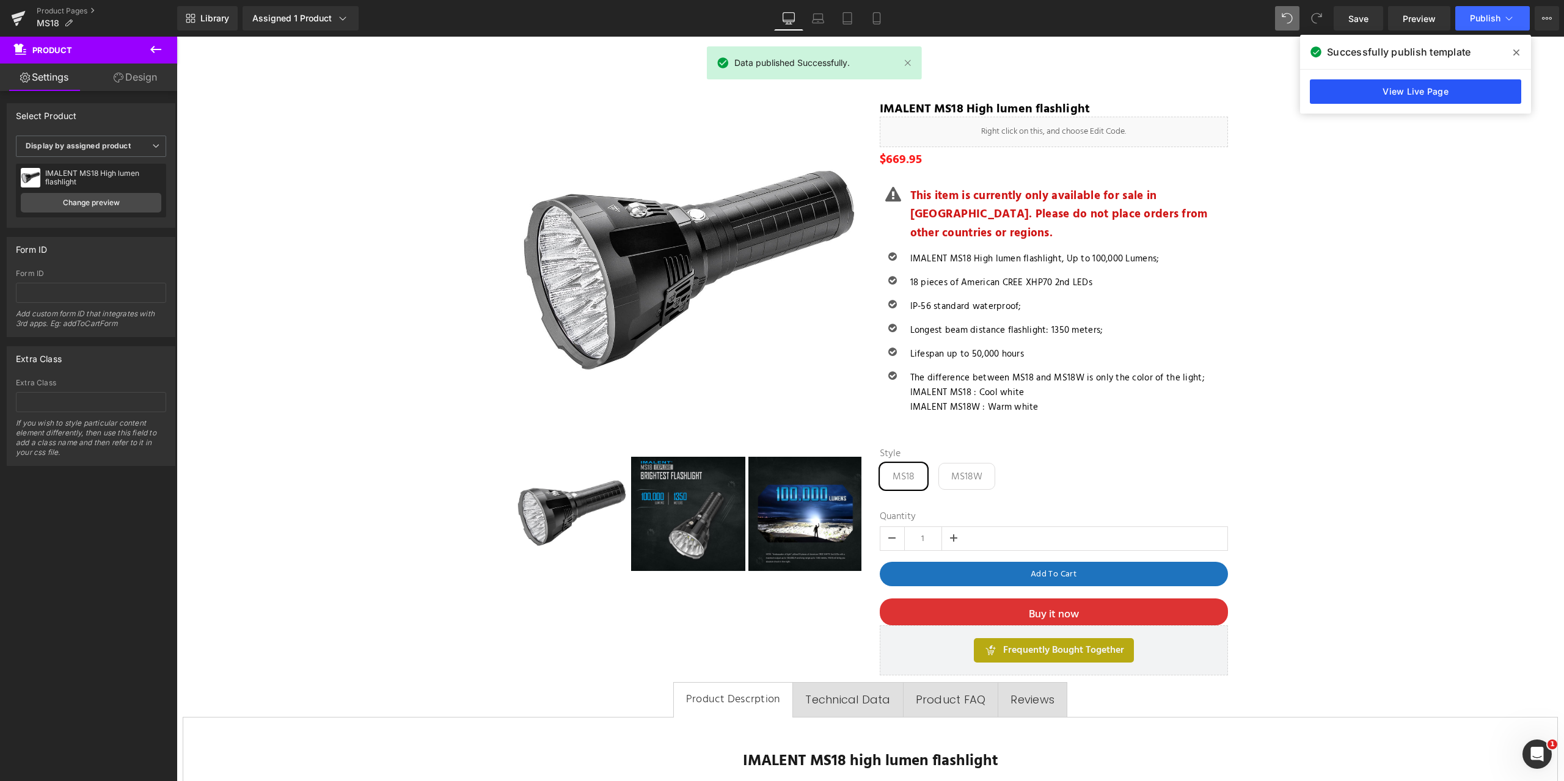
click at [1425, 91] on link "View Live Page" at bounding box center [1415, 91] width 211 height 24
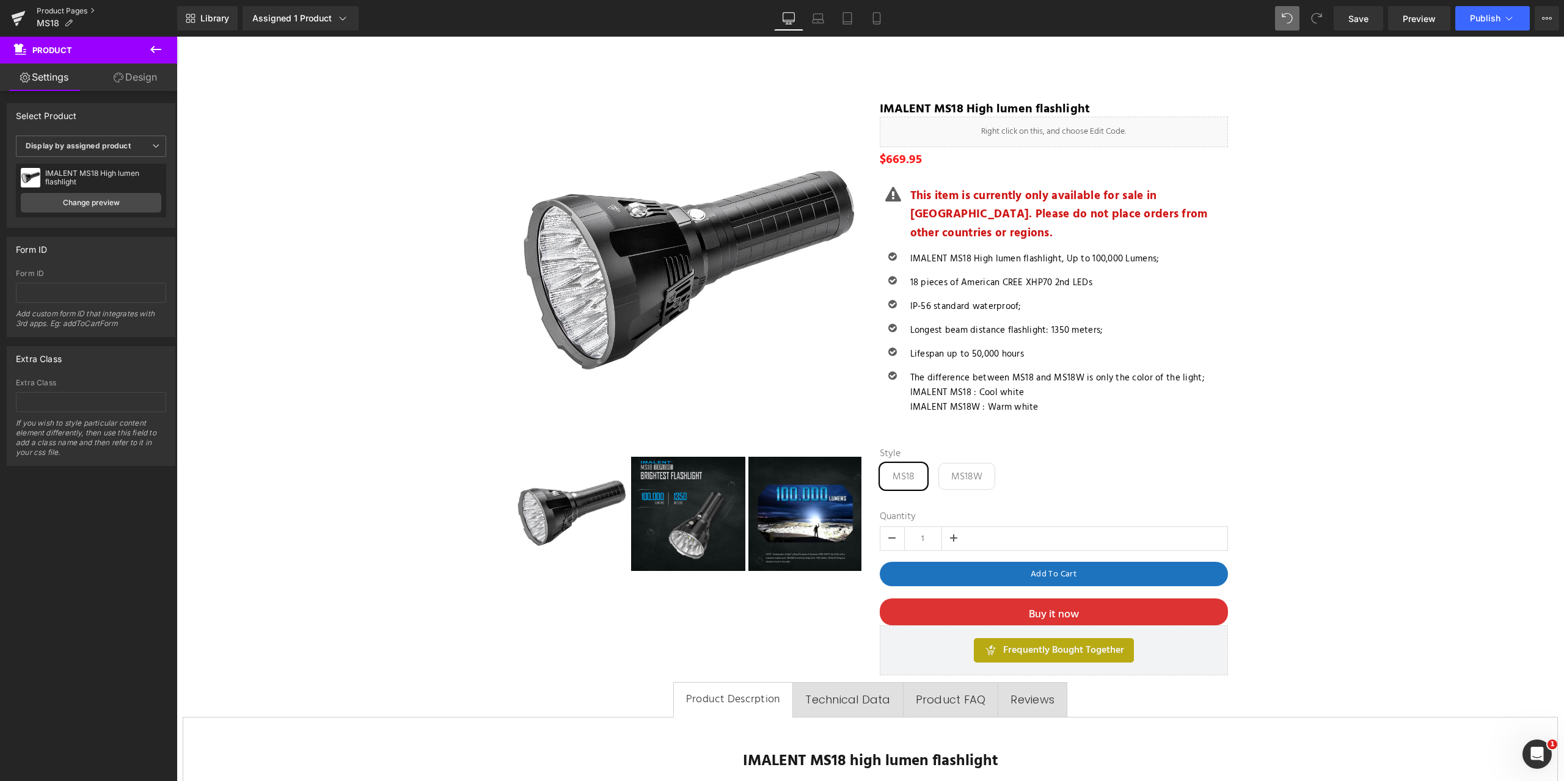
click at [52, 9] on link "Product Pages" at bounding box center [107, 11] width 140 height 10
